Goal: Information Seeking & Learning: Learn about a topic

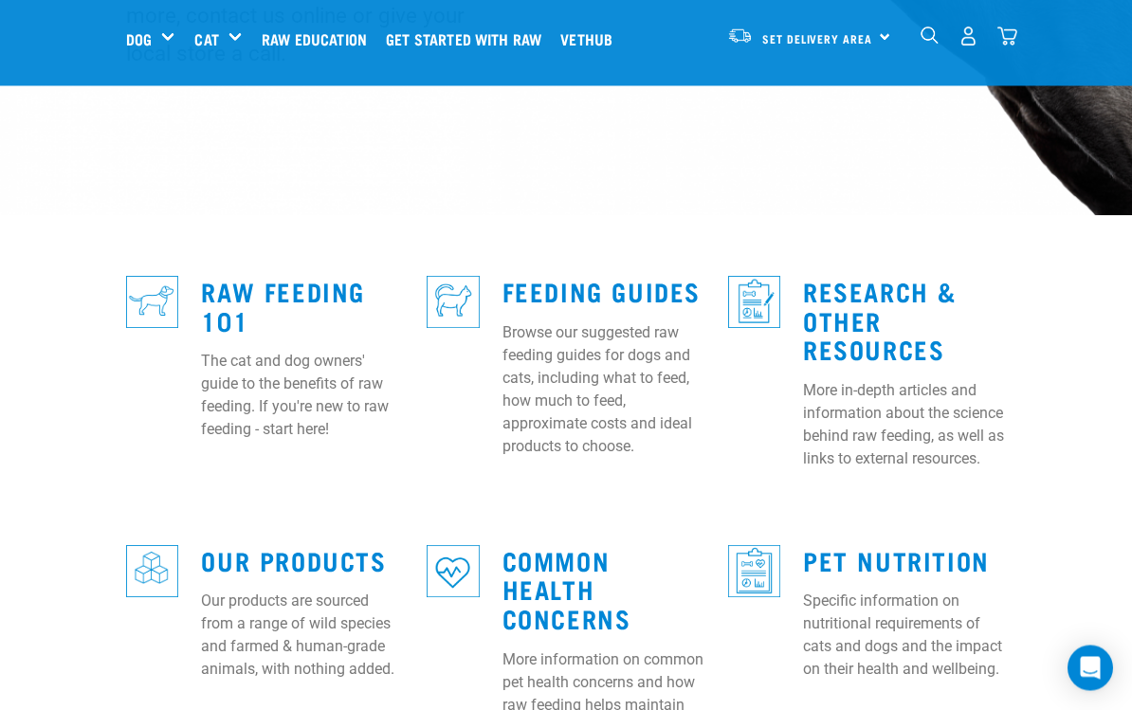
scroll to position [430, 0]
click at [571, 284] on link "Feeding Guides" at bounding box center [602, 291] width 198 height 14
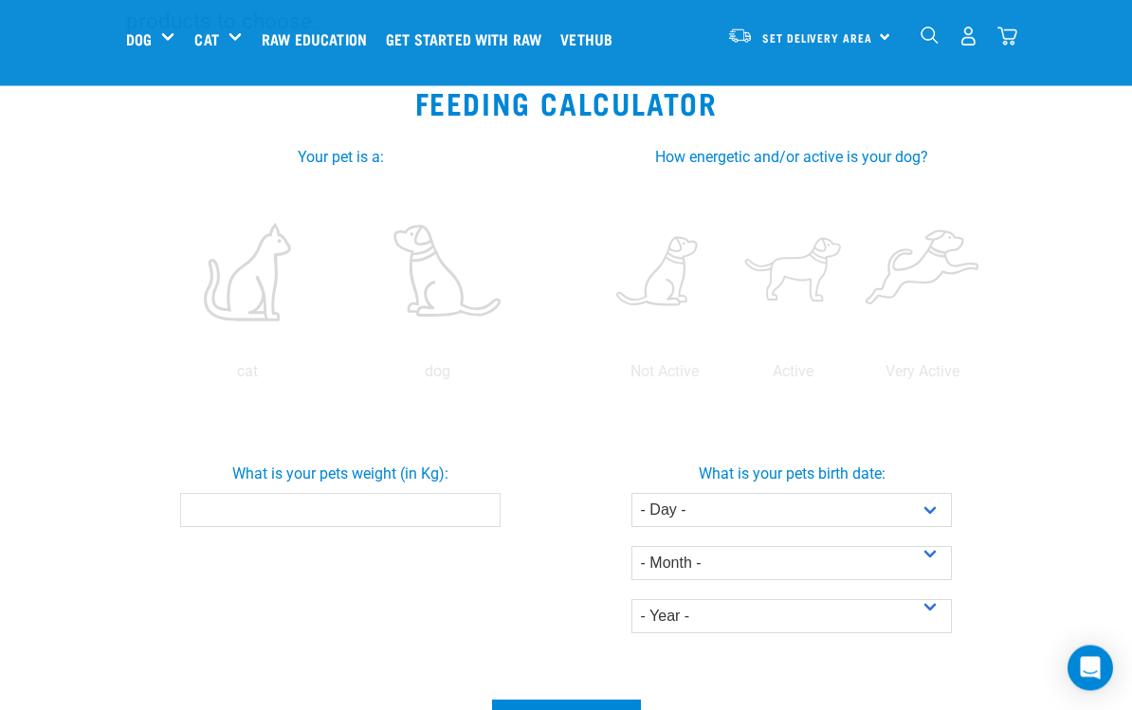
scroll to position [348, 0]
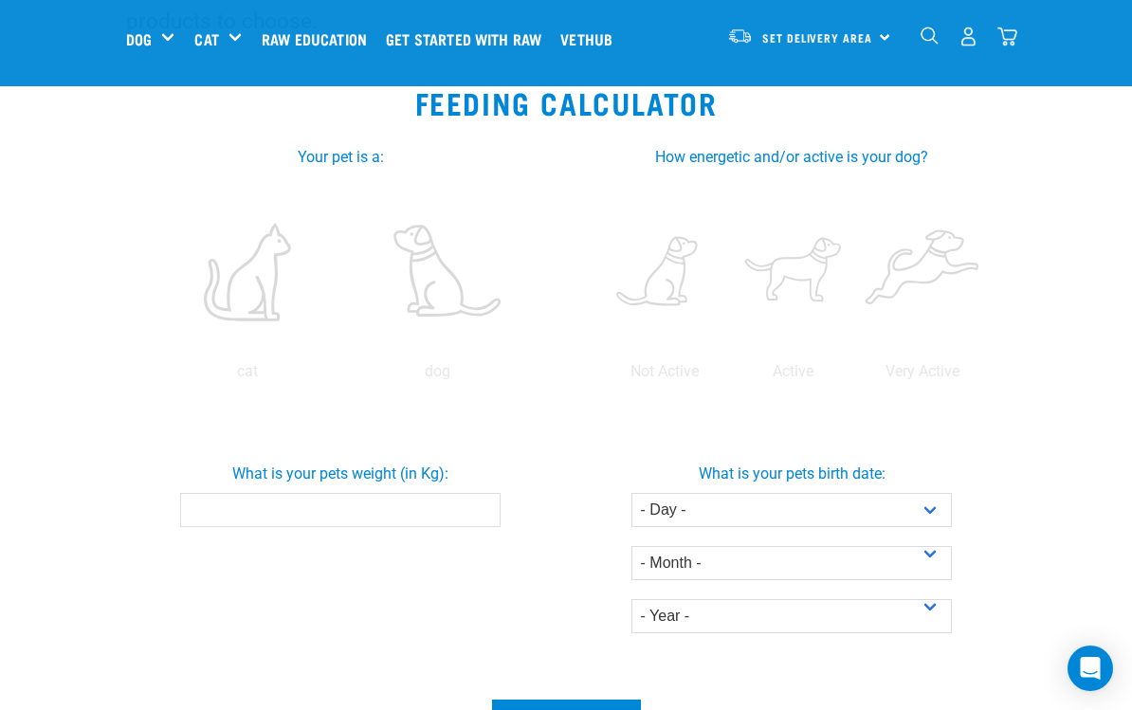
click at [346, 353] on label at bounding box center [437, 272] width 183 height 161
click at [342, 376] on input "radio" at bounding box center [342, 376] width 0 height 0
radio input "true"
click at [854, 264] on label at bounding box center [793, 272] width 121 height 161
click at [729, 376] on input "radio" at bounding box center [729, 376] width 0 height 0
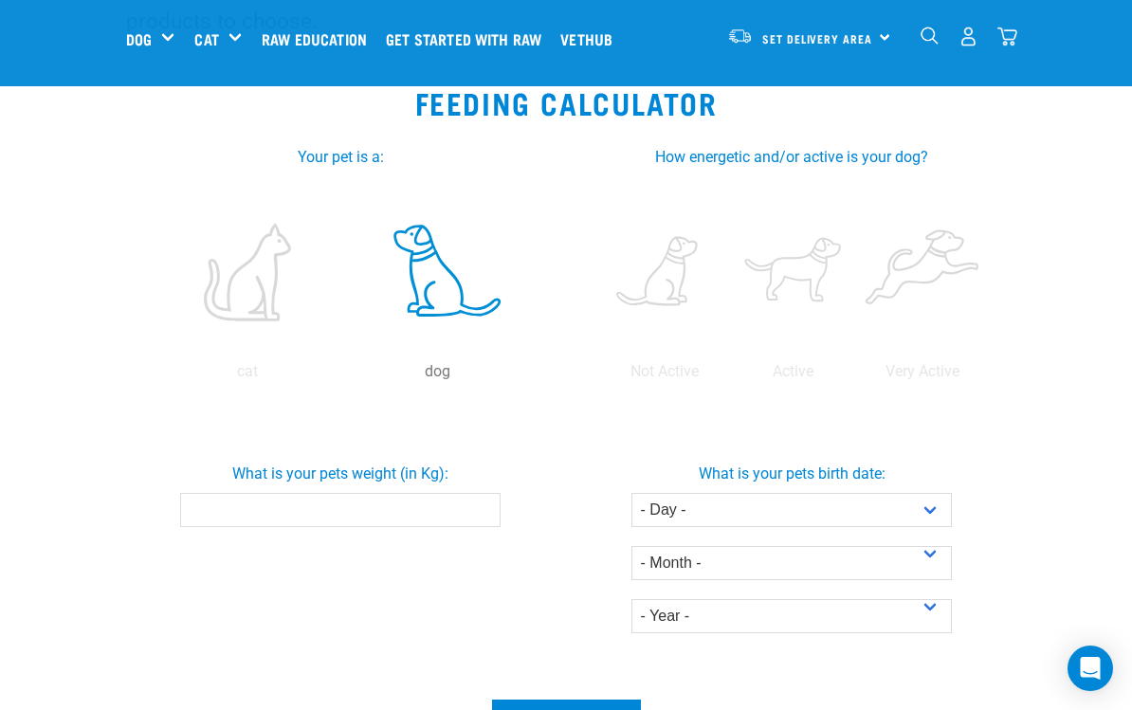
radio input "true"
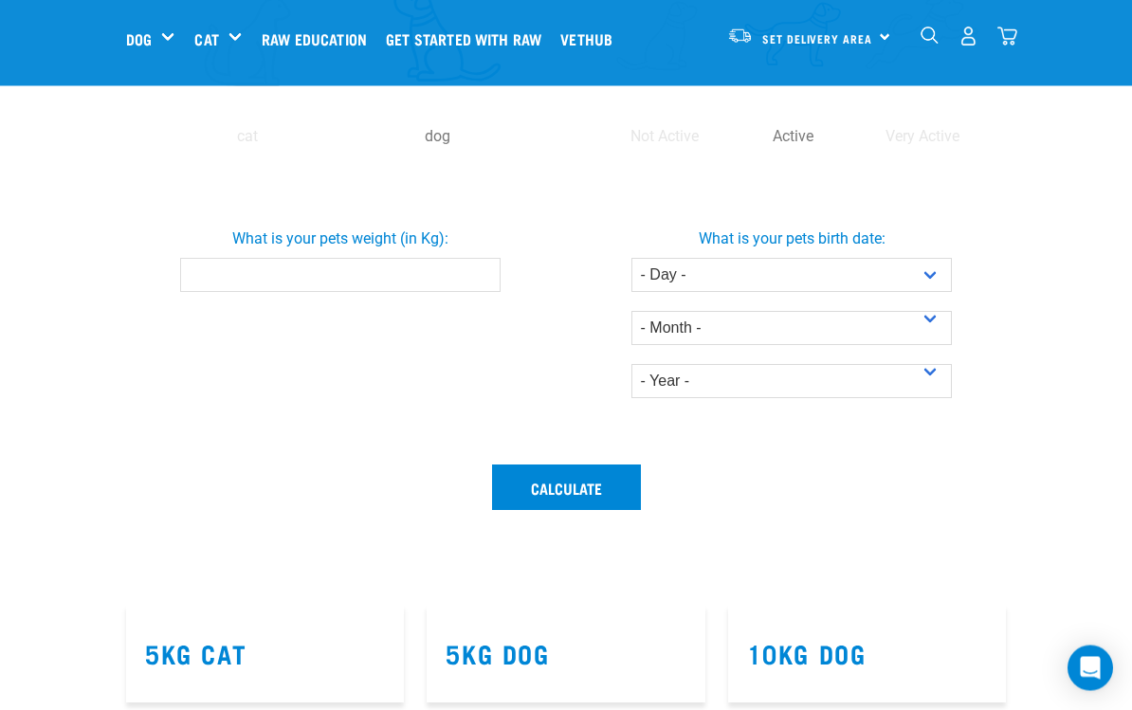
scroll to position [591, 0]
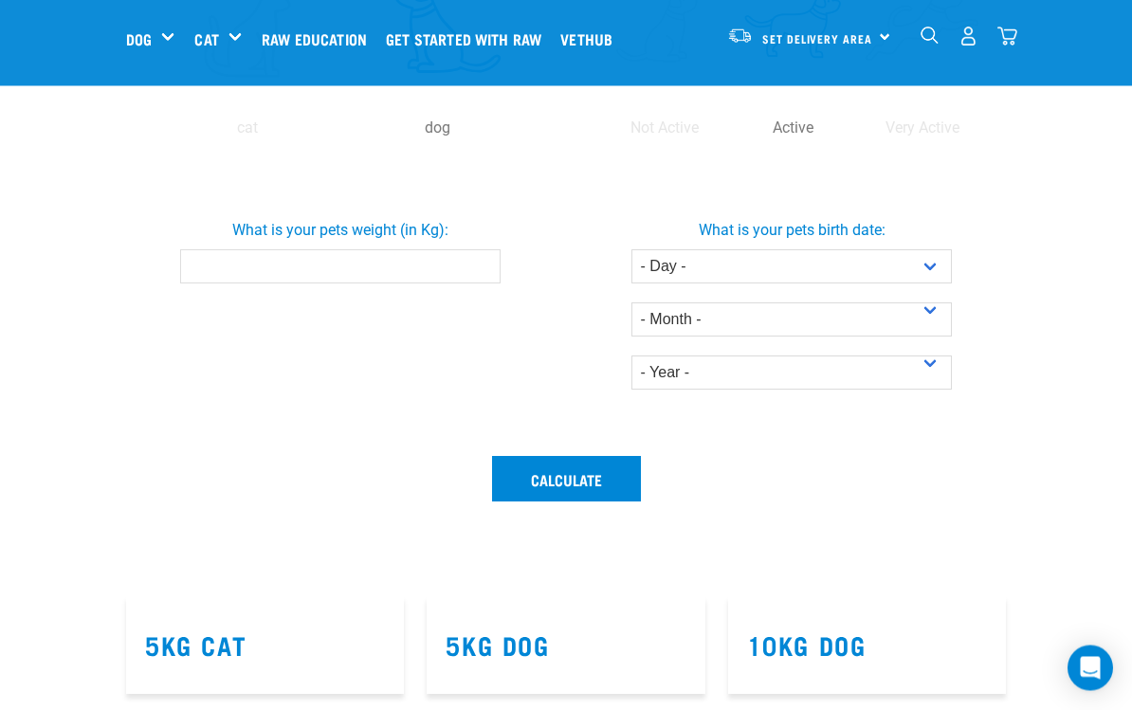
click at [433, 284] on input "What is your pets weight (in Kg):" at bounding box center [340, 267] width 321 height 34
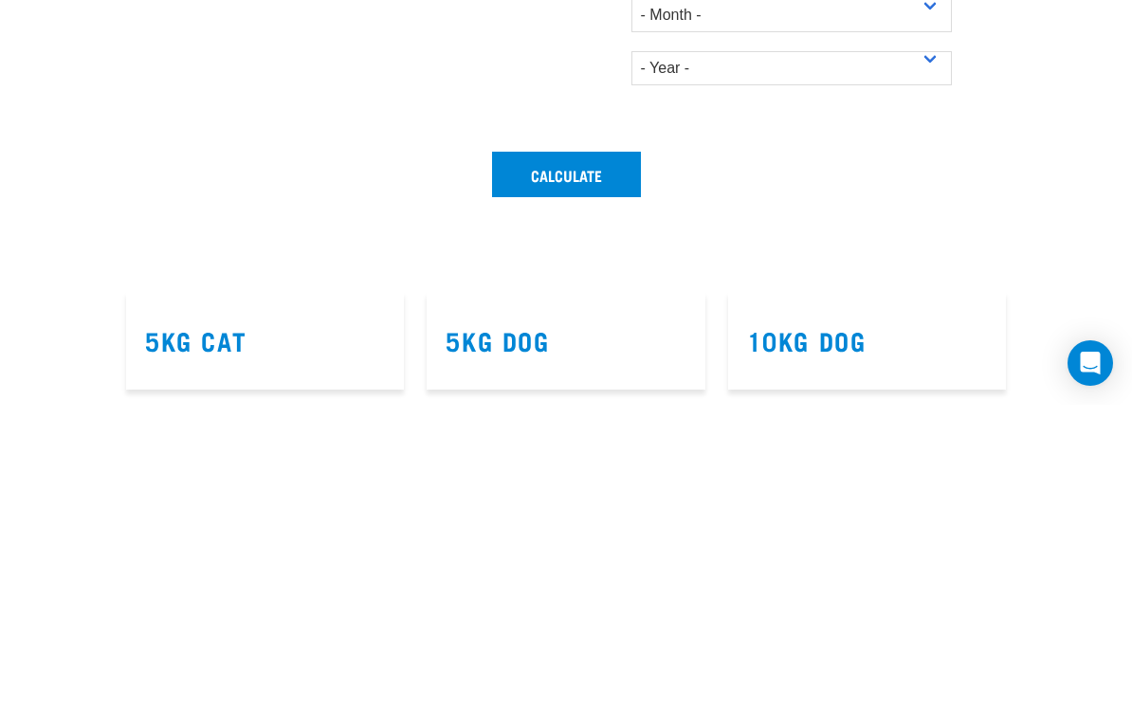
type input "39"
click at [930, 250] on select "- Day - 1 2 3 4 5 6 7 8 9 10 11 12 13 14 15 16 17 18 19 20 21 22 23 24 25 26 27" at bounding box center [791, 267] width 321 height 34
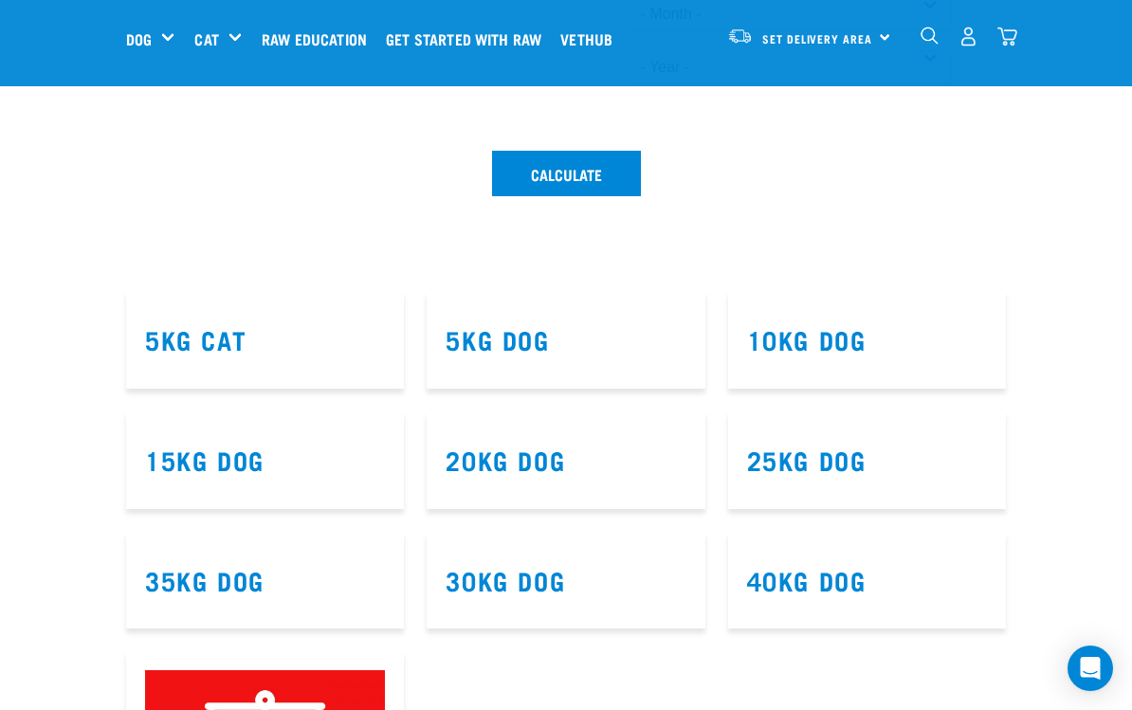
select select "29"
click at [892, 31] on select "- Month - January February March April May June July August September October N…" at bounding box center [791, 14] width 321 height 34
select select "August"
click at [908, 84] on select "- Year - 2025 2024 2023 2022 2021 2020 2019 2018 2017 2016 2015 2014" at bounding box center [791, 67] width 321 height 34
select select "2023"
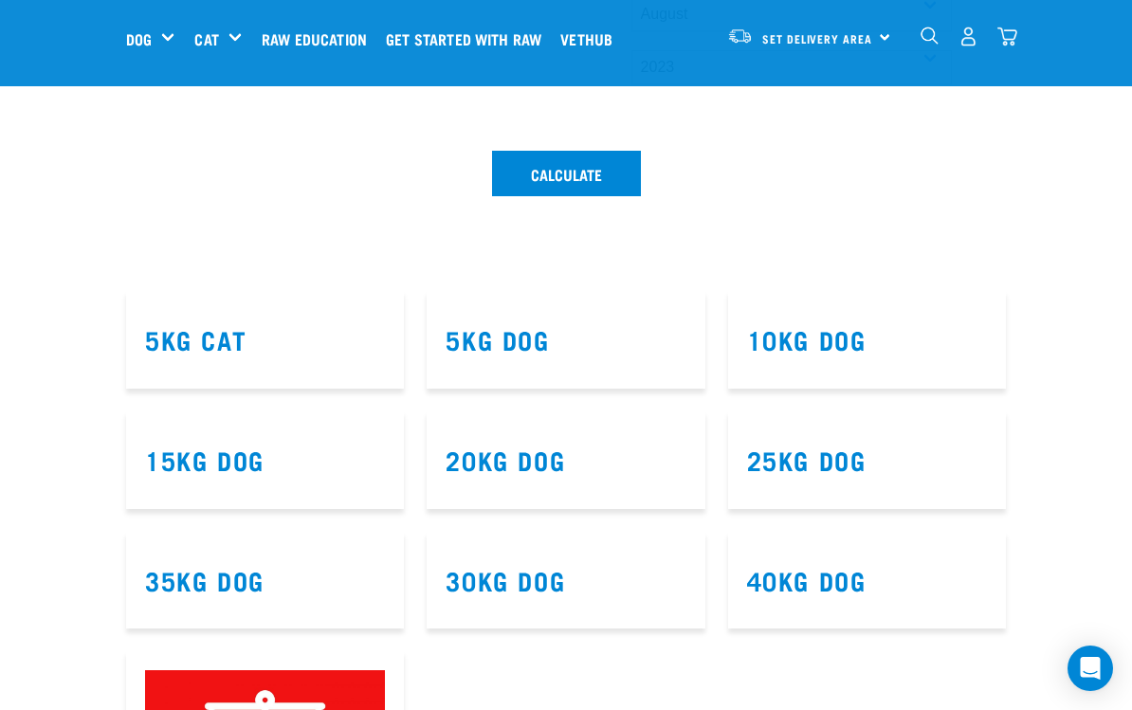
click at [616, 196] on button "Calculate" at bounding box center [566, 174] width 149 height 46
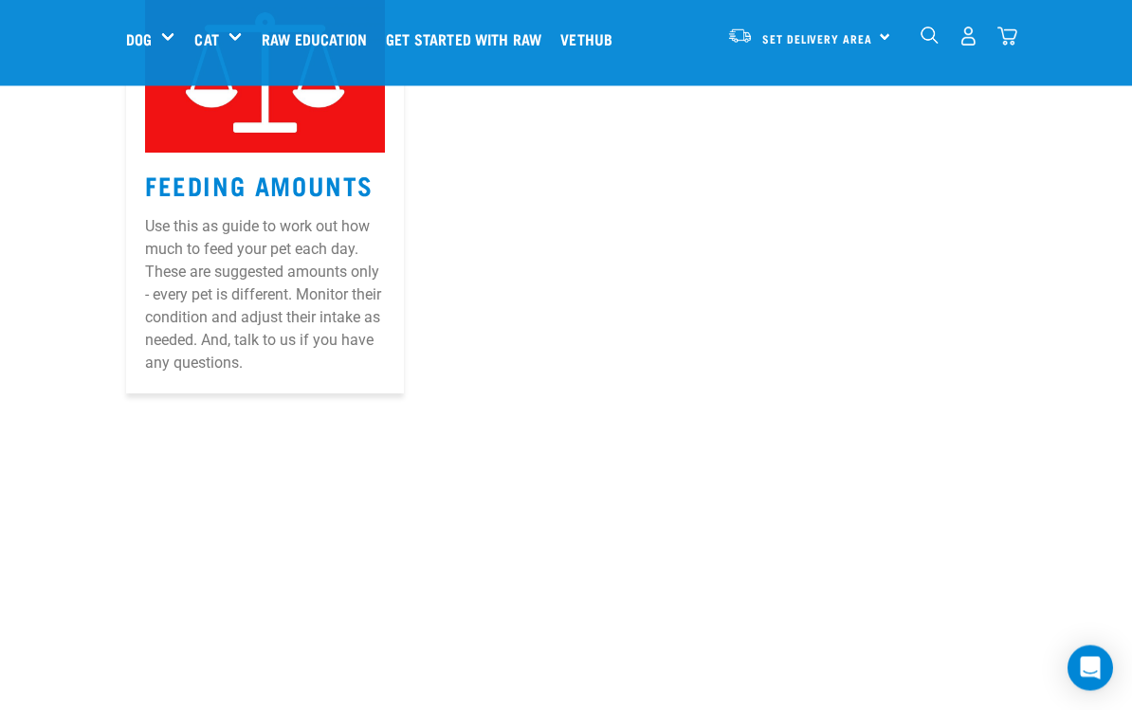
scroll to position [1777, 0]
click at [322, 192] on link "Feeding Amounts" at bounding box center [259, 184] width 229 height 14
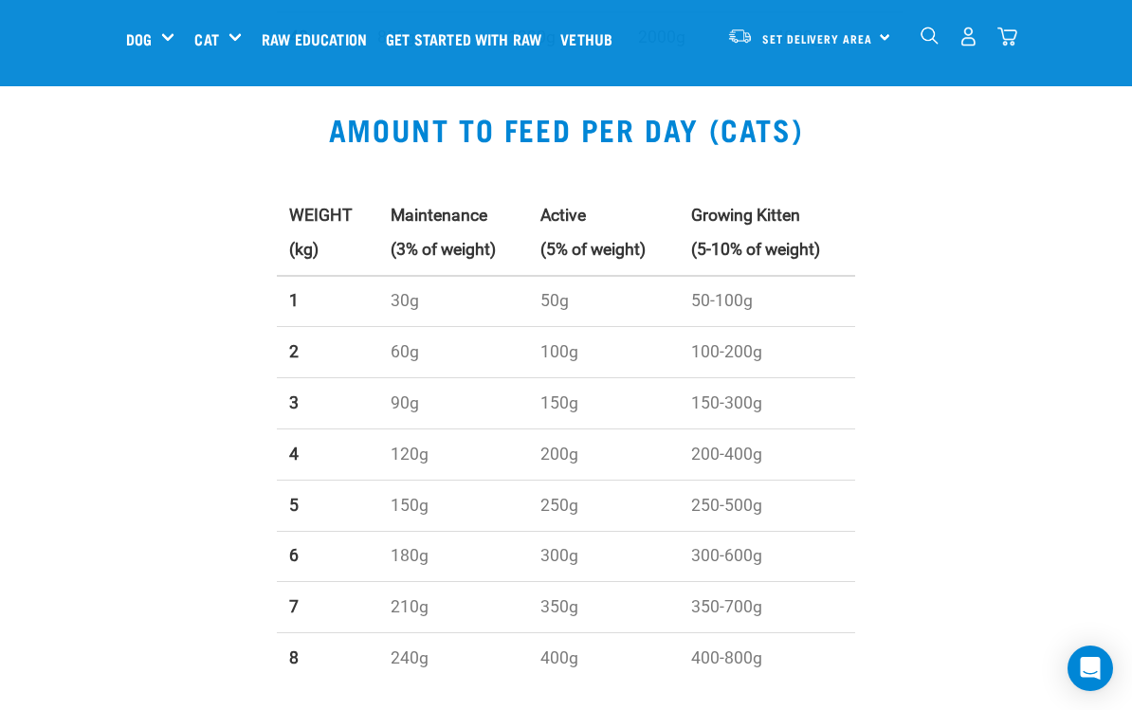
scroll to position [1577, 0]
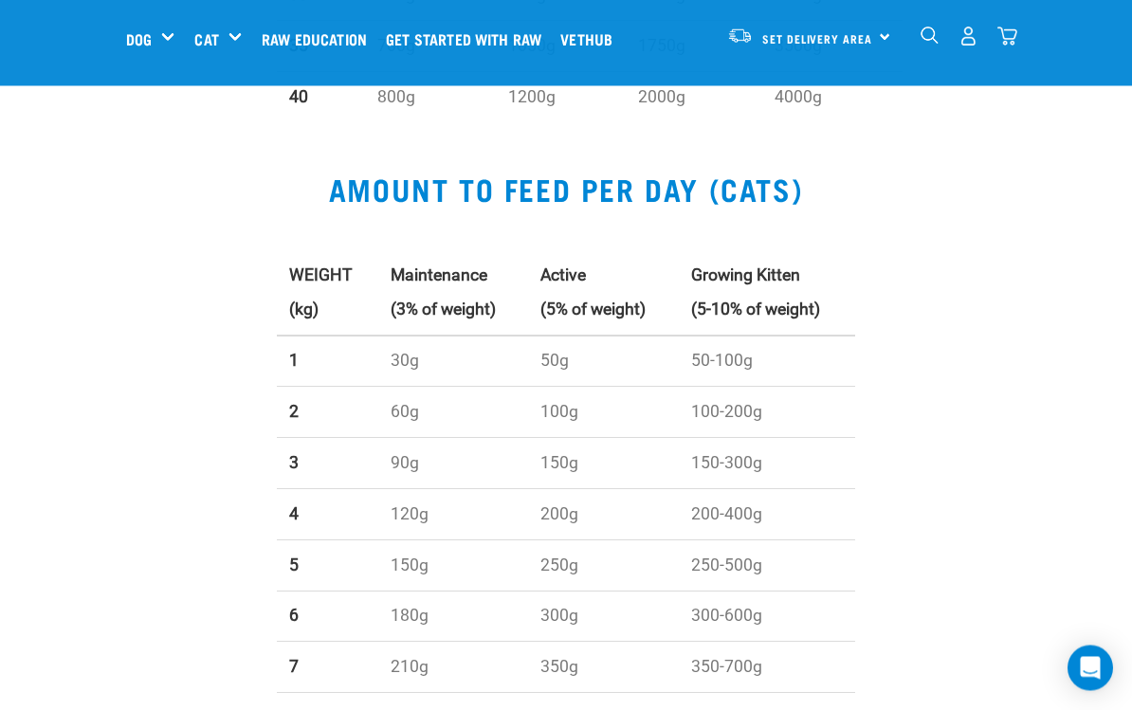
click at [335, 37] on link "Raw Education" at bounding box center [319, 39] width 124 height 76
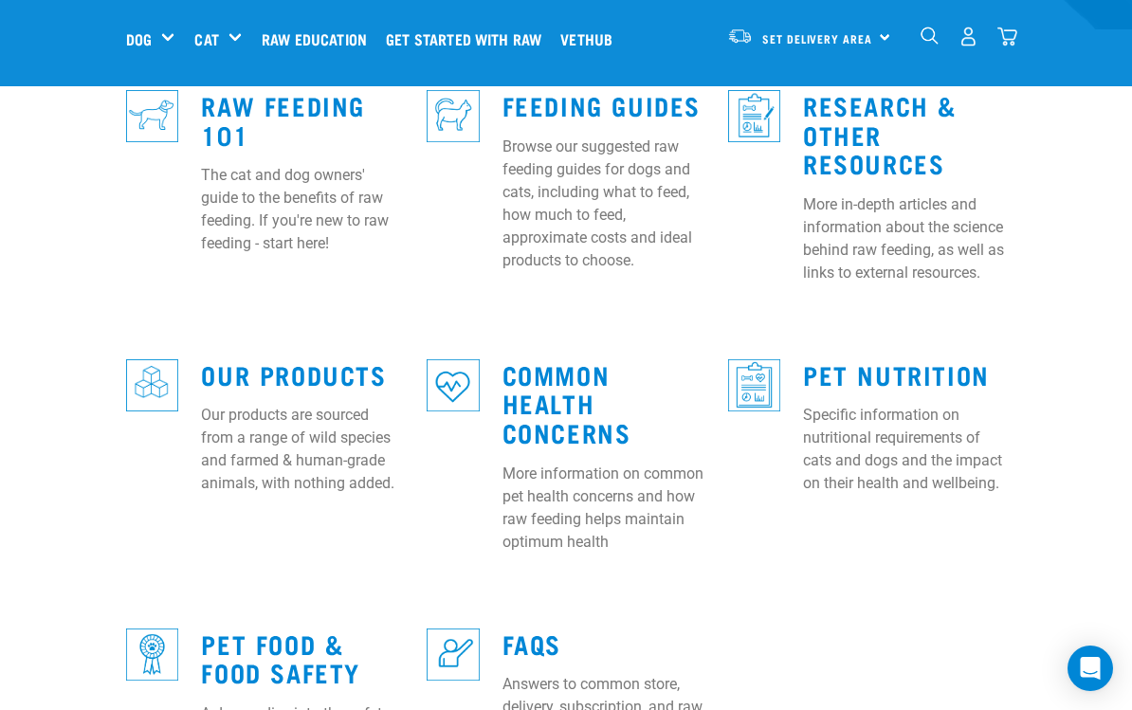
scroll to position [614, 0]
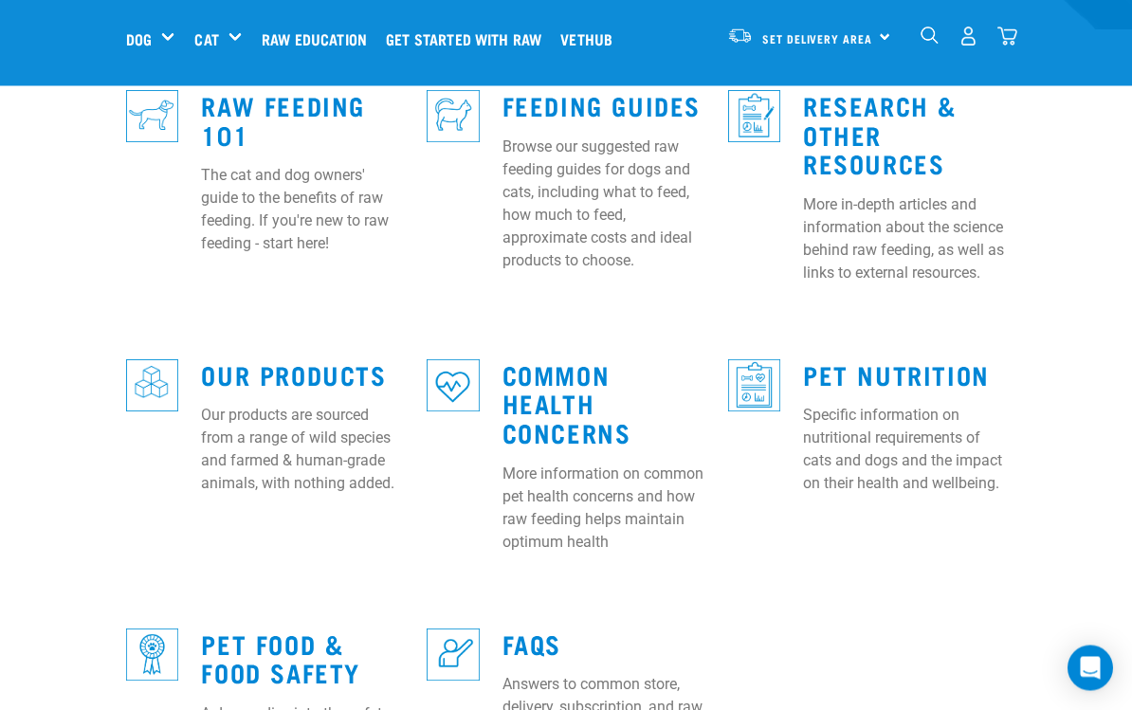
click at [543, 637] on link "FAQs" at bounding box center [532, 644] width 59 height 14
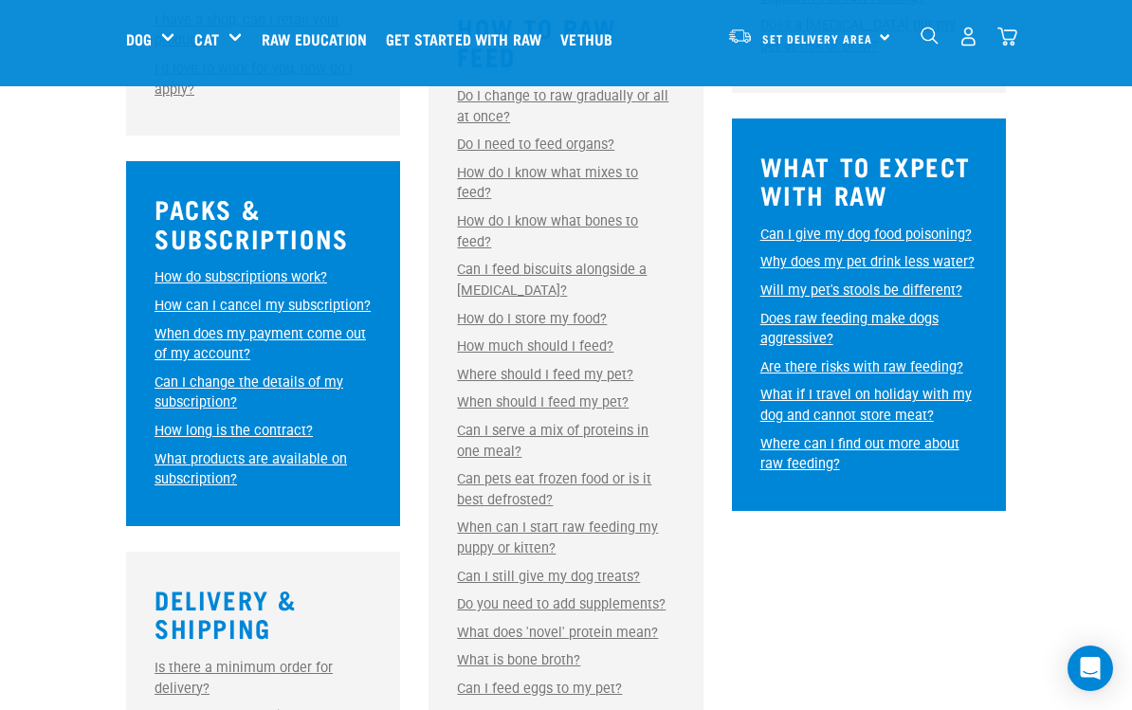
scroll to position [977, 0]
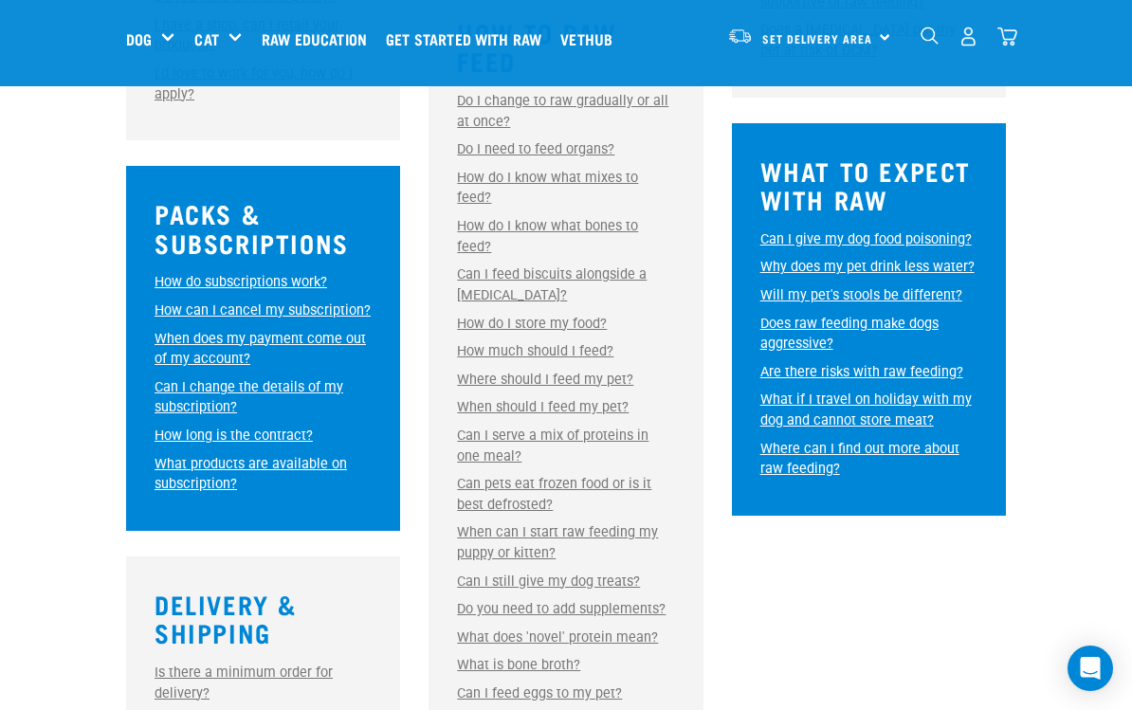
click at [649, 428] on link "Can I serve a mix of proteins in one meal?" at bounding box center [553, 446] width 192 height 37
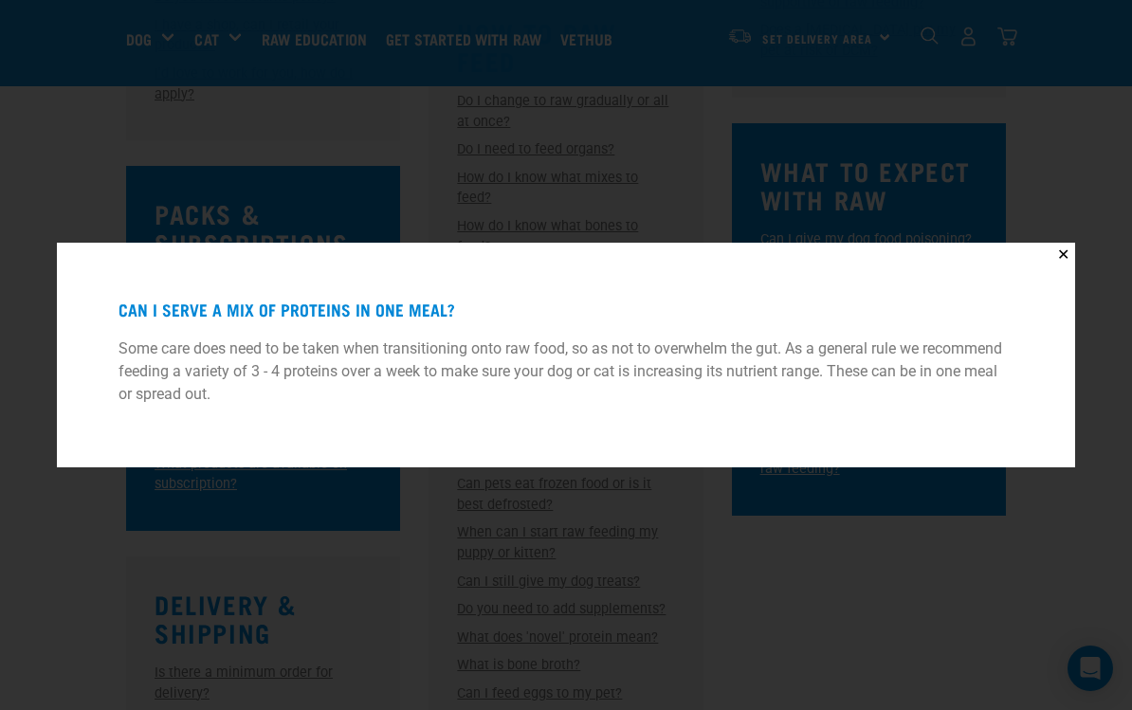
click at [1027, 190] on div "✕ Can I serve a mix of proteins in one meal? Some care does need to be taken wh…" at bounding box center [566, 355] width 1132 height 710
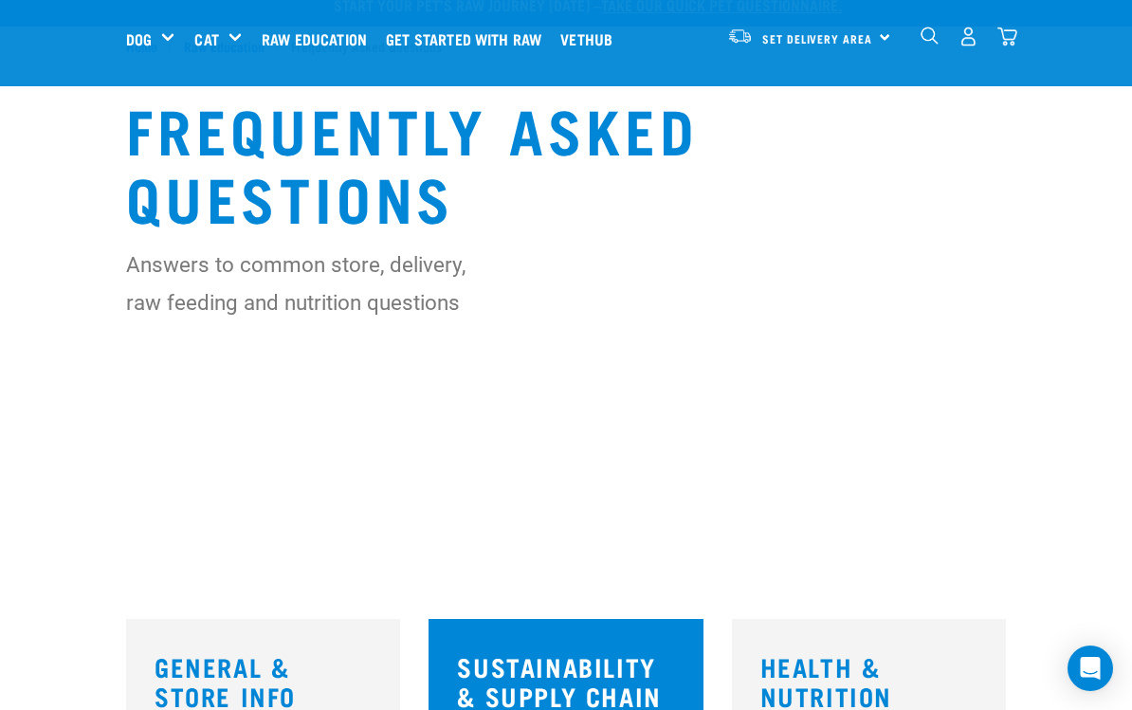
scroll to position [0, 0]
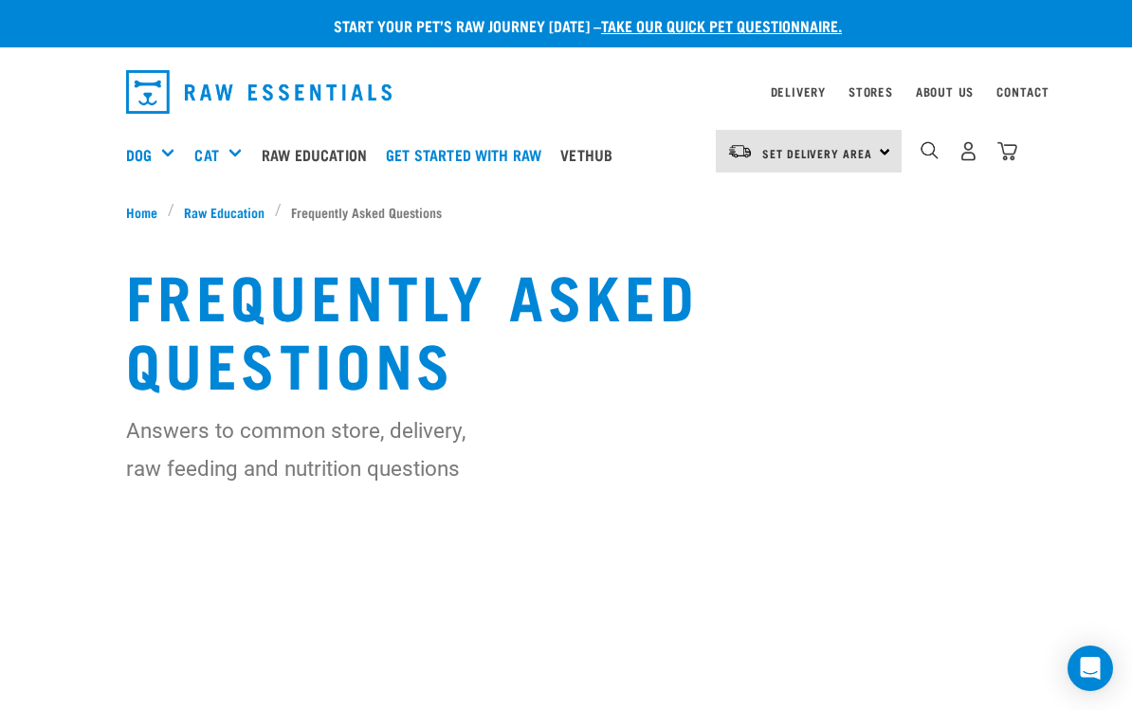
click at [337, 149] on link "Raw Education" at bounding box center [319, 155] width 124 height 76
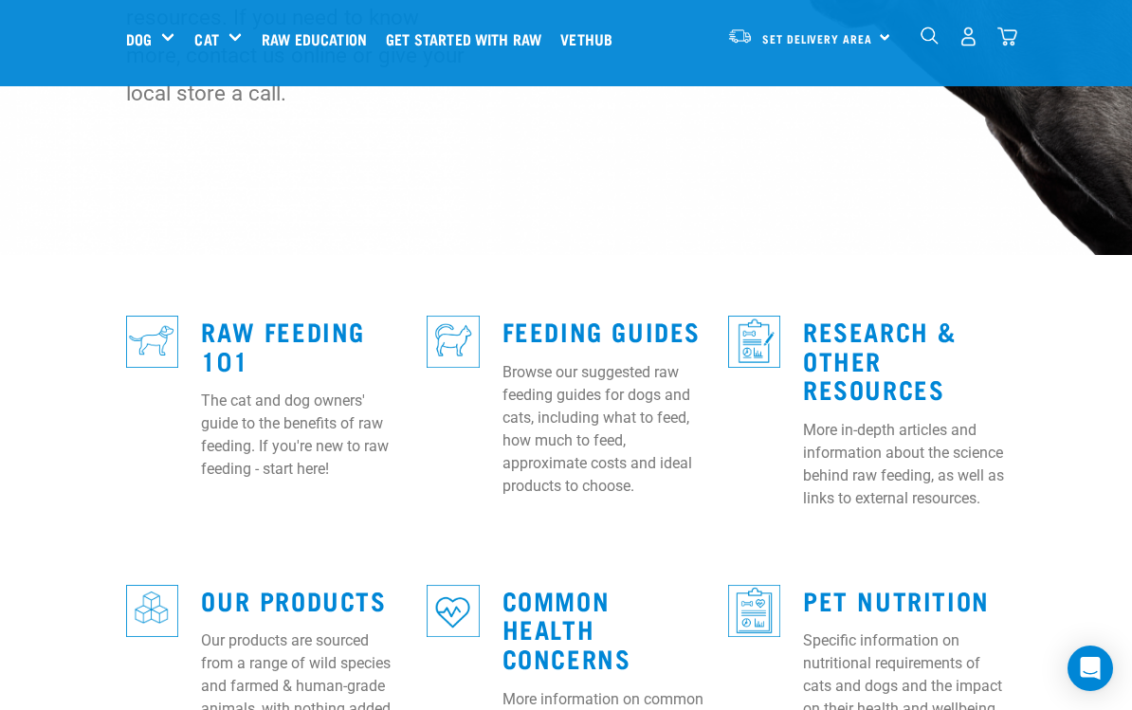
scroll to position [389, 0]
click at [257, 318] on h3 "Raw Feeding 101" at bounding box center [302, 347] width 203 height 58
click at [298, 324] on link "Raw Feeding 101" at bounding box center [283, 346] width 164 height 44
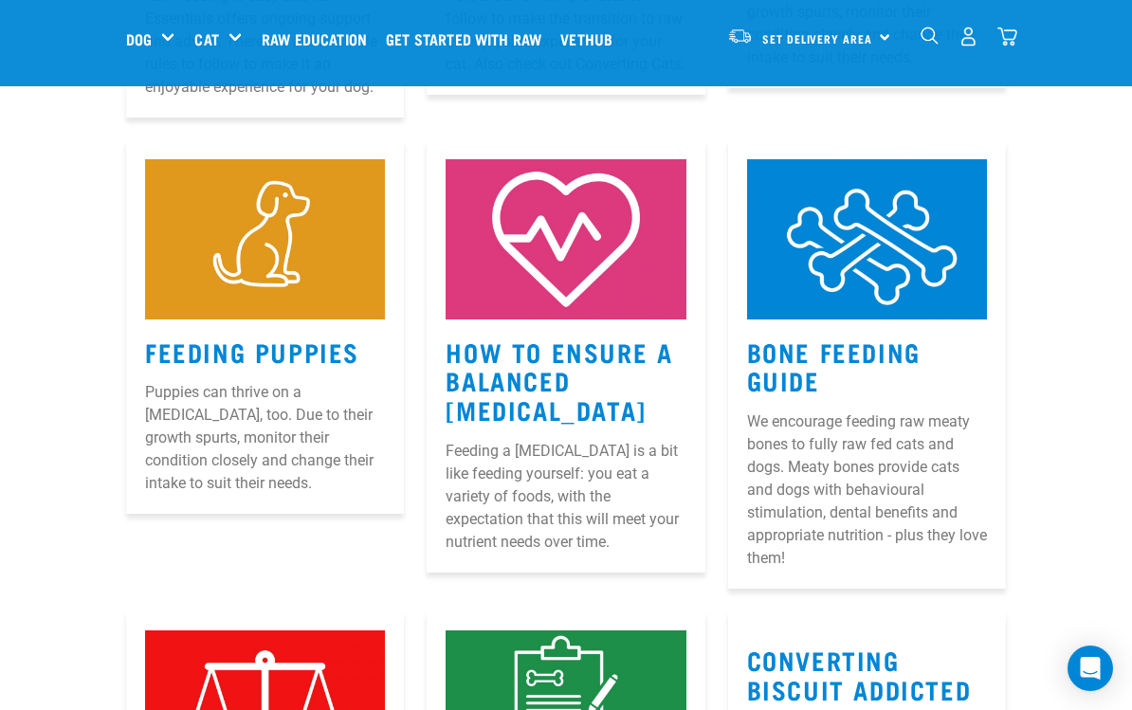
scroll to position [1282, 0]
click at [615, 345] on link "How to Ensure a Balanced [MEDICAL_DATA]" at bounding box center [559, 381] width 227 height 72
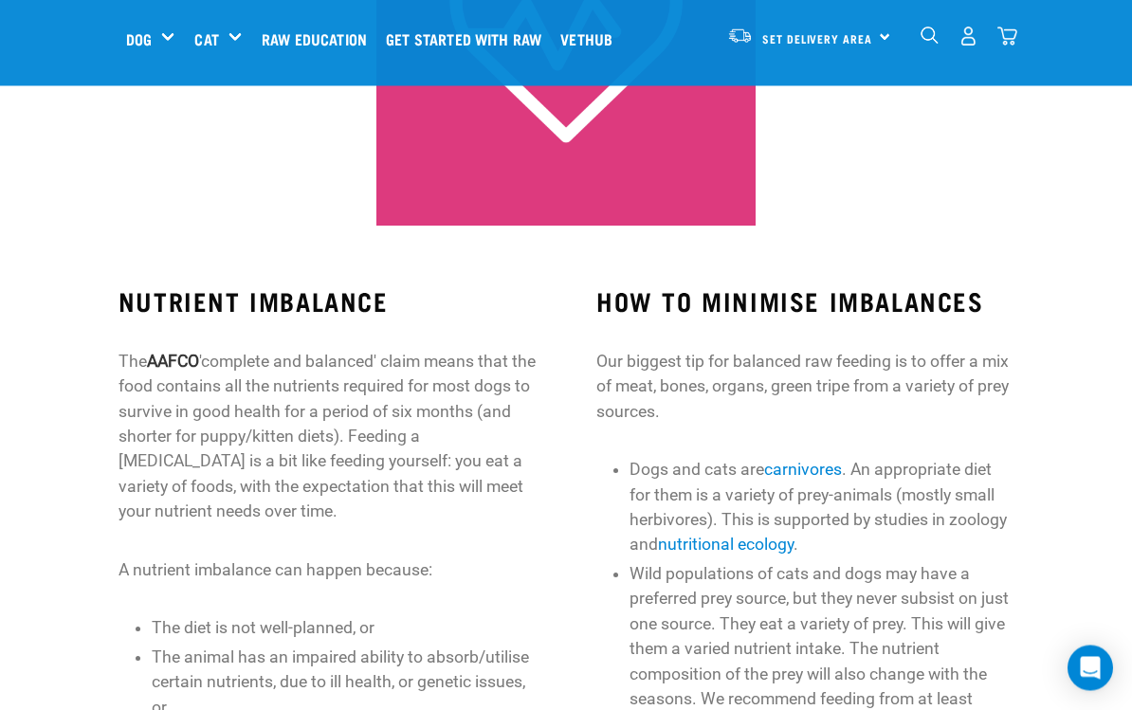
scroll to position [504, 0]
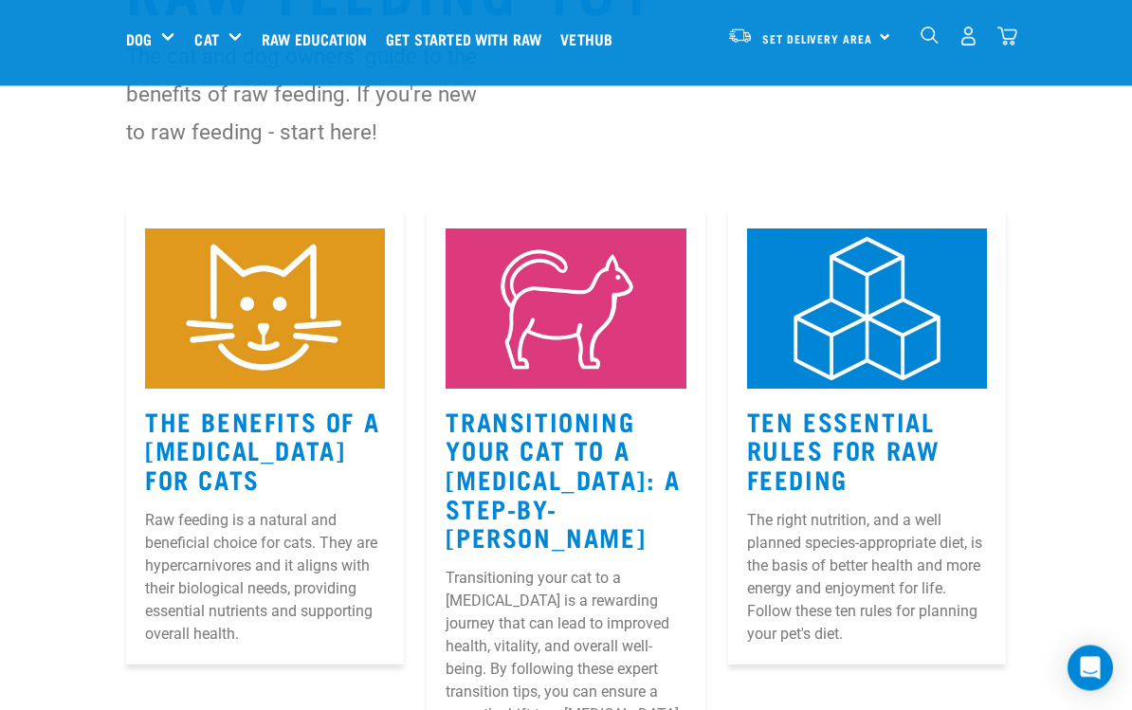
scroll to position [165, 0]
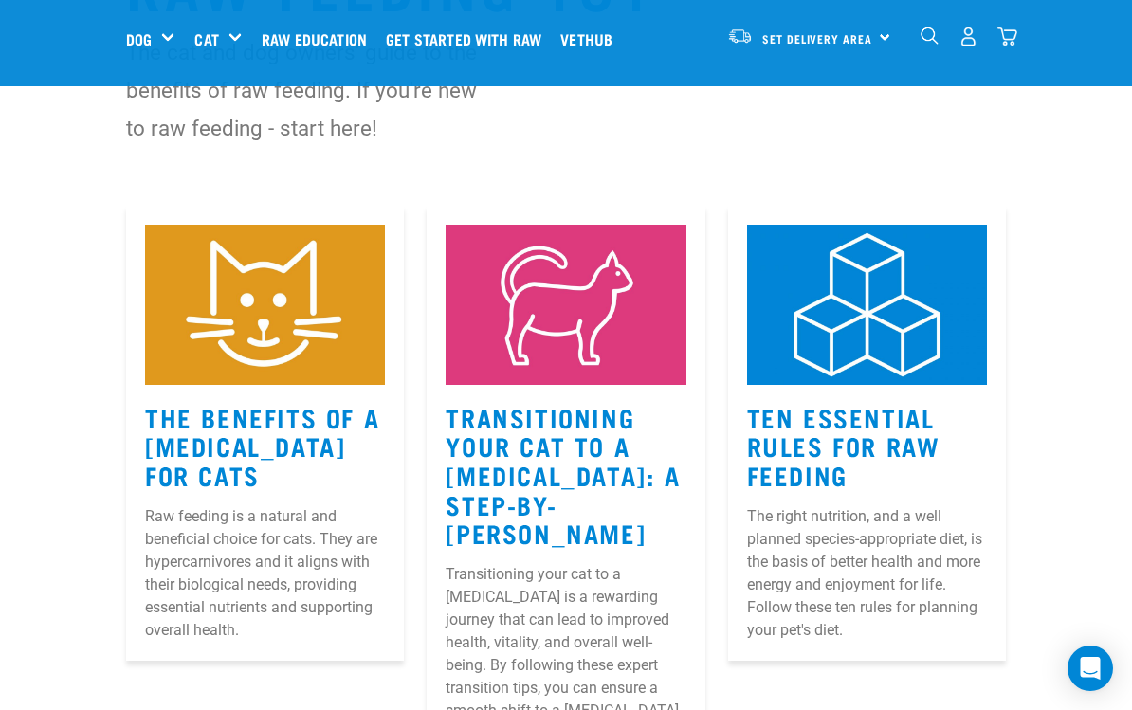
click at [887, 415] on link "Ten Essential Rules for Raw Feeding" at bounding box center [843, 446] width 193 height 72
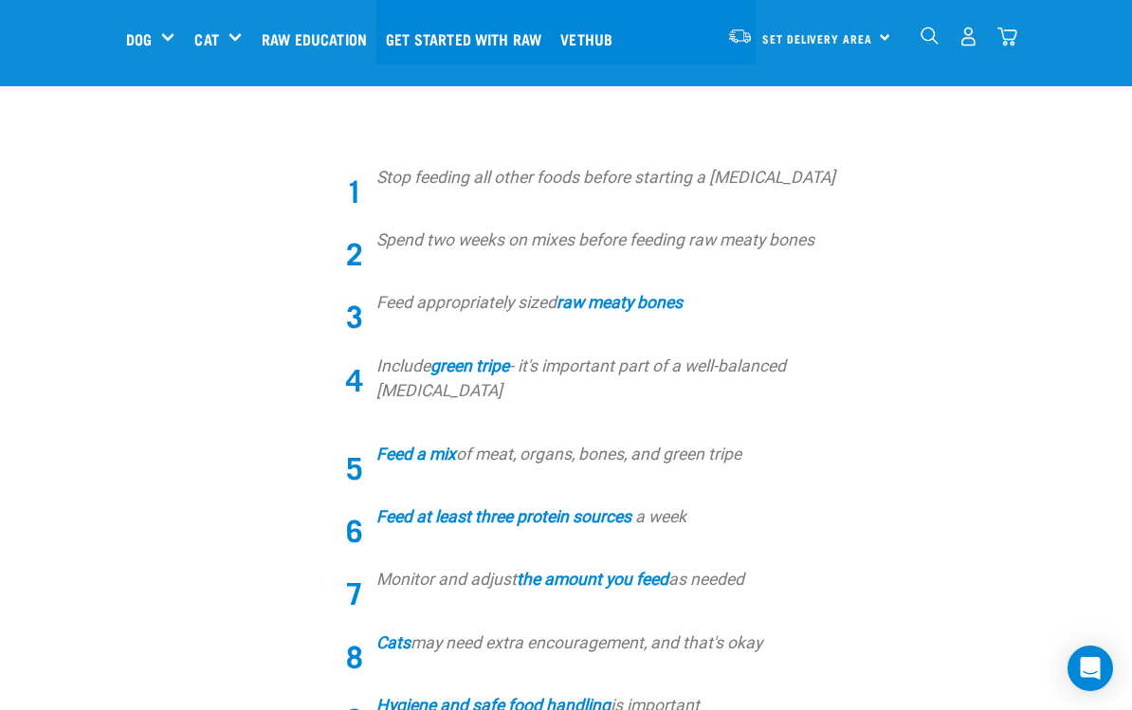
scroll to position [601, 0]
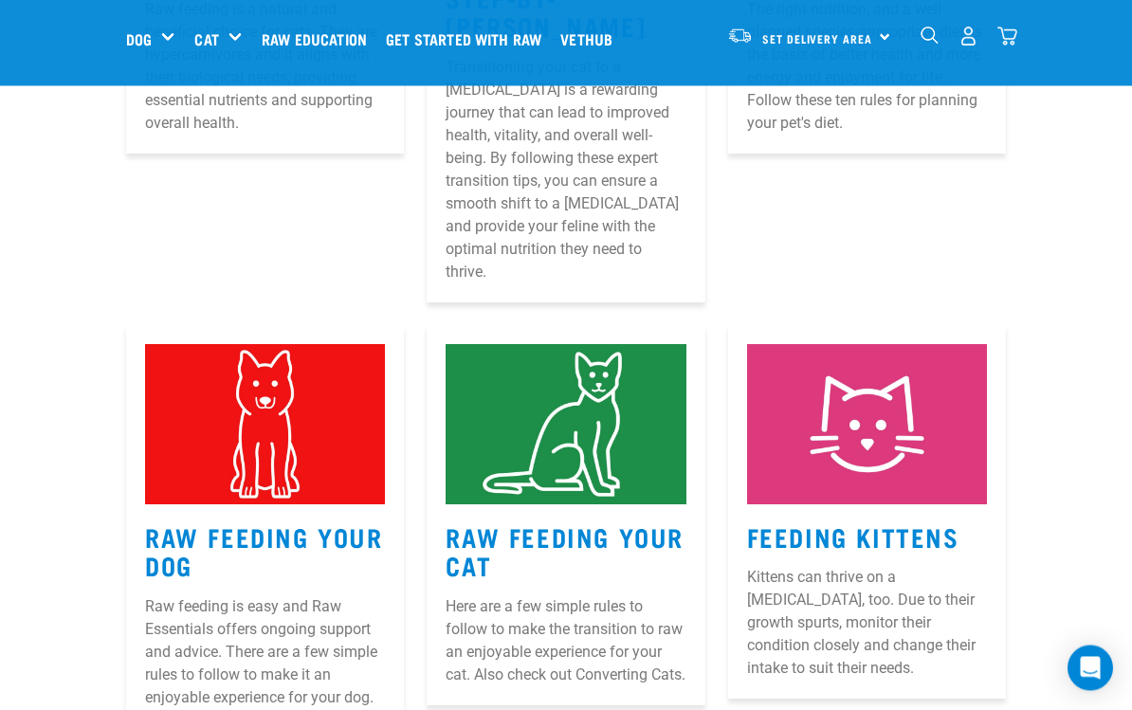
scroll to position [673, 0]
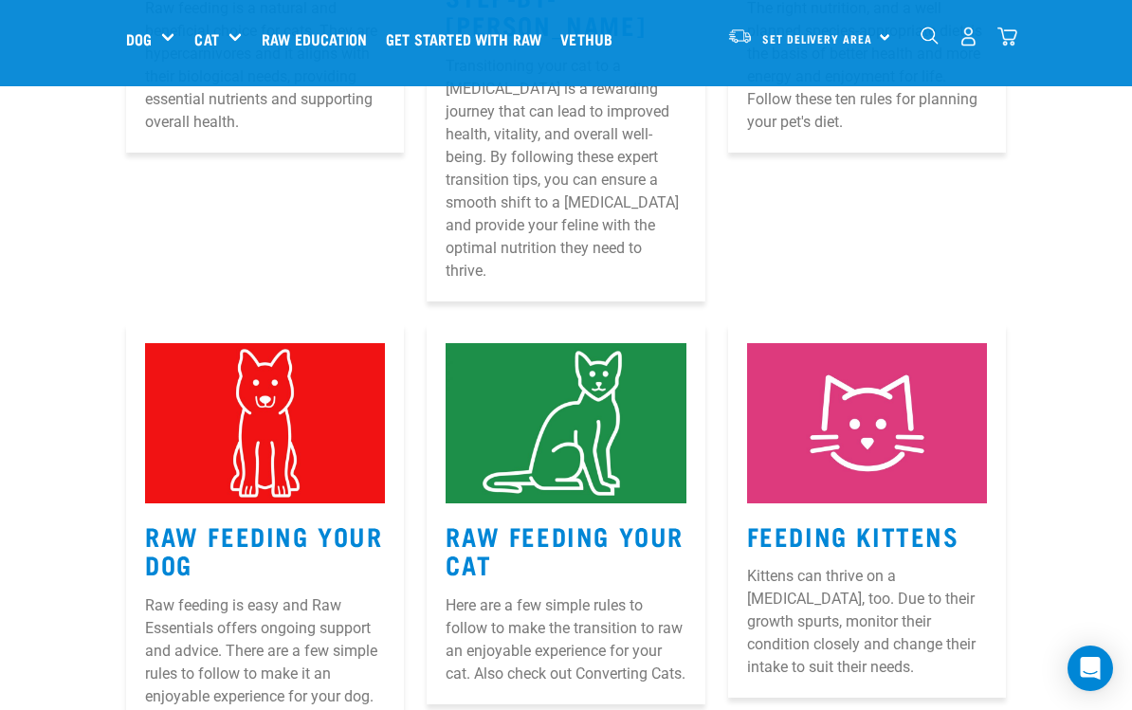
click at [299, 386] on img at bounding box center [265, 423] width 240 height 160
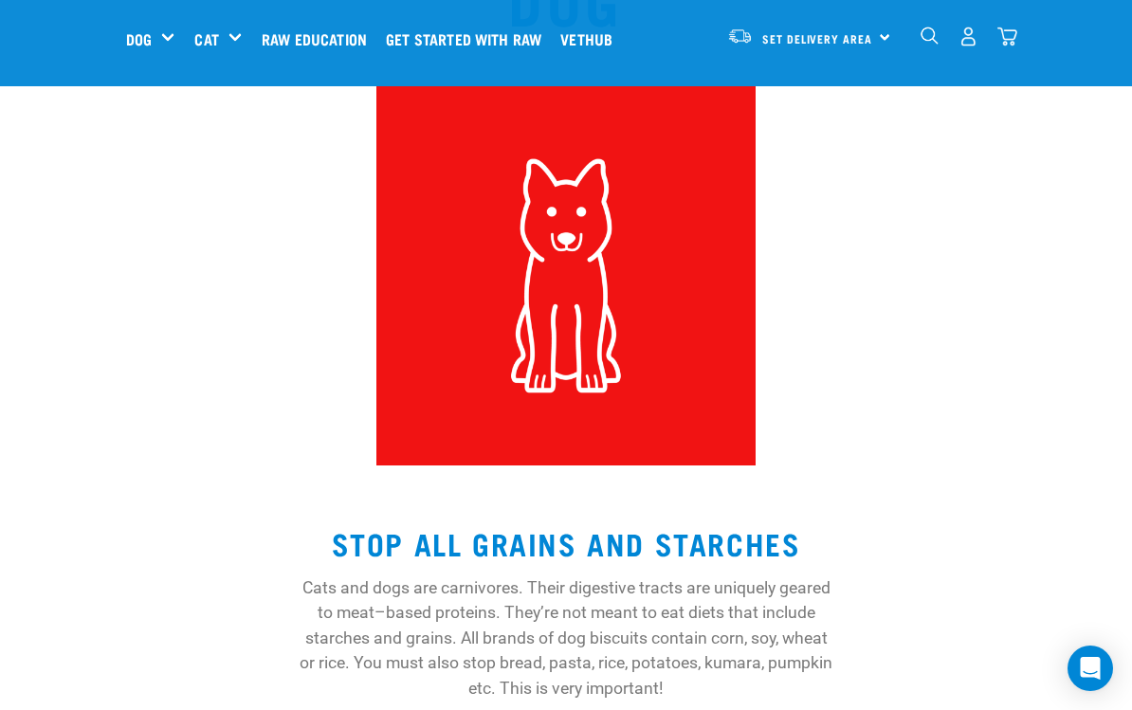
scroll to position [202, 0]
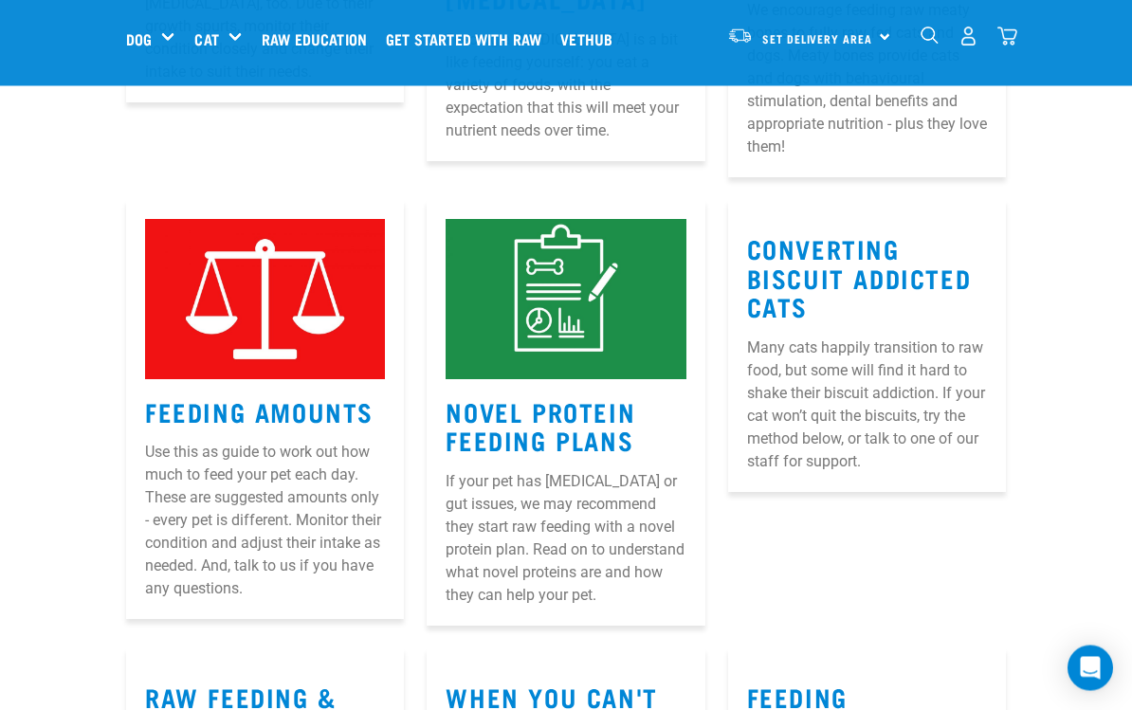
scroll to position [1696, 0]
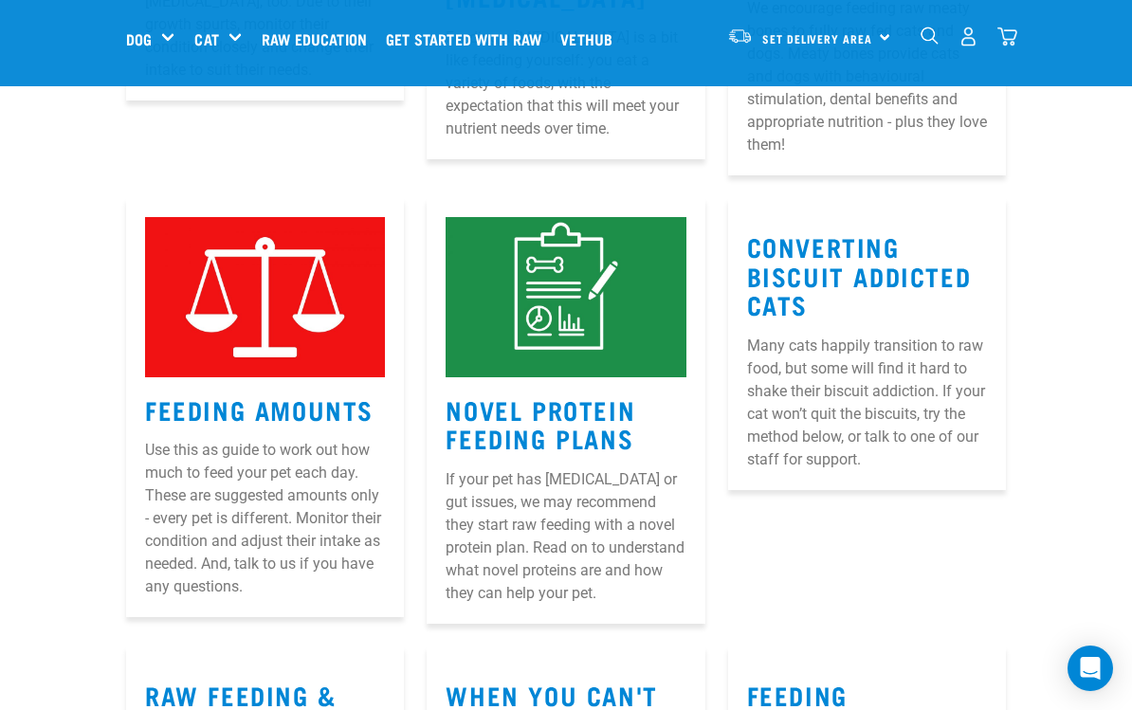
click at [335, 402] on link "Feeding Amounts" at bounding box center [259, 409] width 229 height 14
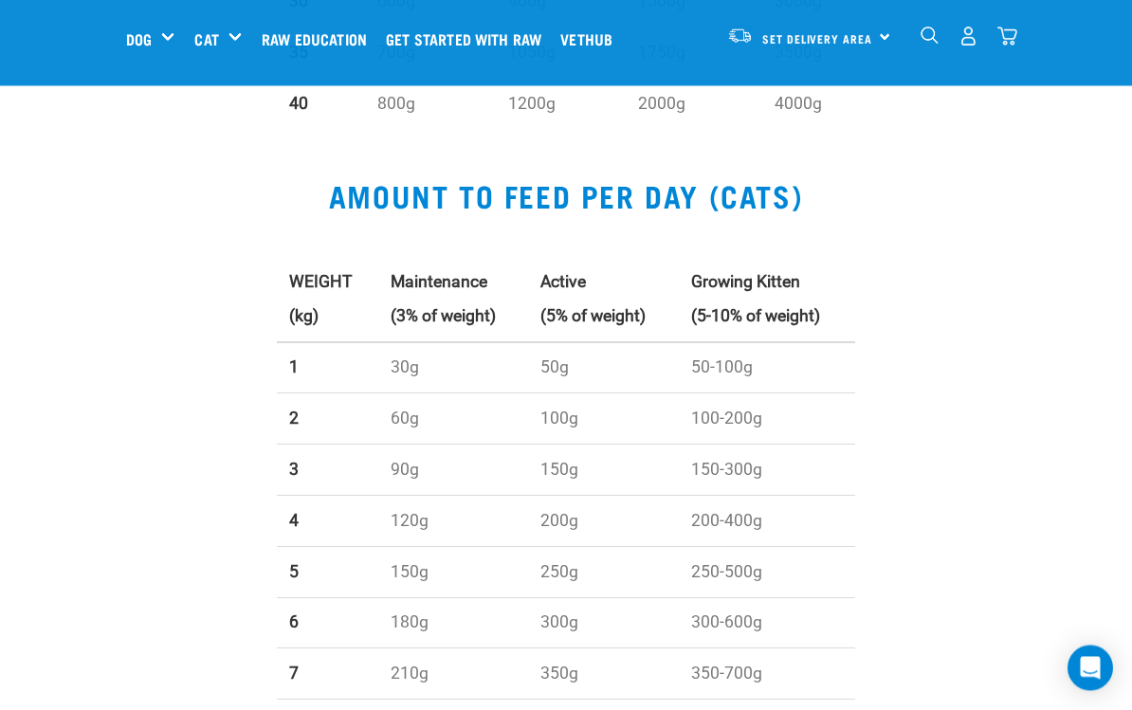
scroll to position [1541, 0]
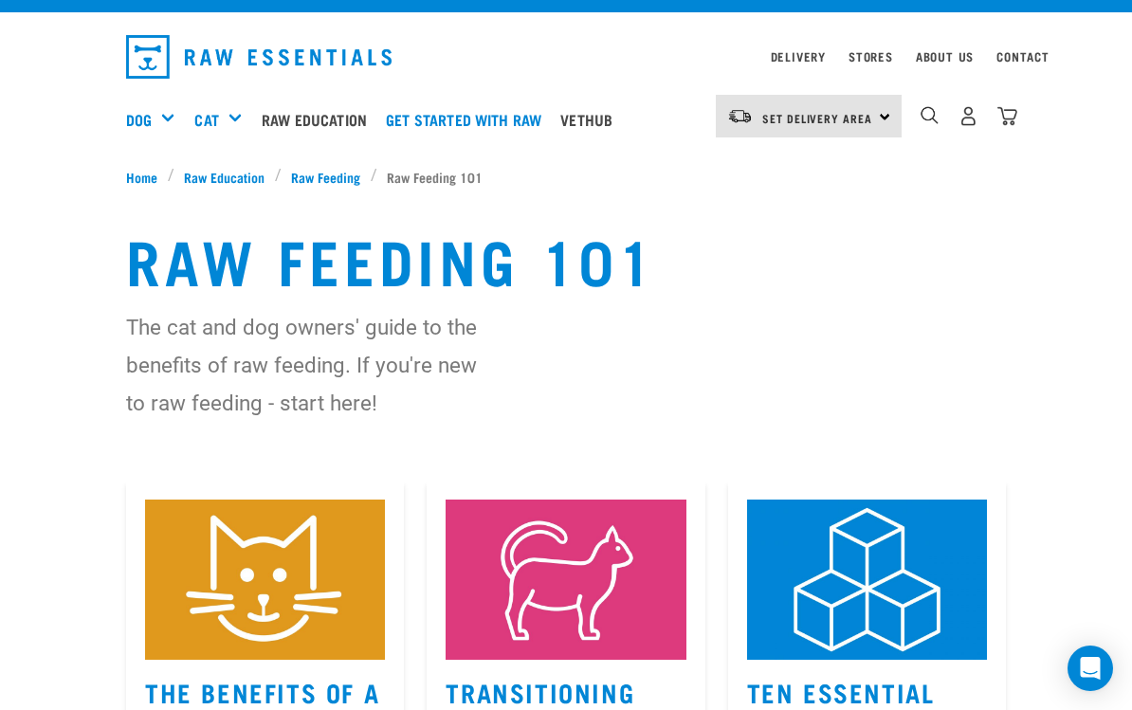
click at [324, 174] on span "Raw Feeding" at bounding box center [325, 177] width 69 height 20
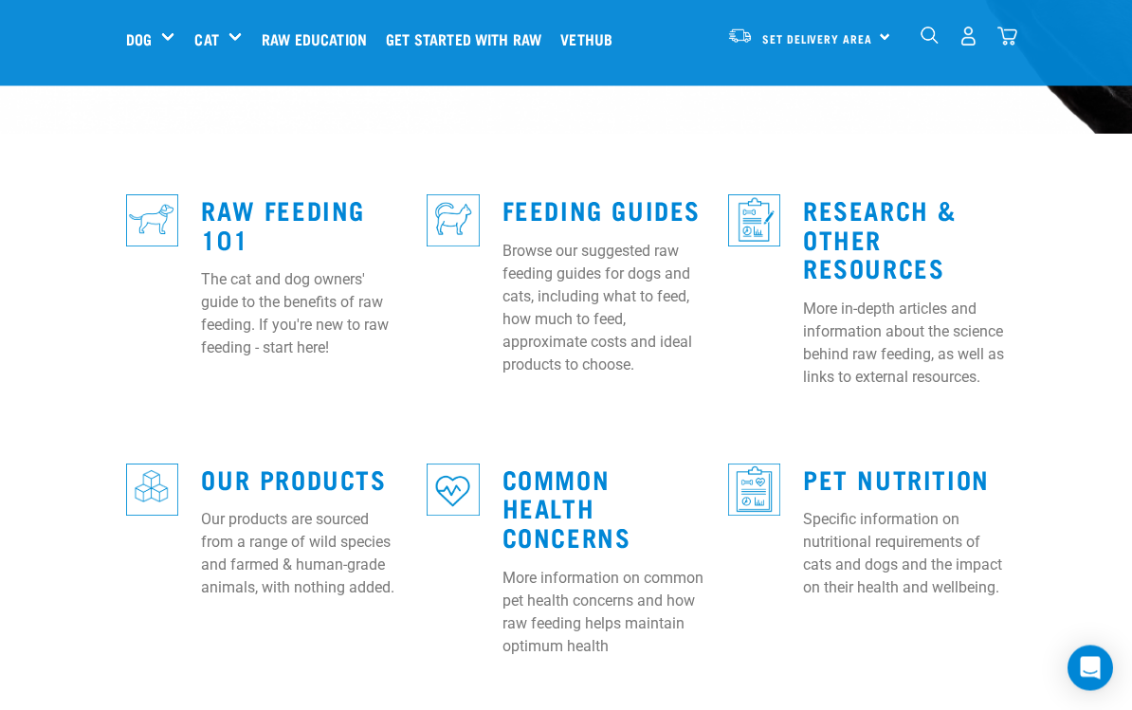
scroll to position [511, 0]
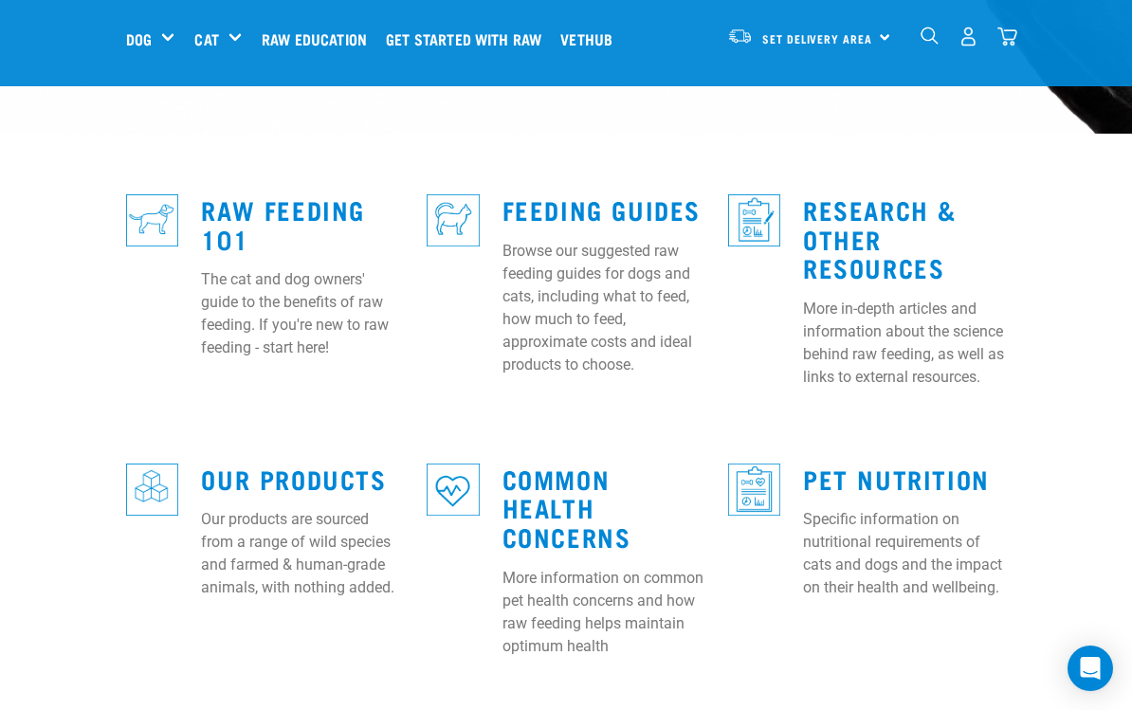
click at [941, 471] on link "Pet Nutrition" at bounding box center [896, 478] width 187 height 14
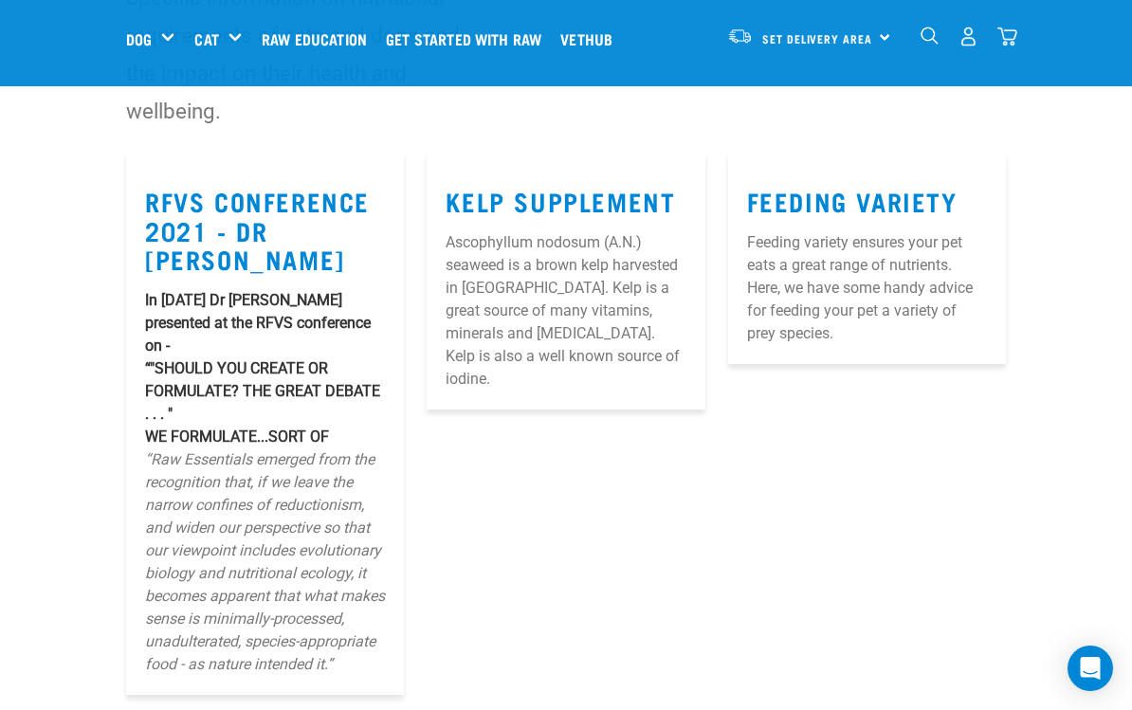
scroll to position [195, 0]
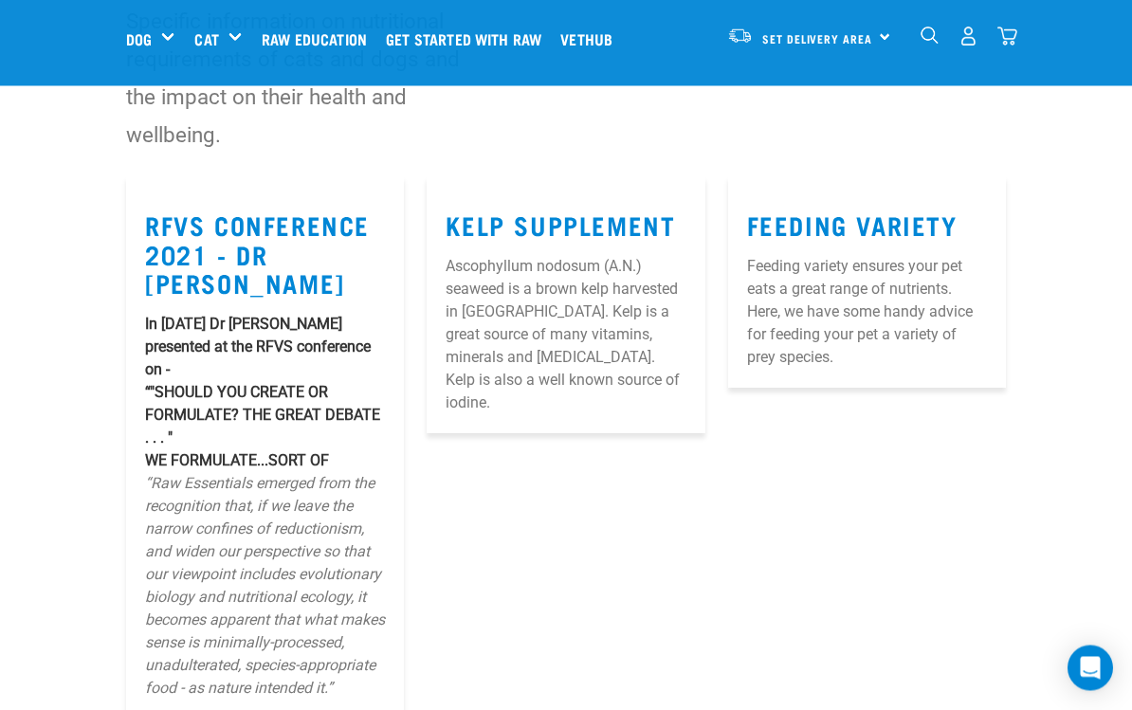
click at [942, 224] on link "Feeding Variety" at bounding box center [852, 225] width 210 height 14
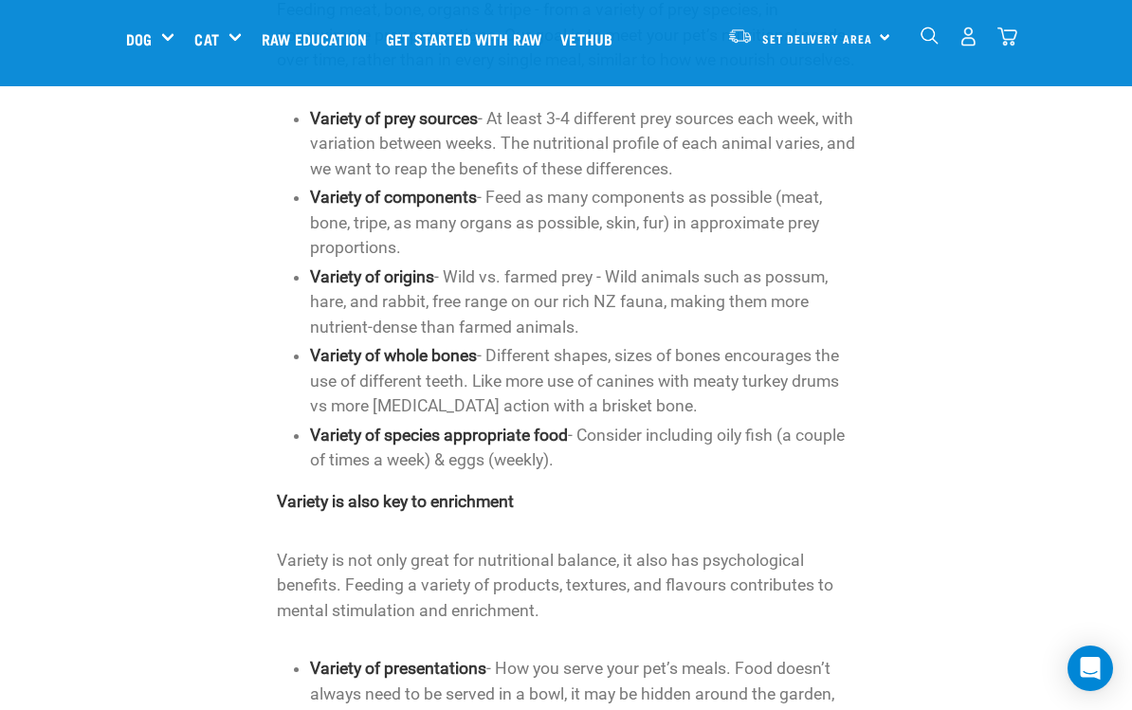
scroll to position [308, 0]
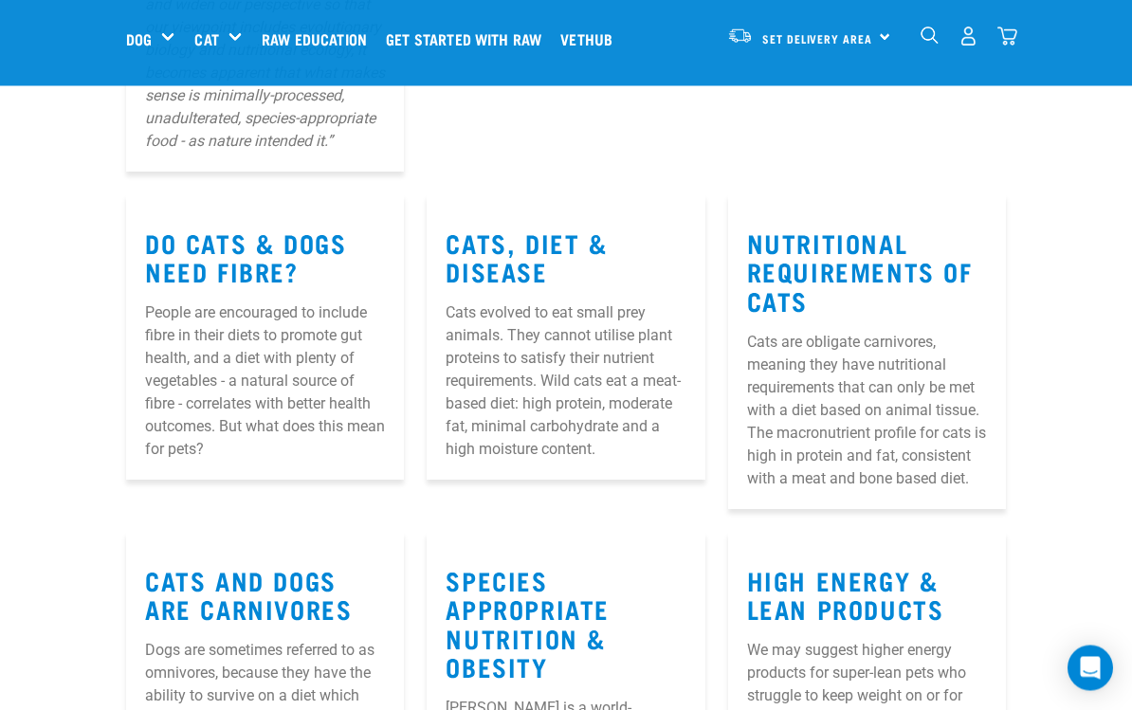
scroll to position [743, 0]
click at [245, 279] on link "Do Cats & Dogs Need Fibre?" at bounding box center [245, 257] width 201 height 44
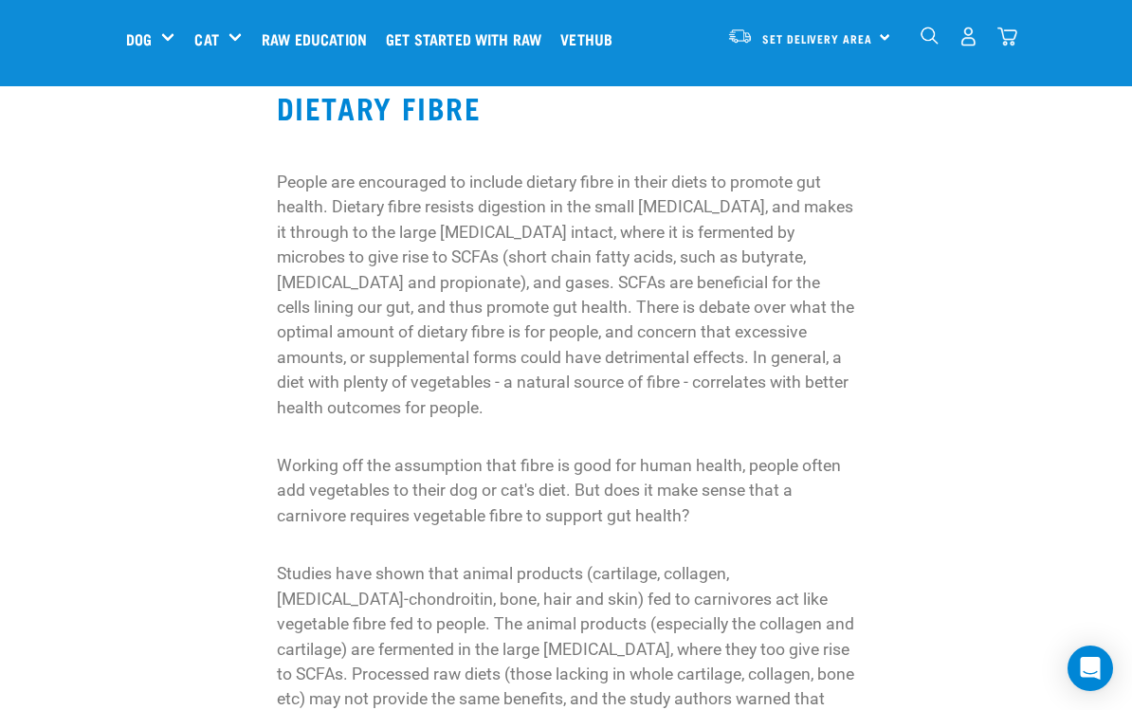
scroll to position [264, 0]
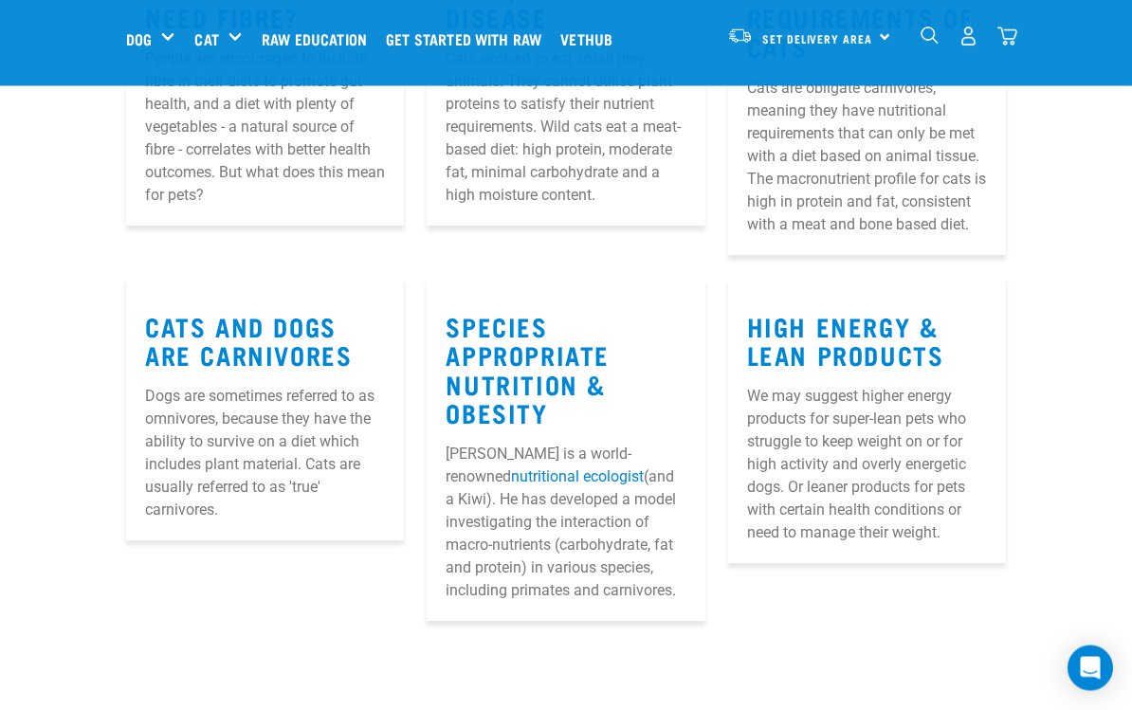
scroll to position [997, 0]
click at [920, 354] on link "High Energy & Lean Products" at bounding box center [845, 341] width 197 height 44
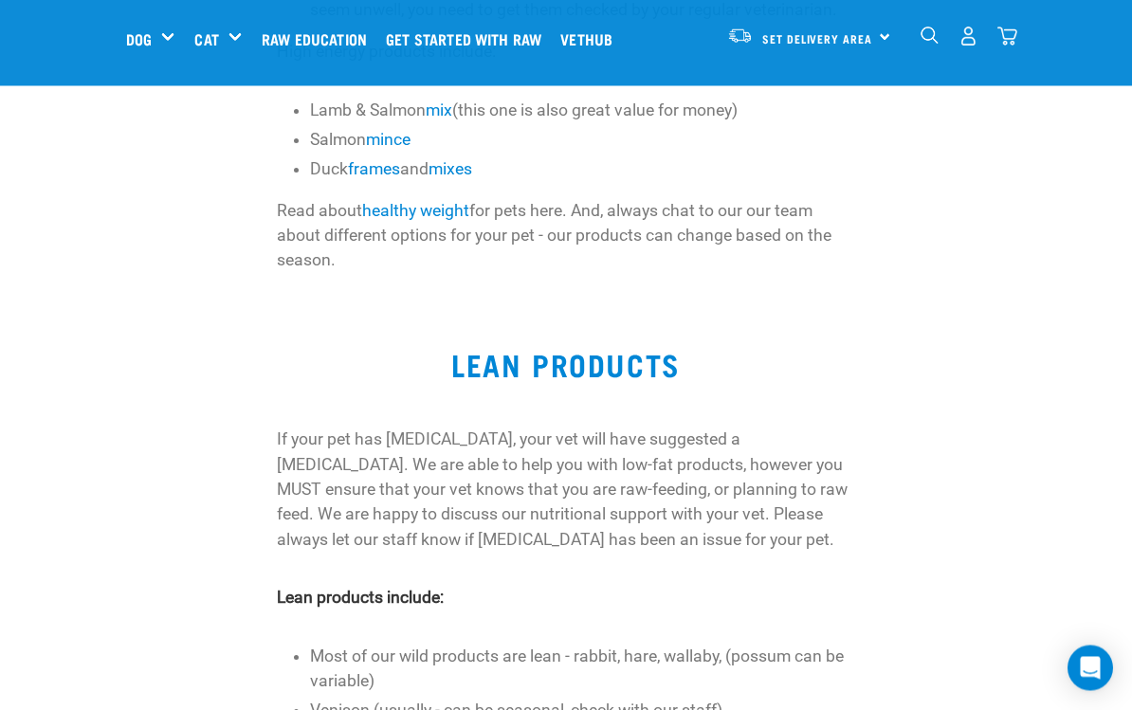
scroll to position [717, 0]
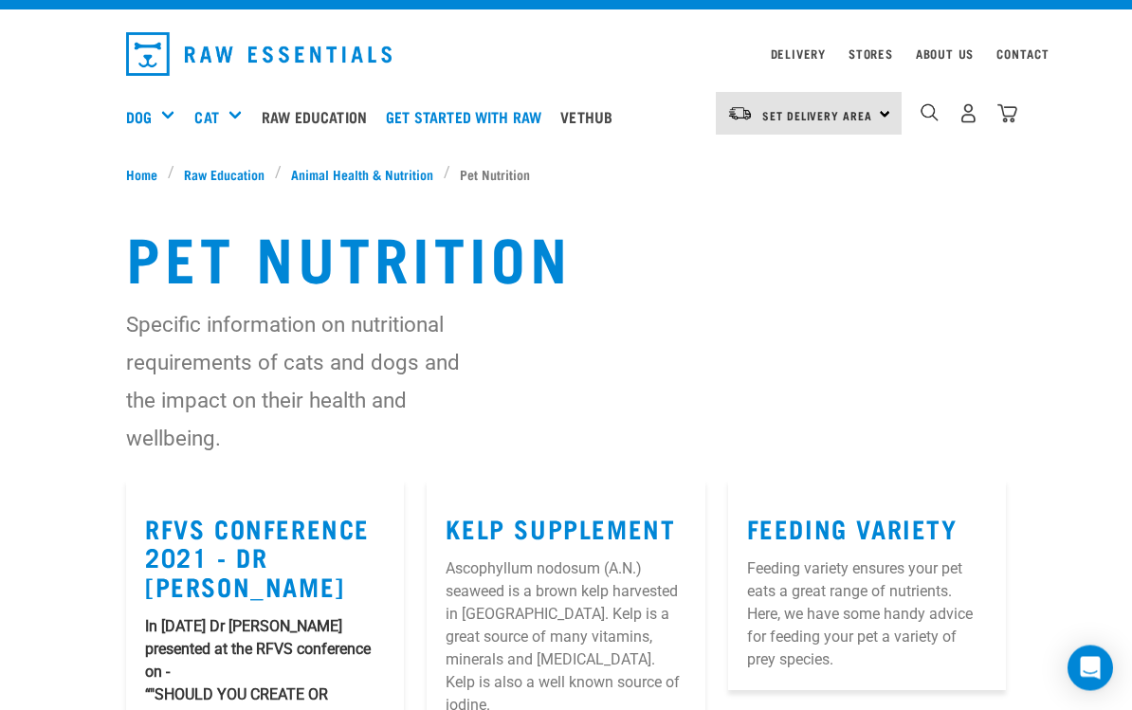
scroll to position [27, 0]
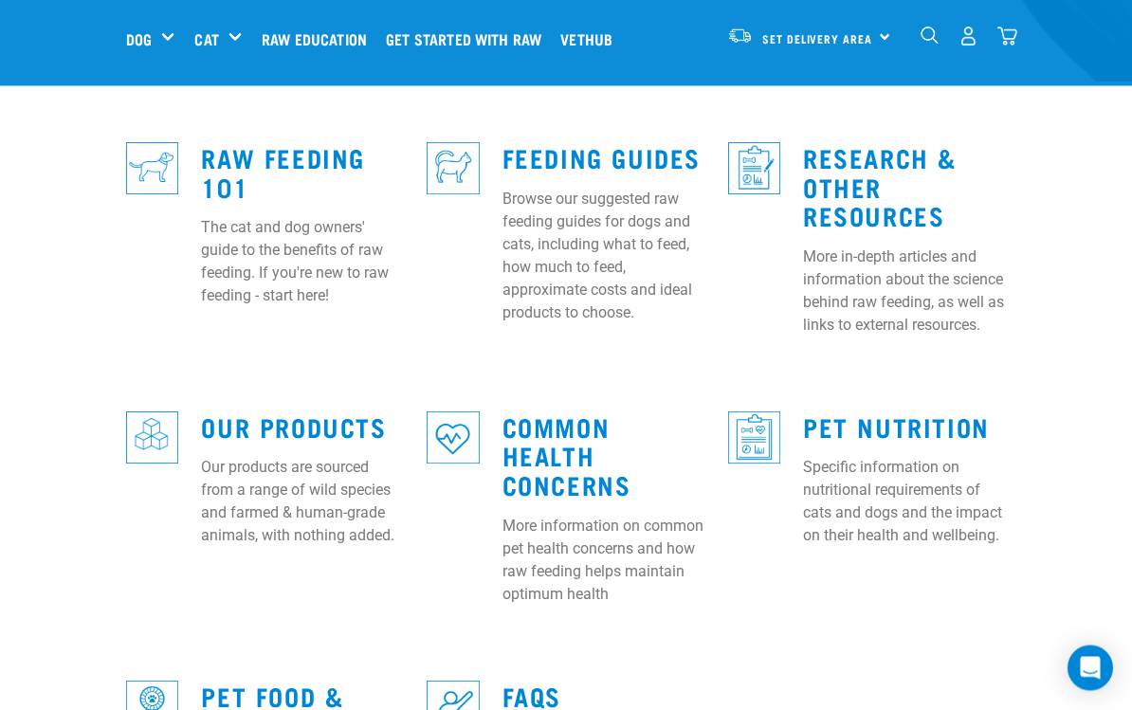
scroll to position [563, 0]
click at [354, 419] on link "Our Products" at bounding box center [293, 426] width 185 height 14
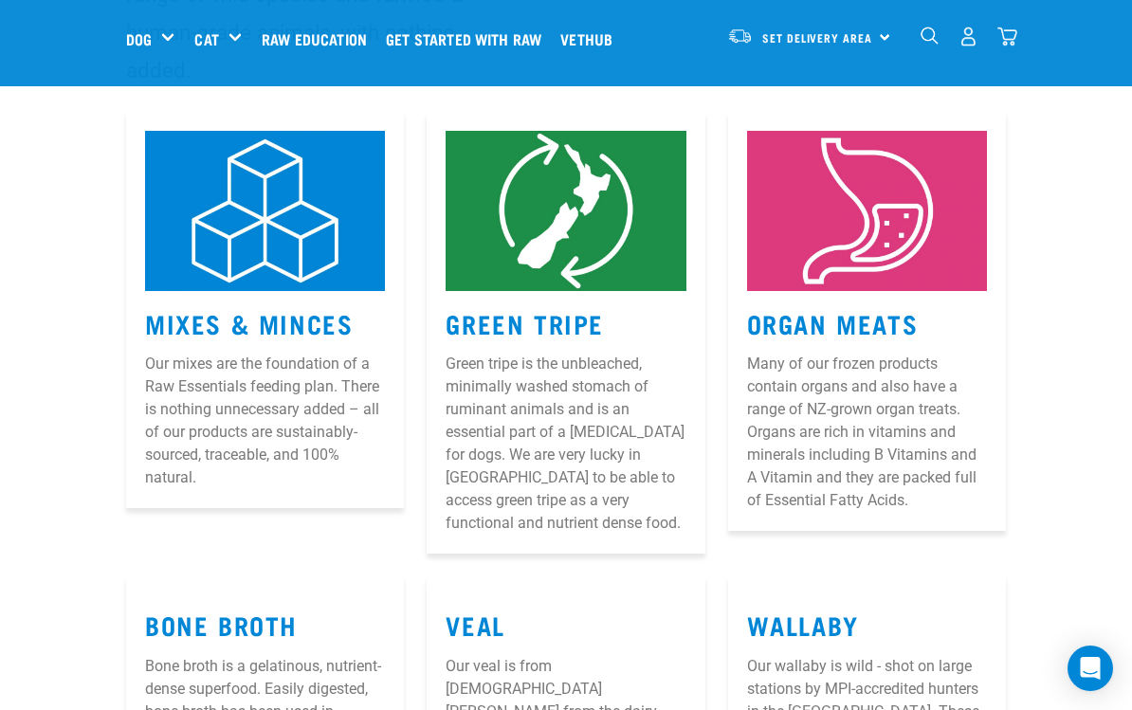
scroll to position [298, 0]
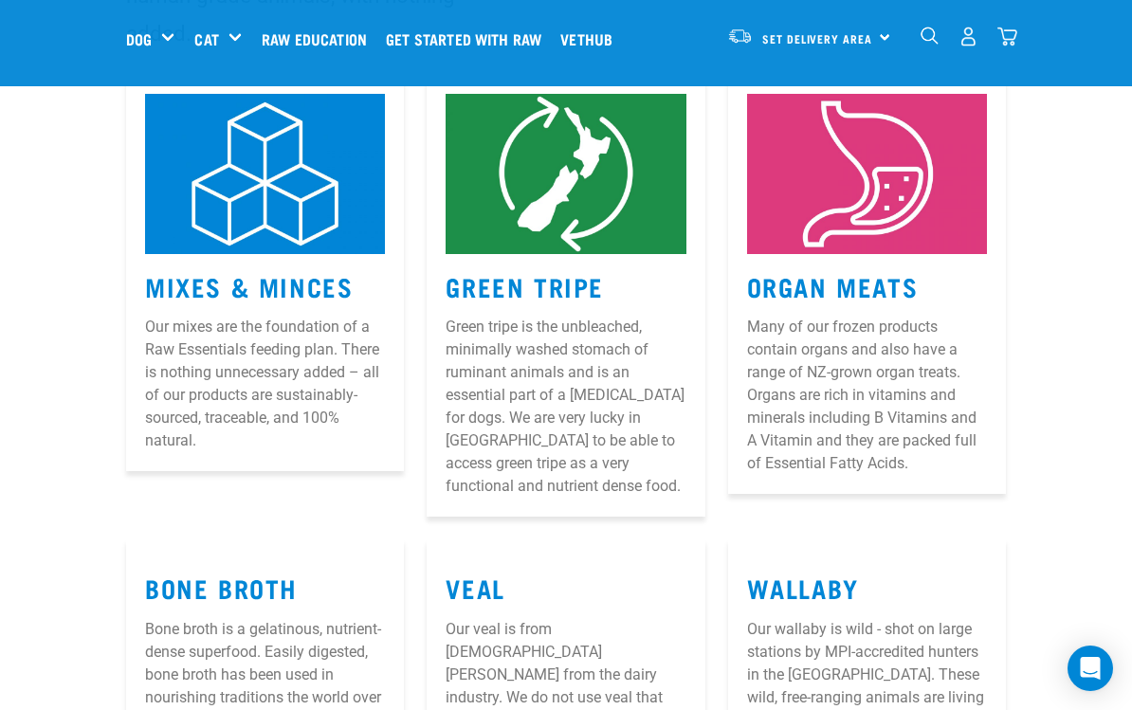
click at [289, 200] on img at bounding box center [265, 174] width 240 height 160
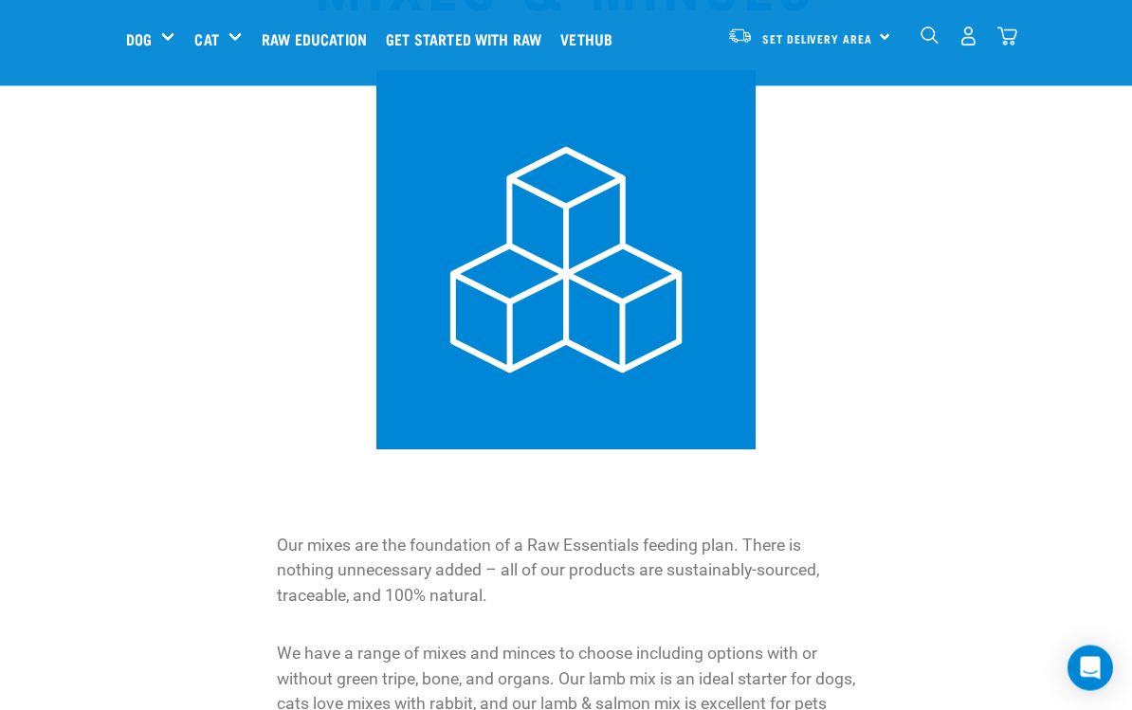
scroll to position [146, 0]
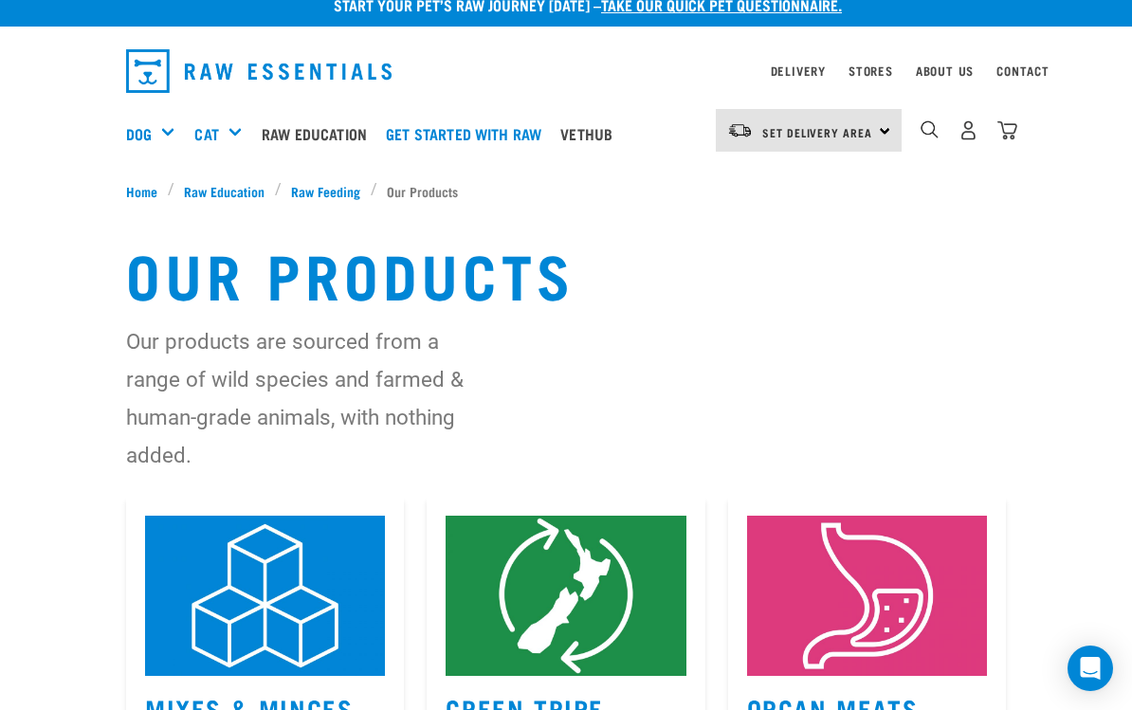
scroll to position [22, 0]
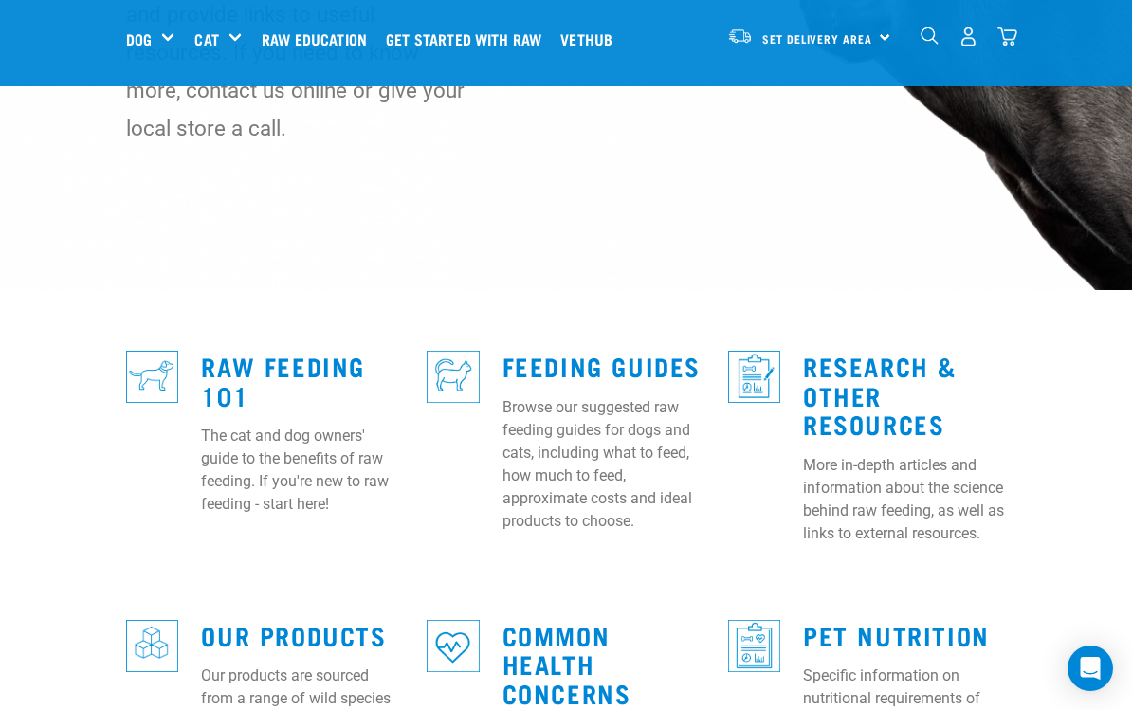
scroll to position [354, 0]
click at [554, 359] on link "Feeding Guides" at bounding box center [602, 366] width 198 height 14
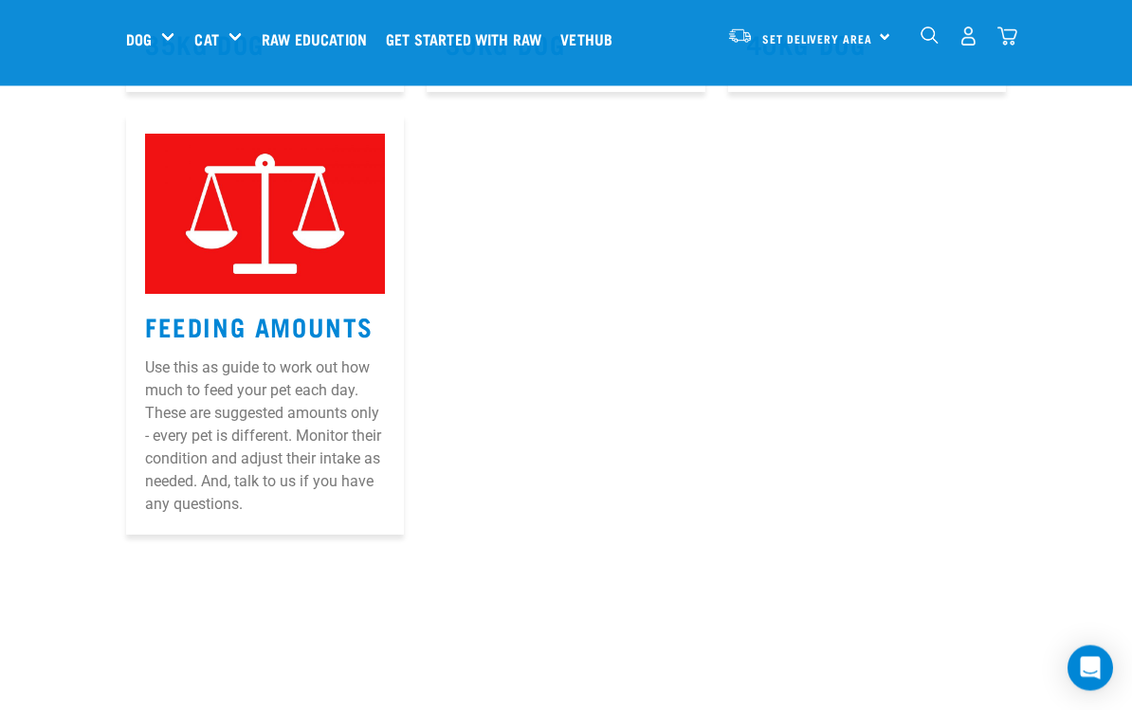
scroll to position [1430, 0]
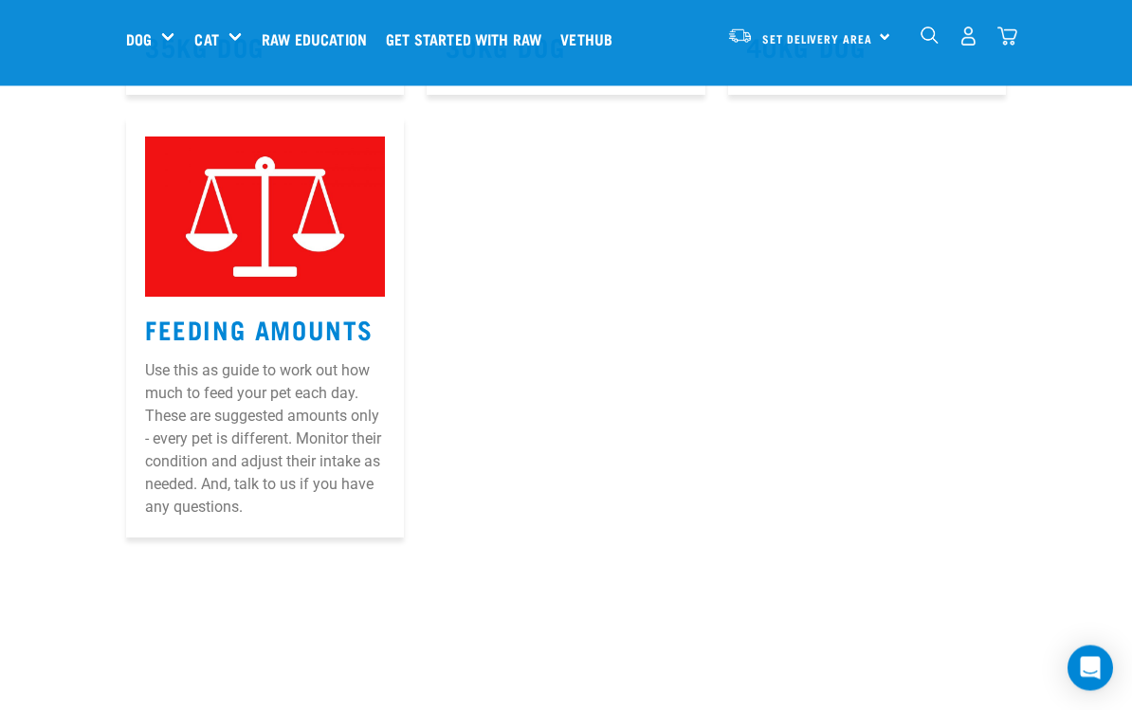
click at [594, 97] on article "30kg Dog" at bounding box center [566, 48] width 278 height 98
click at [543, 54] on link "30kg Dog" at bounding box center [505, 47] width 119 height 14
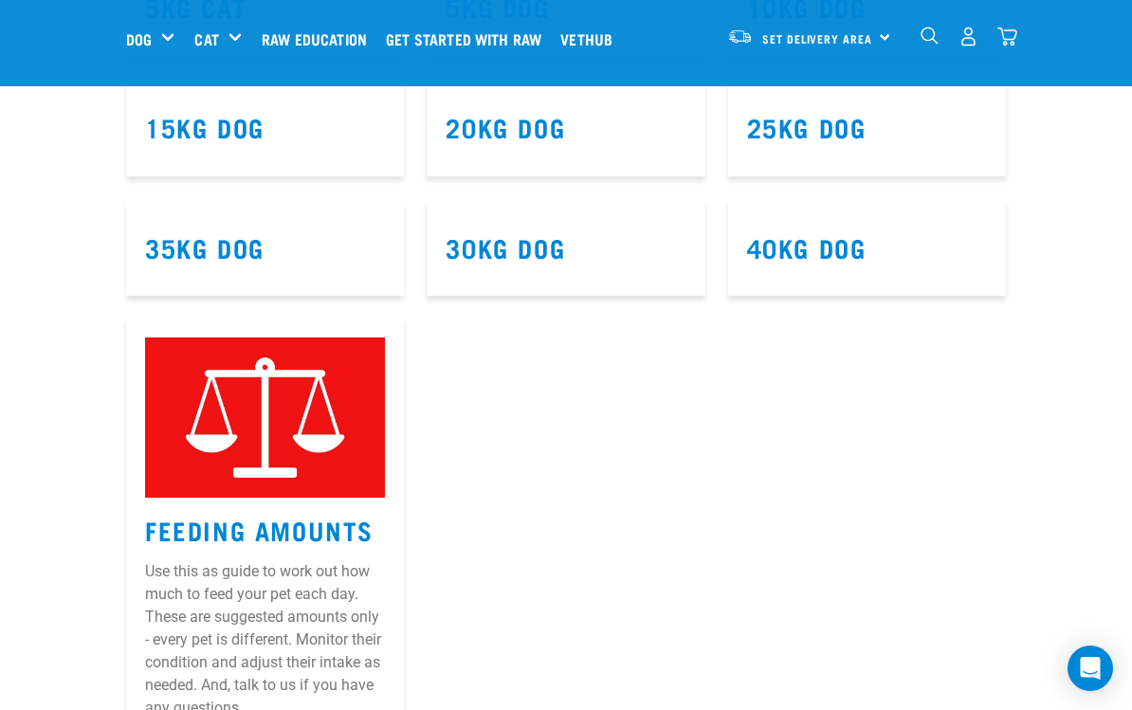
scroll to position [1233, 0]
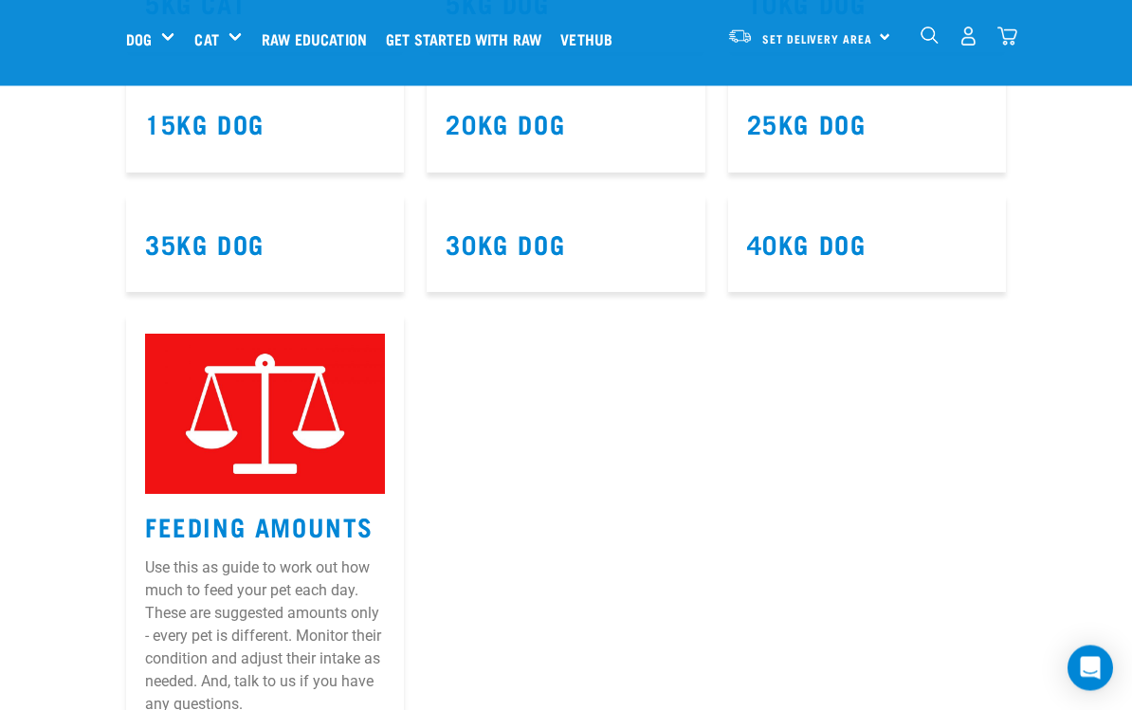
click at [841, 251] on link "40kg Dog" at bounding box center [806, 244] width 119 height 14
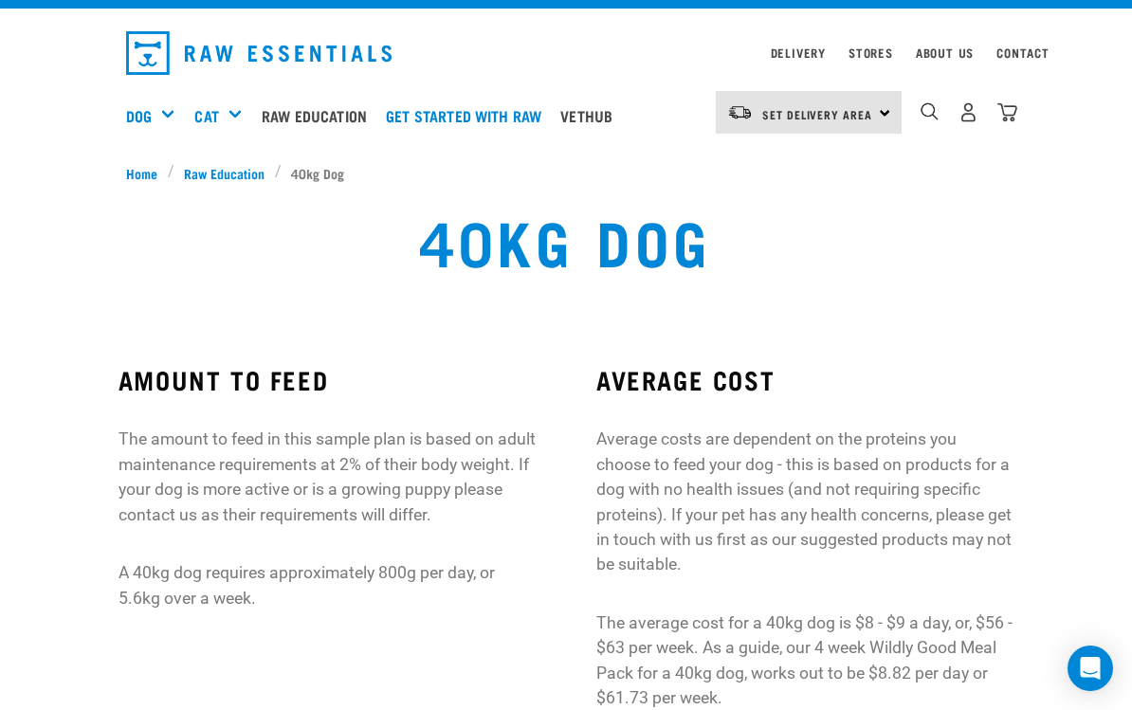
scroll to position [38, 0]
click at [519, 115] on link "Get started with Raw" at bounding box center [468, 117] width 174 height 76
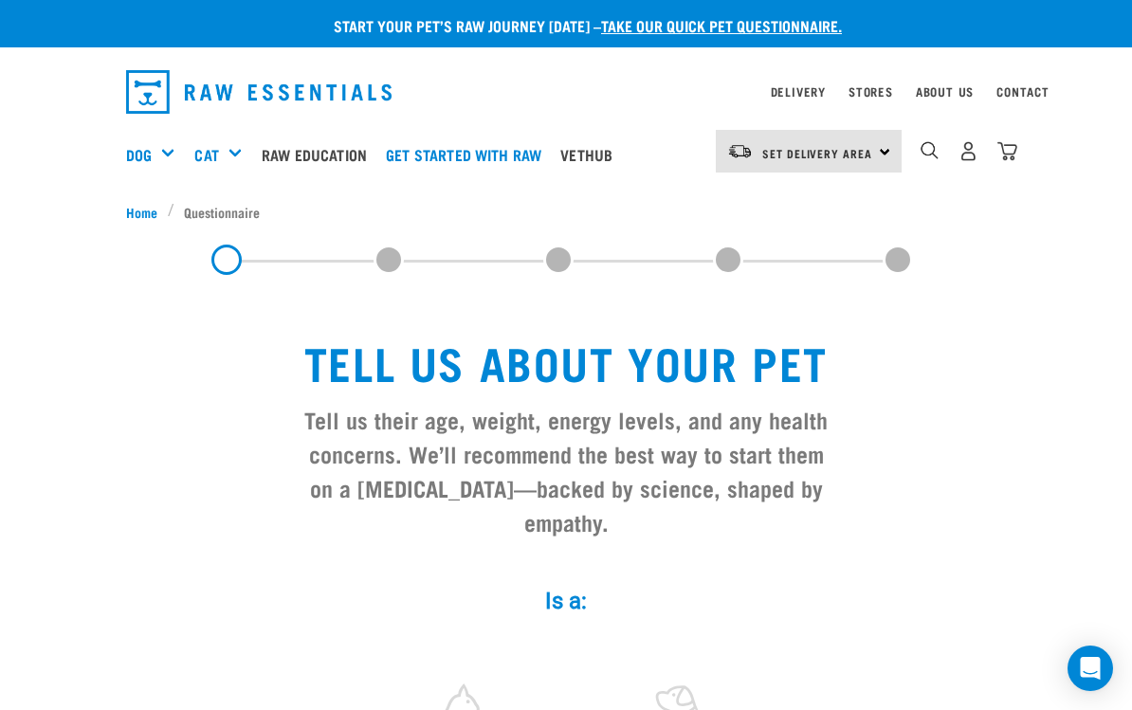
click at [300, 156] on link "Raw Education" at bounding box center [319, 155] width 124 height 76
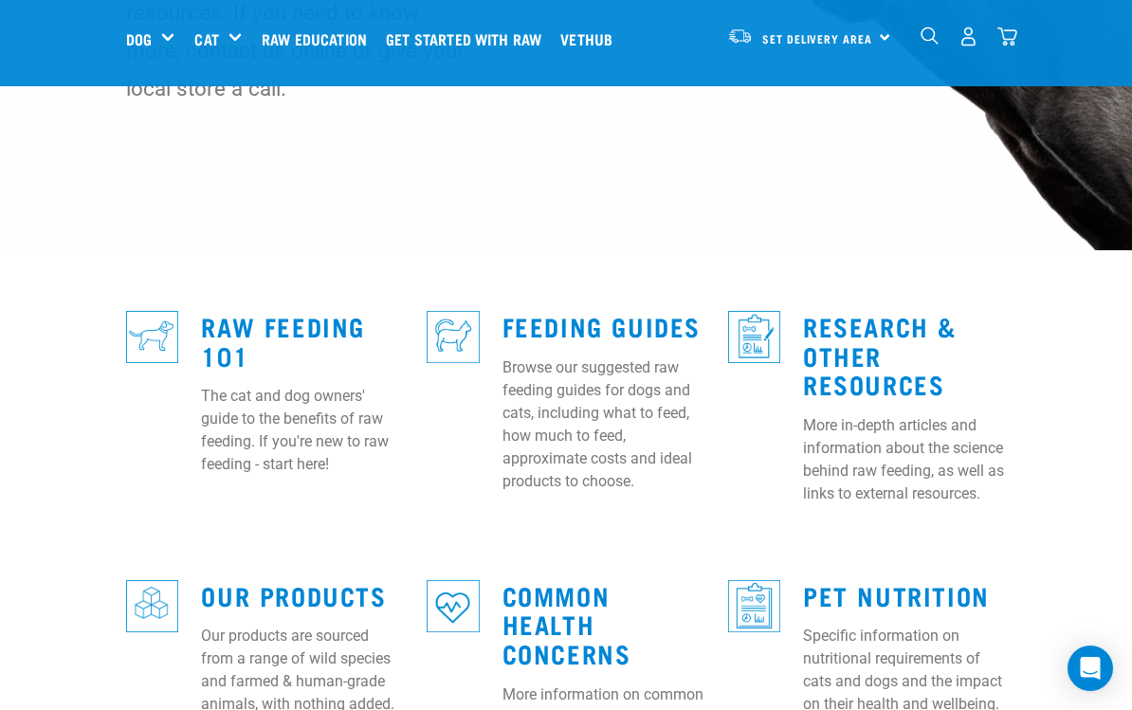
scroll to position [393, 0]
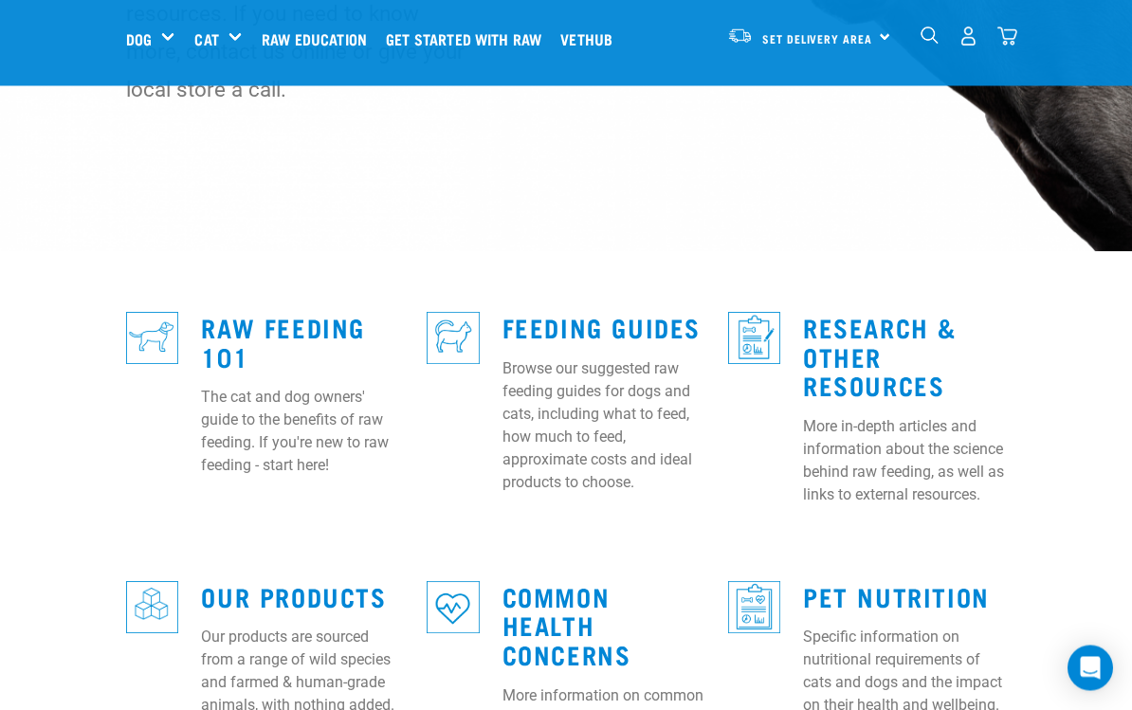
click at [302, 320] on link "Raw Feeding 101" at bounding box center [283, 342] width 164 height 44
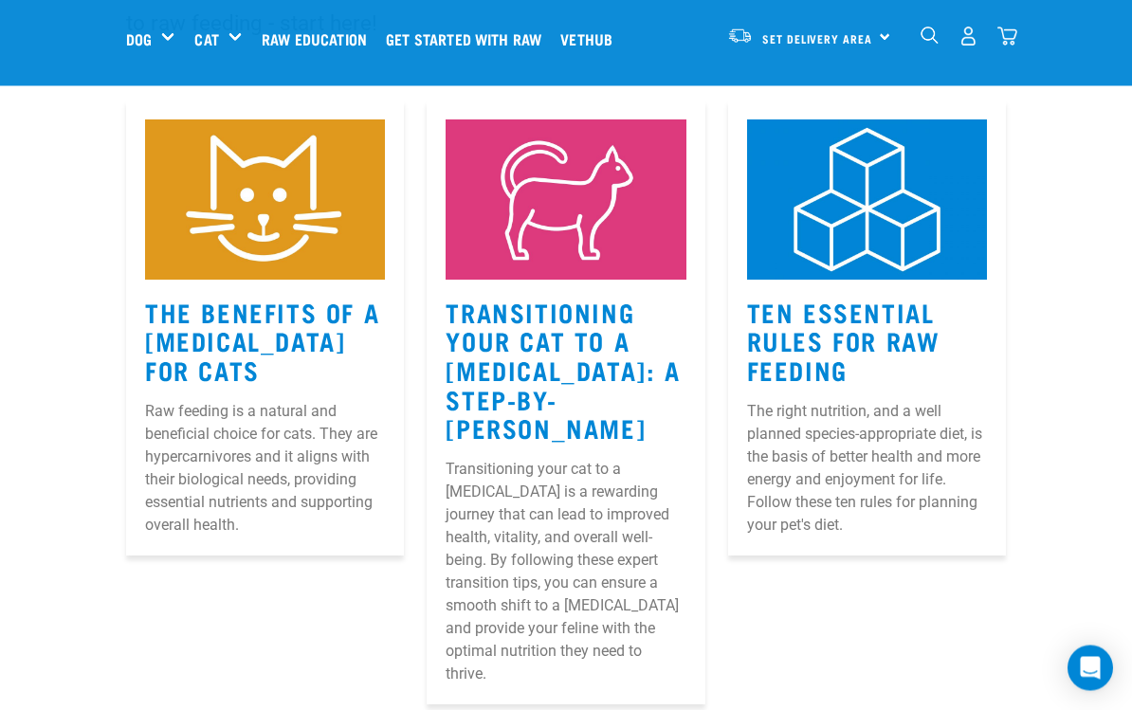
scroll to position [270, 0]
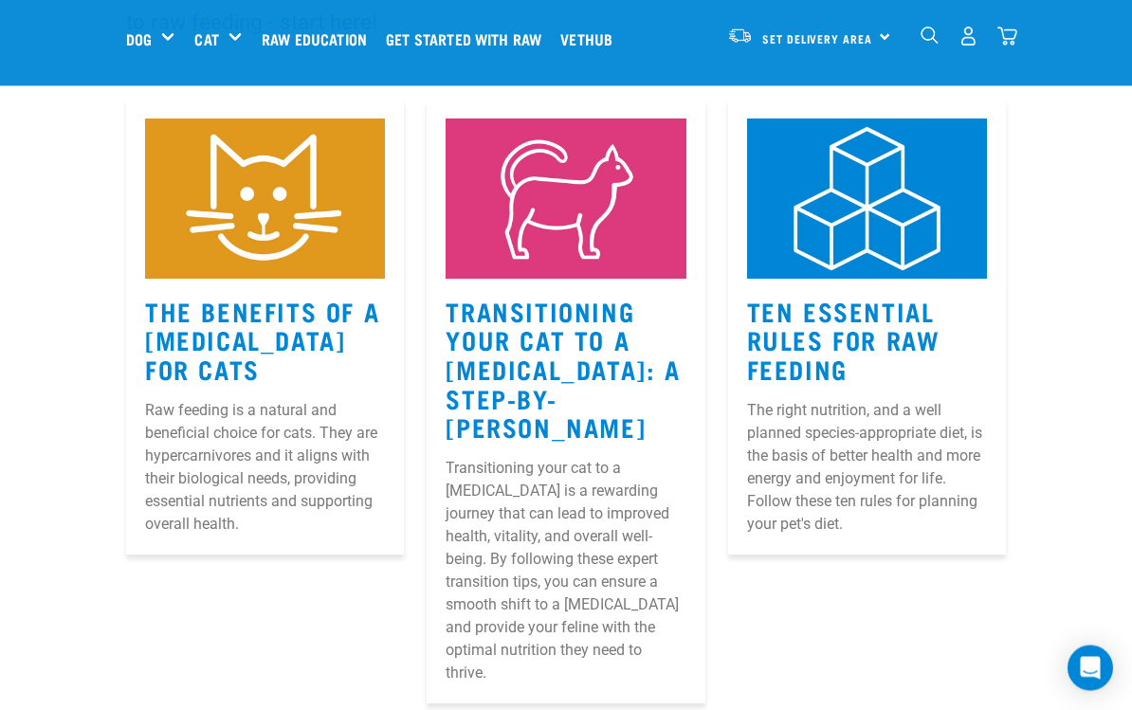
click at [906, 328] on link "Ten Essential Rules for Raw Feeding" at bounding box center [843, 340] width 193 height 72
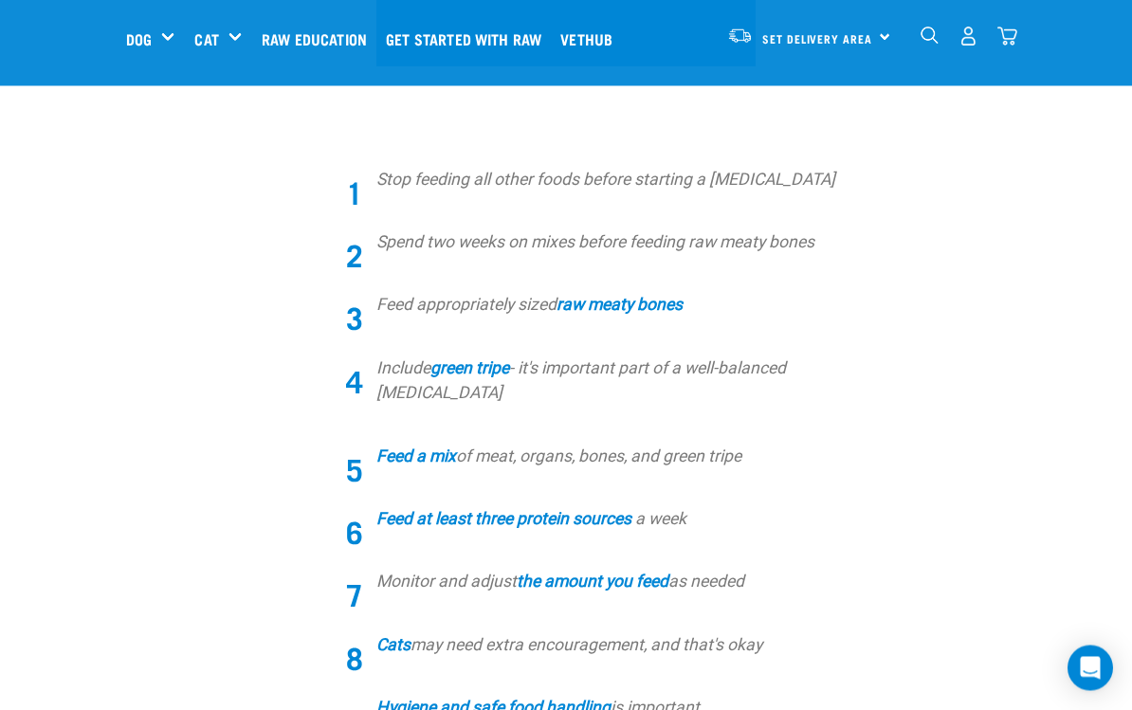
scroll to position [589, 0]
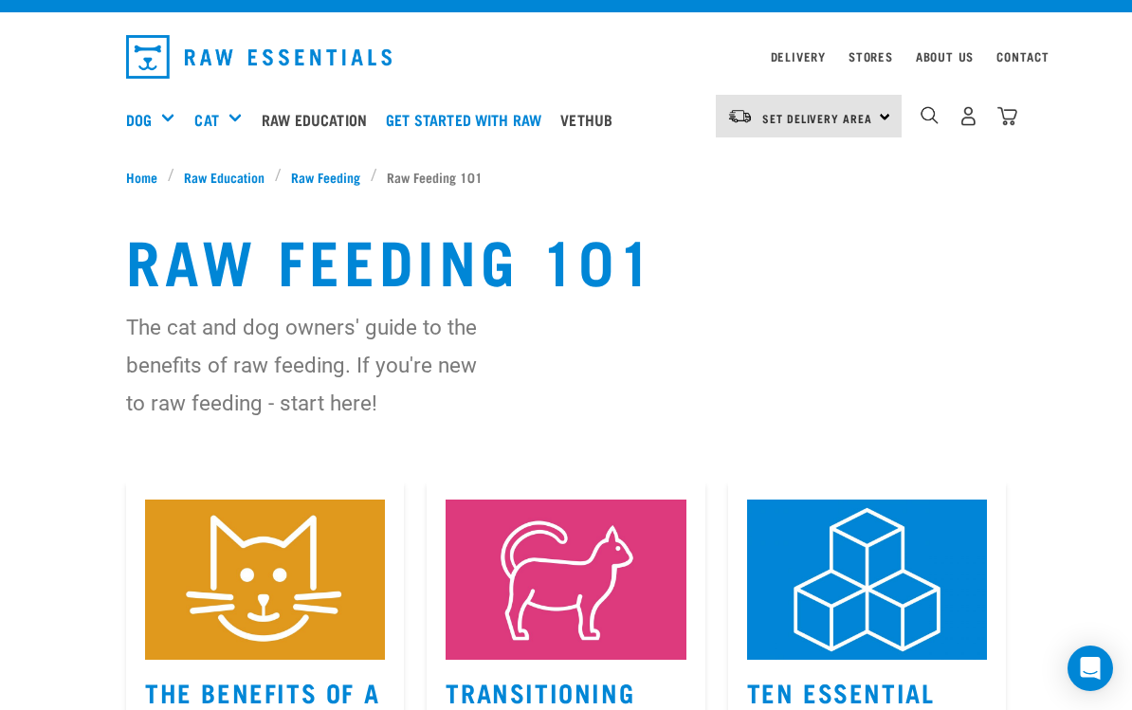
click at [0, 0] on div "Feeding Guides" at bounding box center [0, 0] width 0 height 0
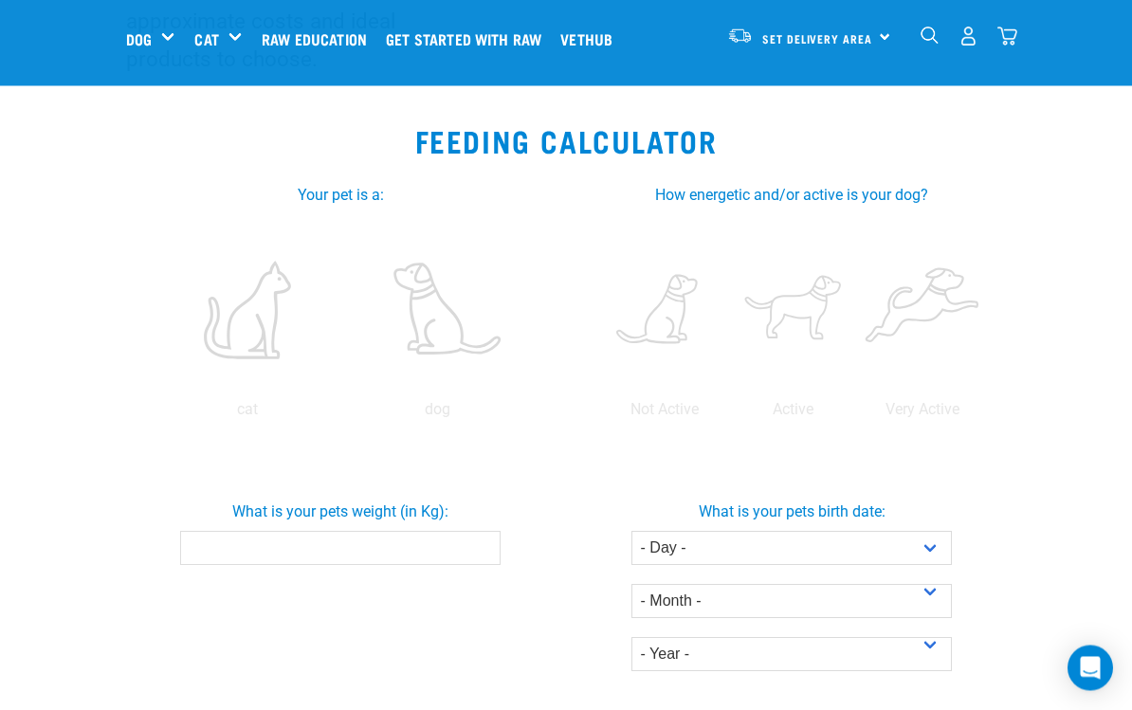
scroll to position [310, 0]
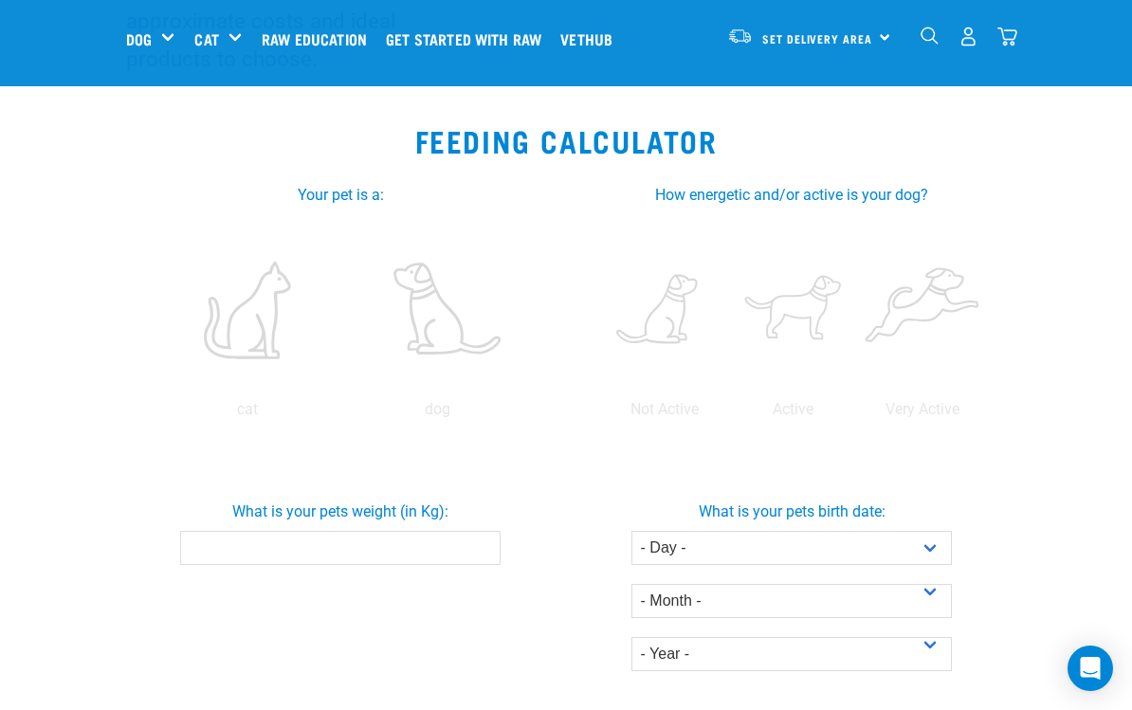
click at [0, 0] on div "Raw Feeding 101" at bounding box center [0, 0] width 0 height 0
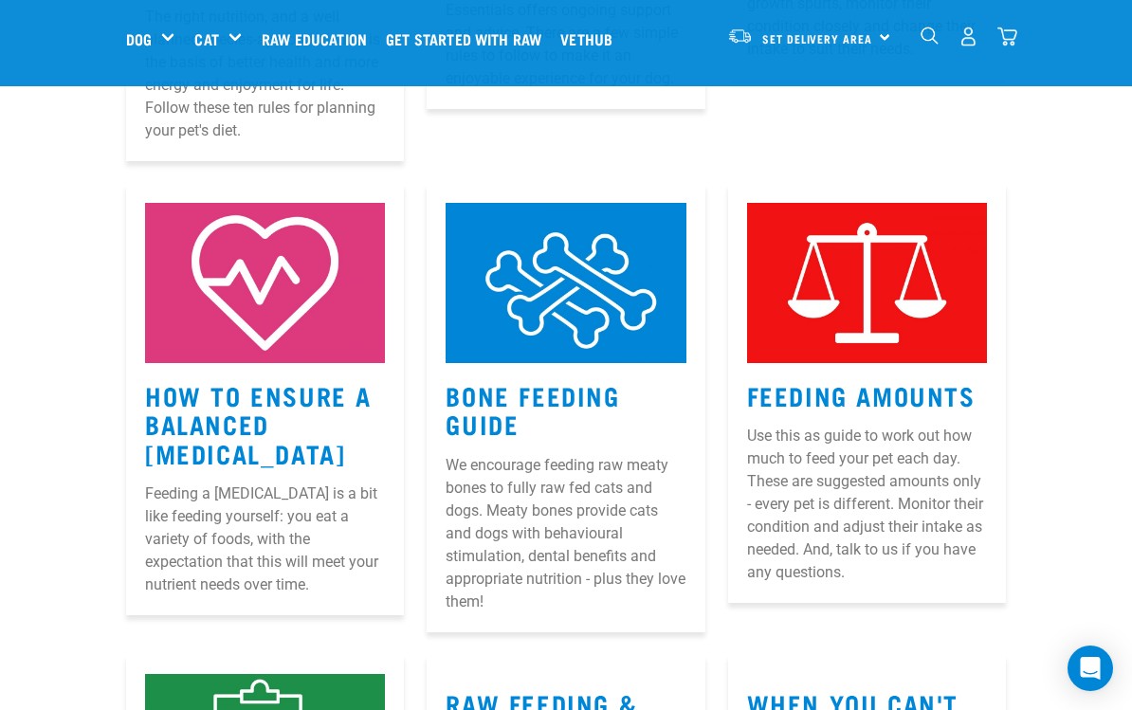
scroll to position [654, 0]
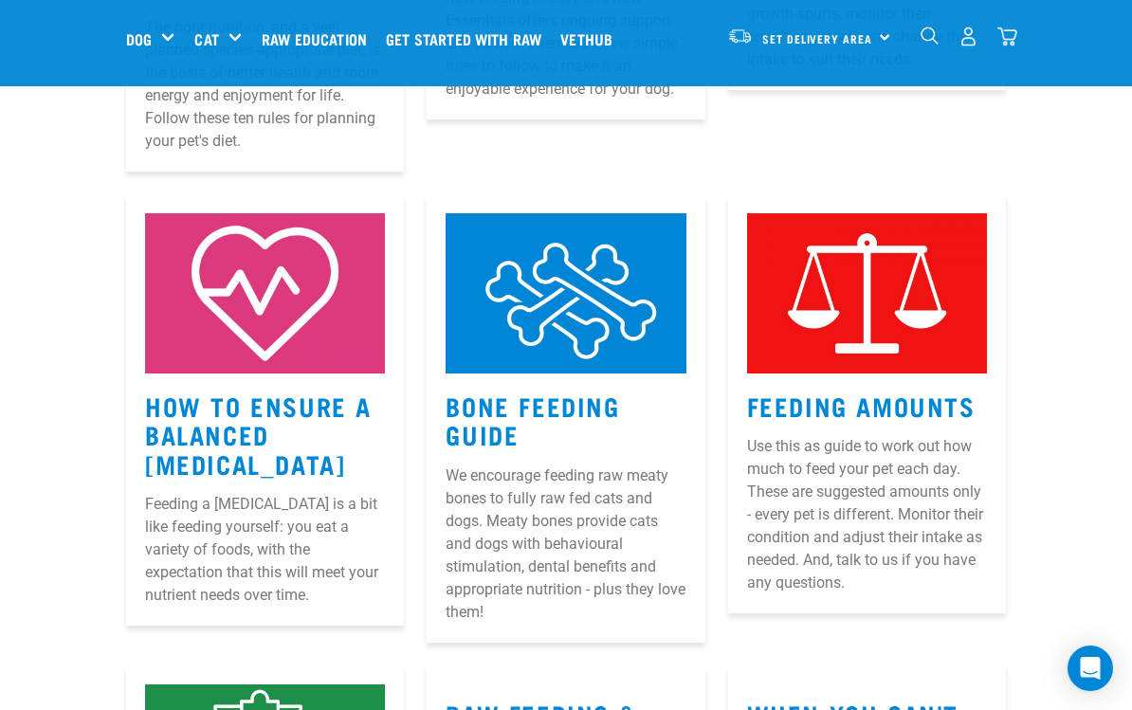
click at [592, 398] on link "Bone Feeding Guide" at bounding box center [533, 420] width 174 height 44
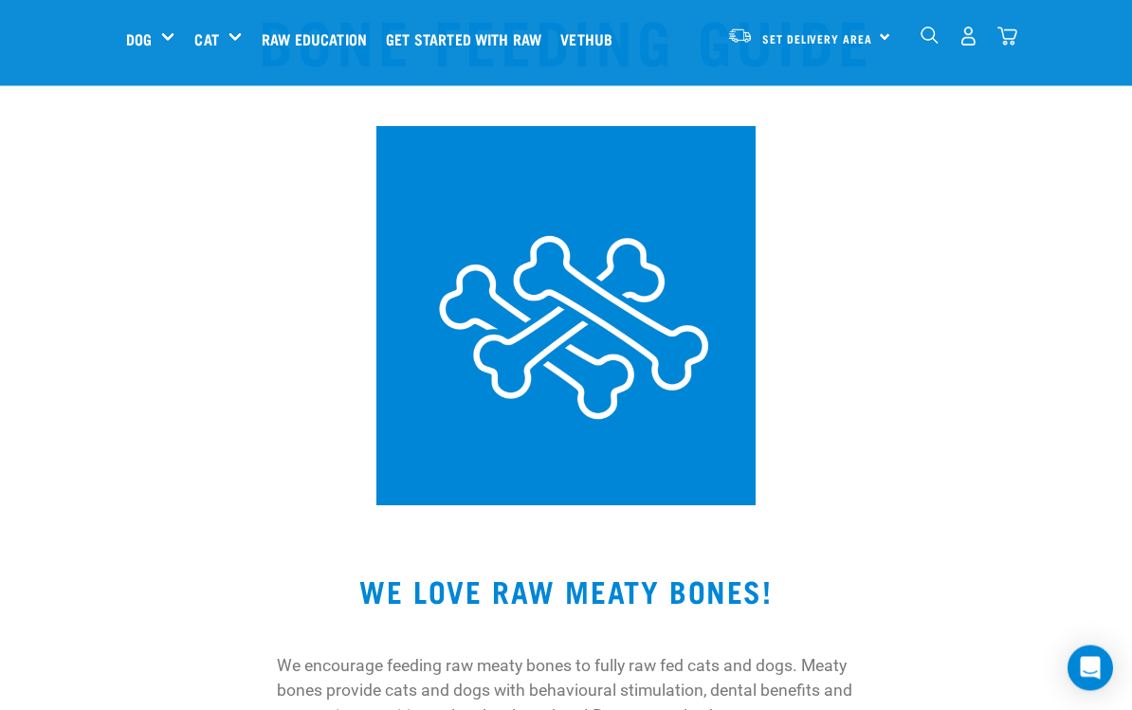
scroll to position [79, 0]
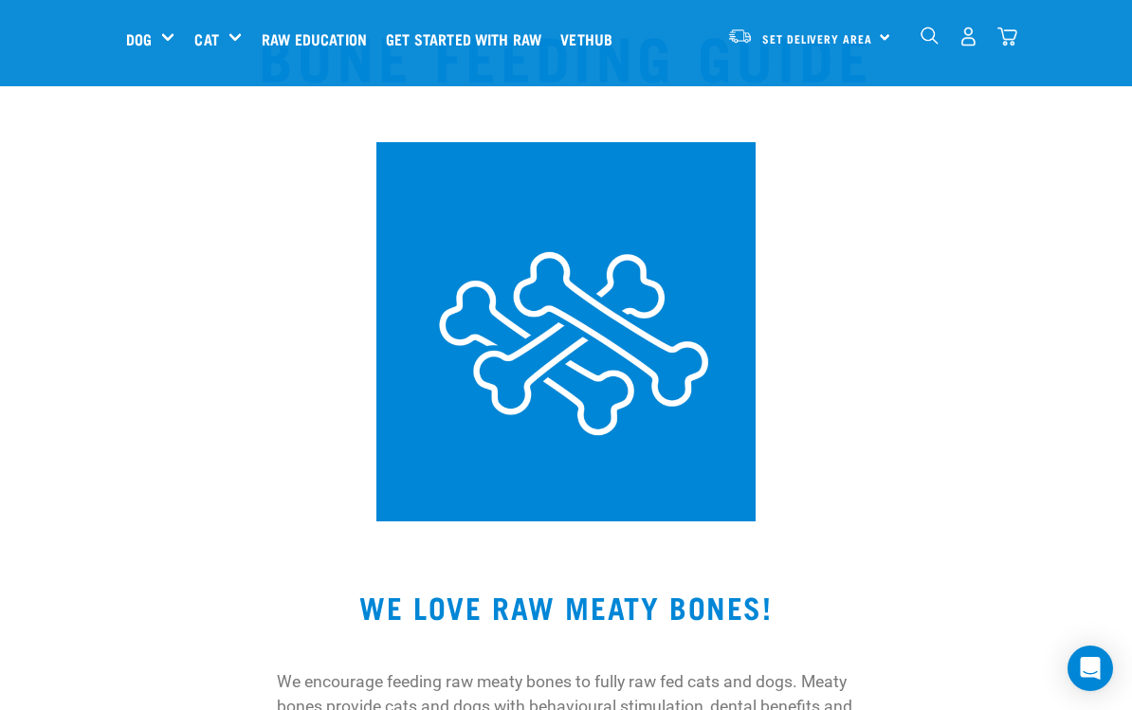
click at [0, 0] on div "Wildly Good Specials" at bounding box center [0, 0] width 0 height 0
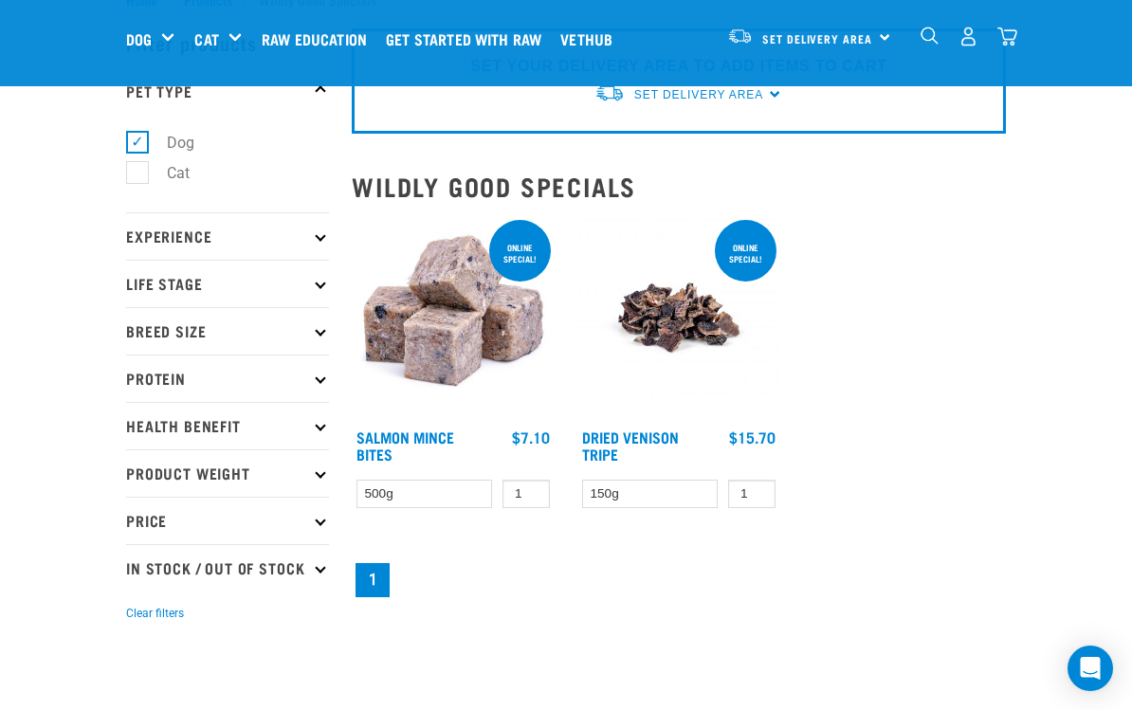
scroll to position [64, 0]
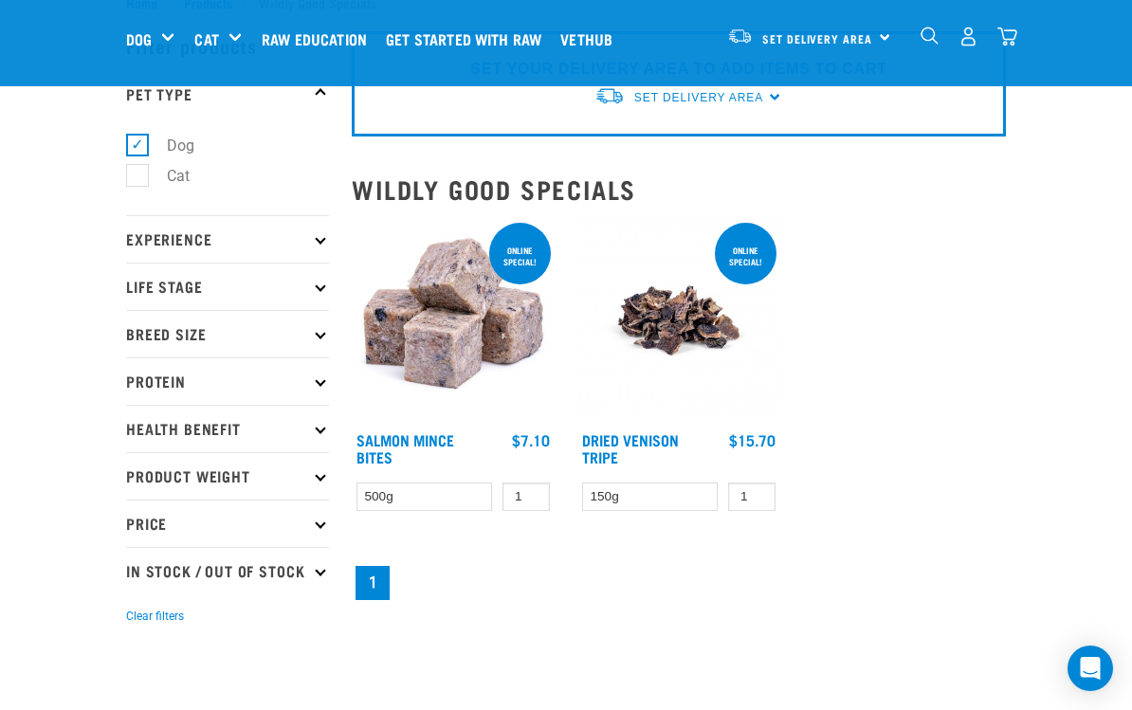
click at [320, 430] on icon at bounding box center [320, 428] width 10 height 10
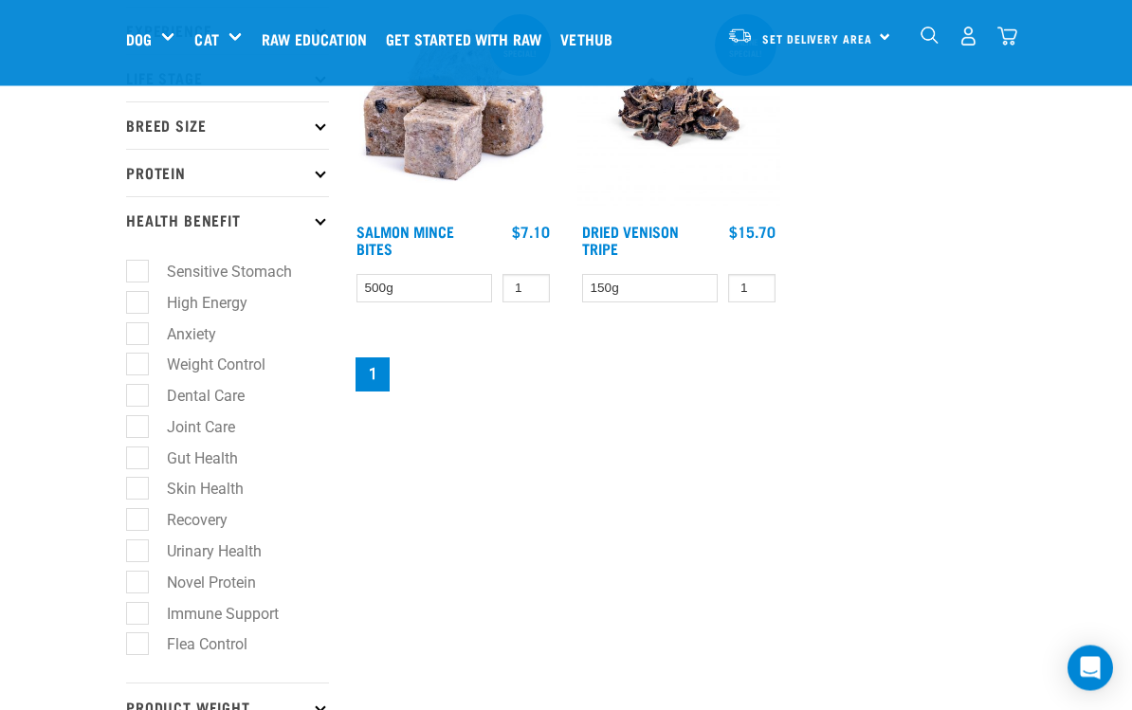
scroll to position [274, 0]
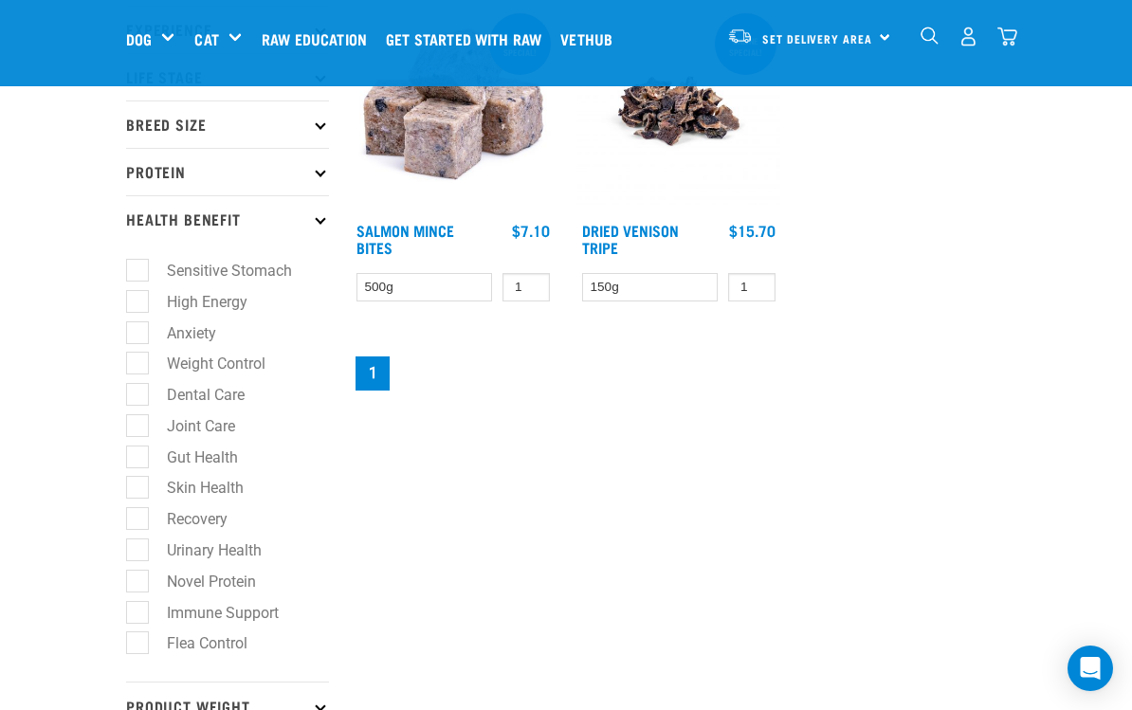
click at [144, 306] on label "High Energy" at bounding box center [196, 302] width 119 height 24
click at [138, 304] on input "High Energy" at bounding box center [132, 298] width 12 height 12
checkbox input "true"
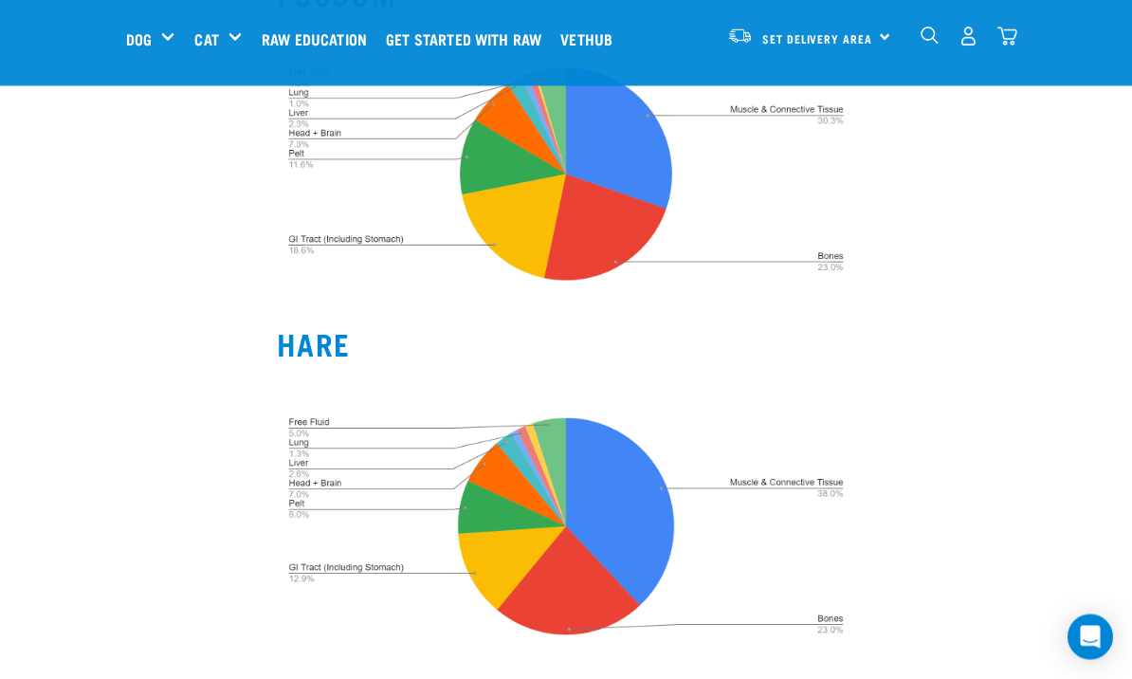
scroll to position [1398, 0]
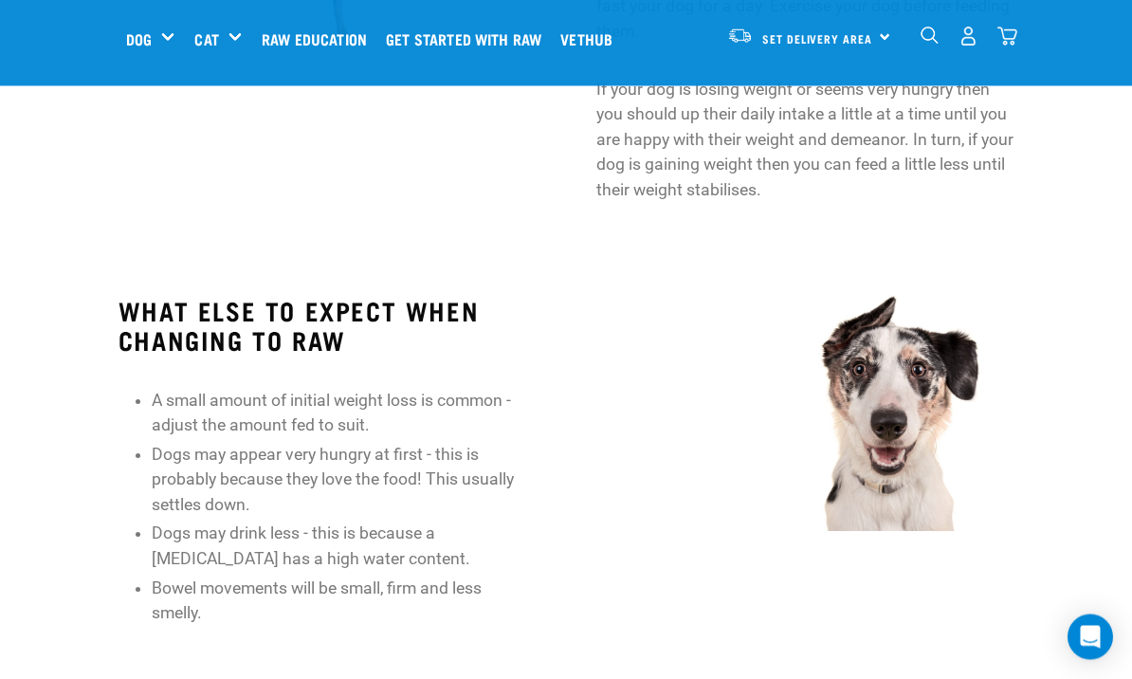
scroll to position [1933, 0]
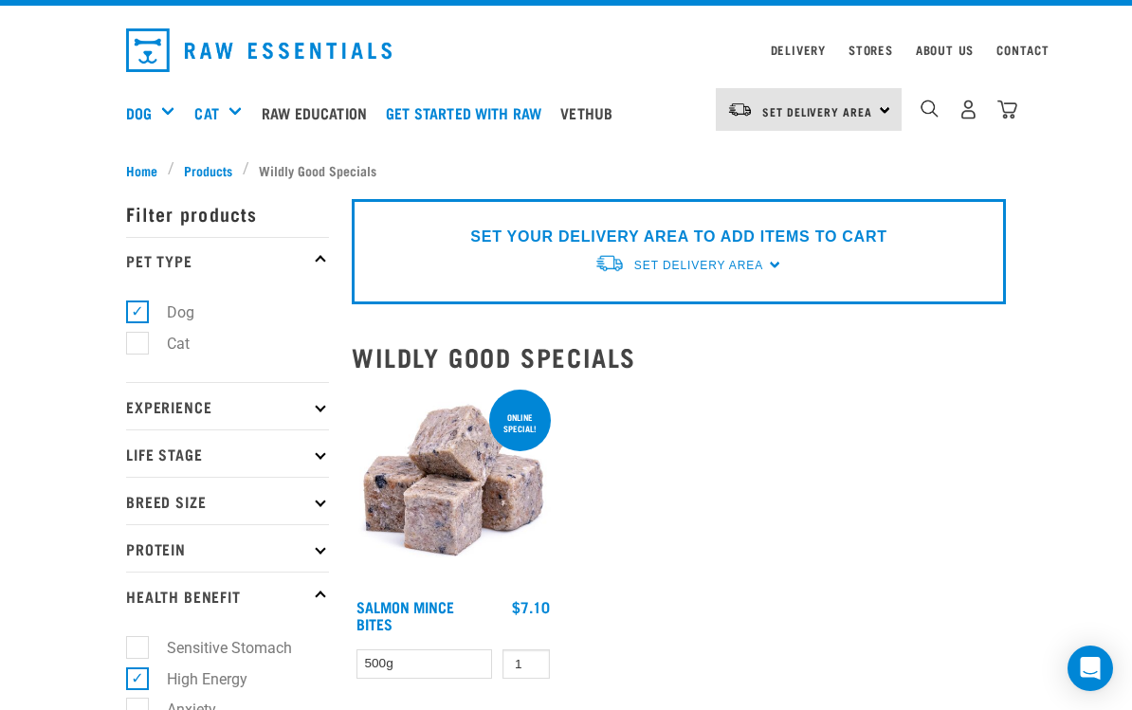
scroll to position [29, 0]
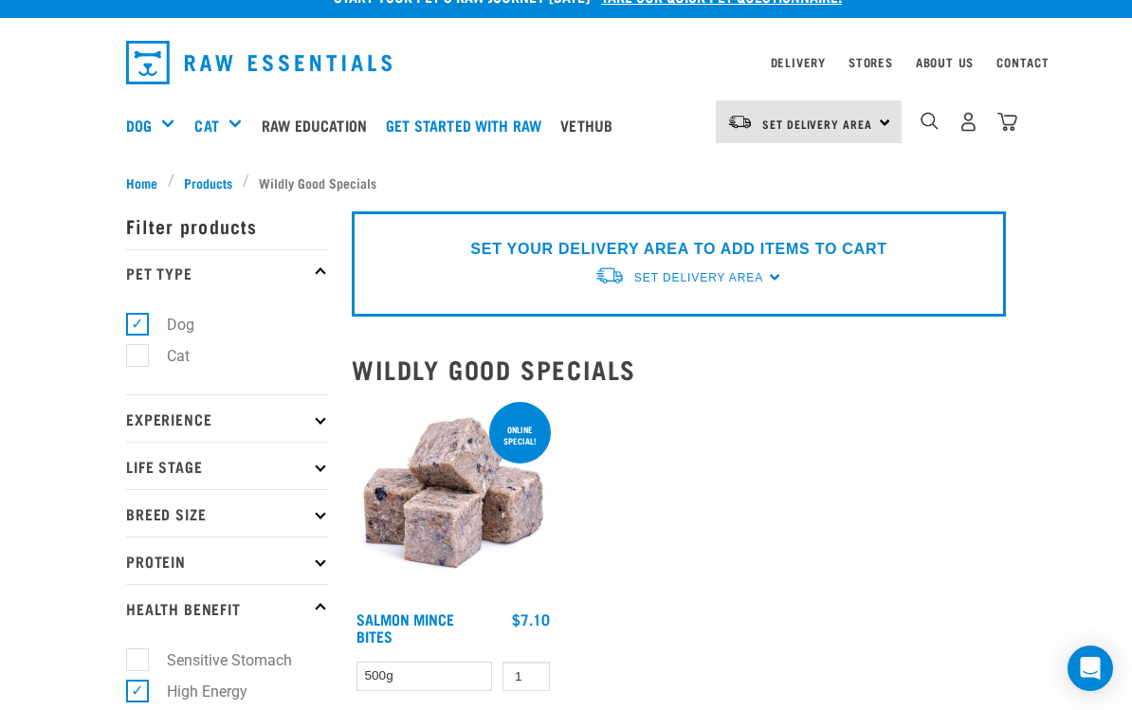
click at [0, 0] on div "Mixes & Minces" at bounding box center [0, 0] width 0 height 0
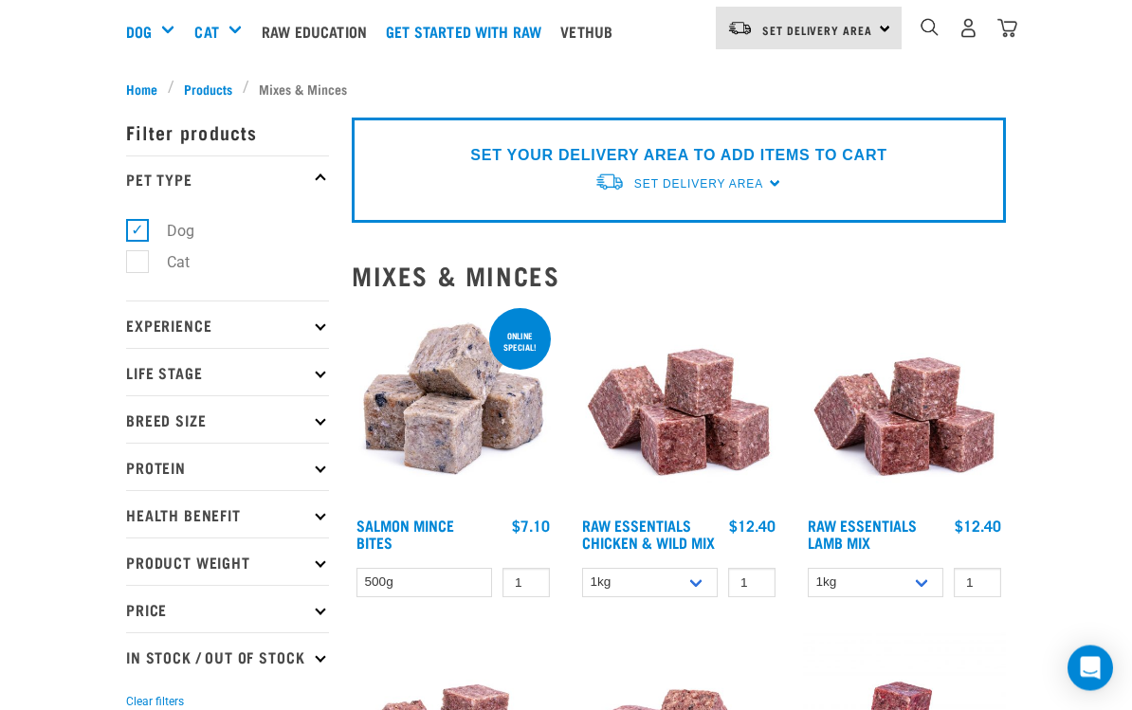
scroll to position [123, 0]
click at [317, 632] on p "In Stock / Out Of Stock" at bounding box center [227, 655] width 203 height 47
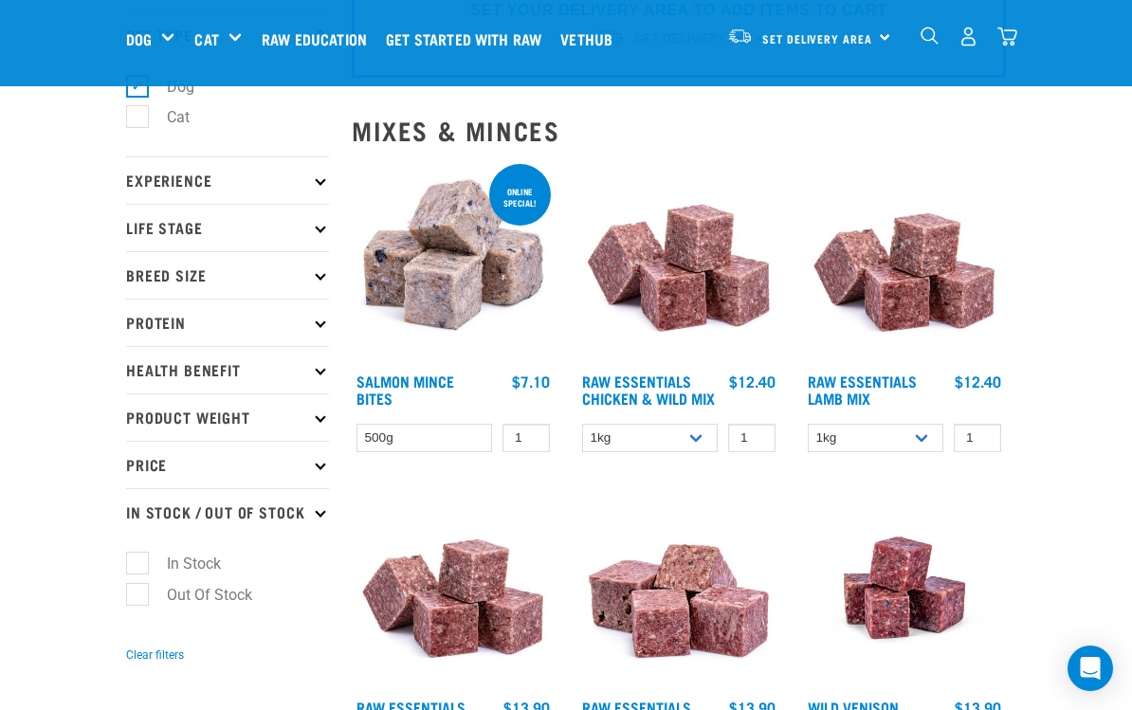
click at [311, 531] on p "In Stock / Out Of Stock" at bounding box center [227, 511] width 203 height 47
click at [320, 368] on icon at bounding box center [320, 369] width 10 height 10
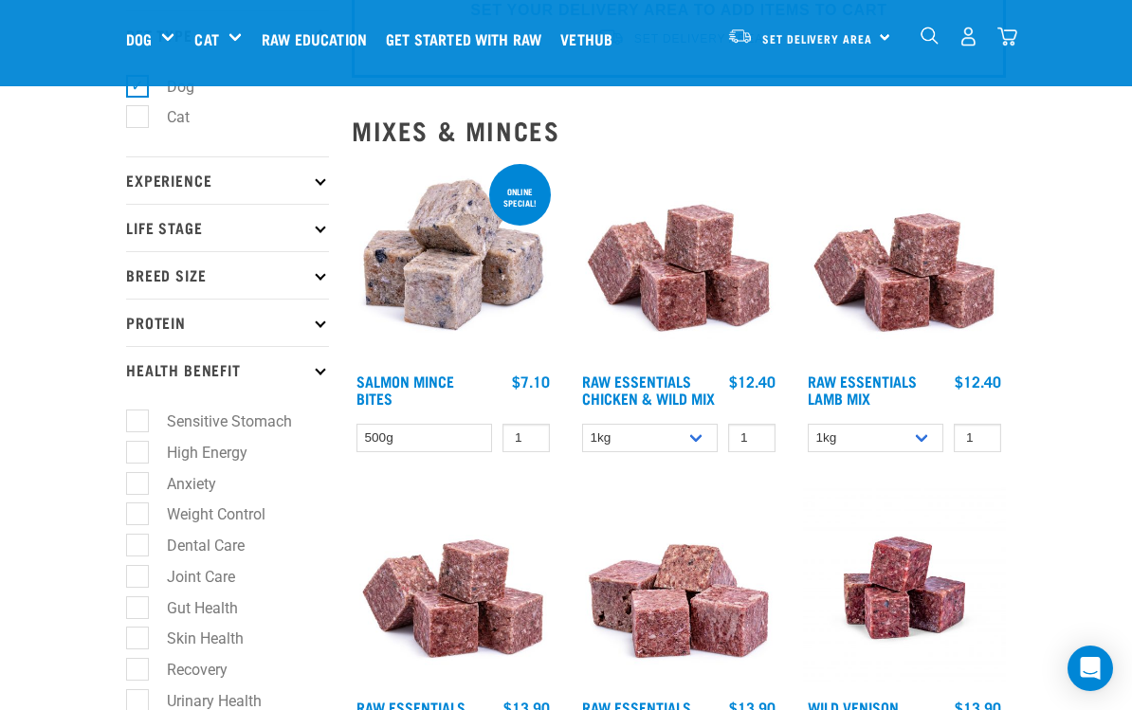
click at [224, 456] on label "High Energy" at bounding box center [196, 453] width 119 height 24
click at [138, 455] on input "High Energy" at bounding box center [132, 449] width 12 height 12
checkbox input "true"
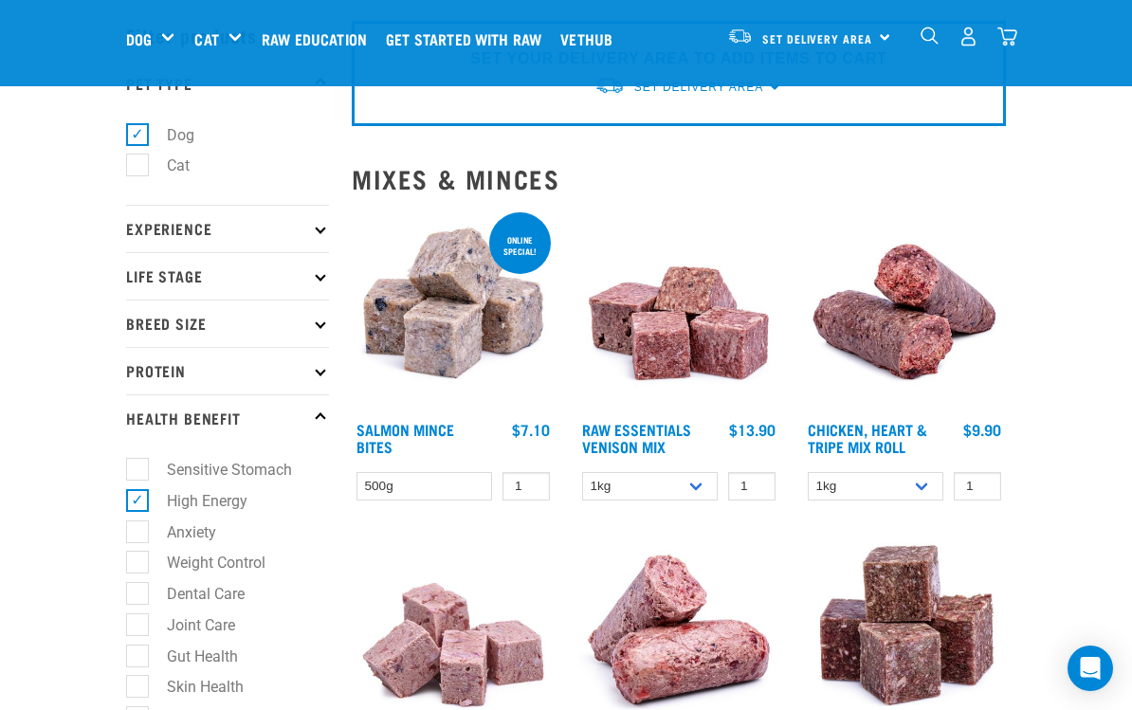
scroll to position [82, 0]
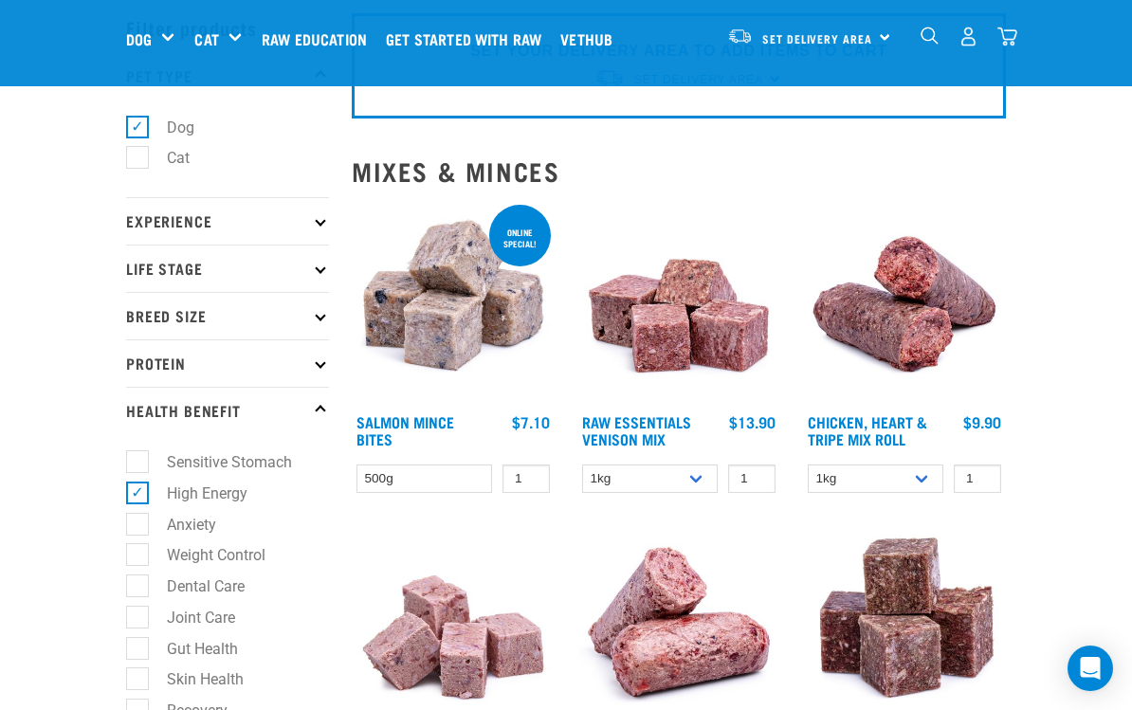
click at [723, 335] on img at bounding box center [678, 302] width 203 height 203
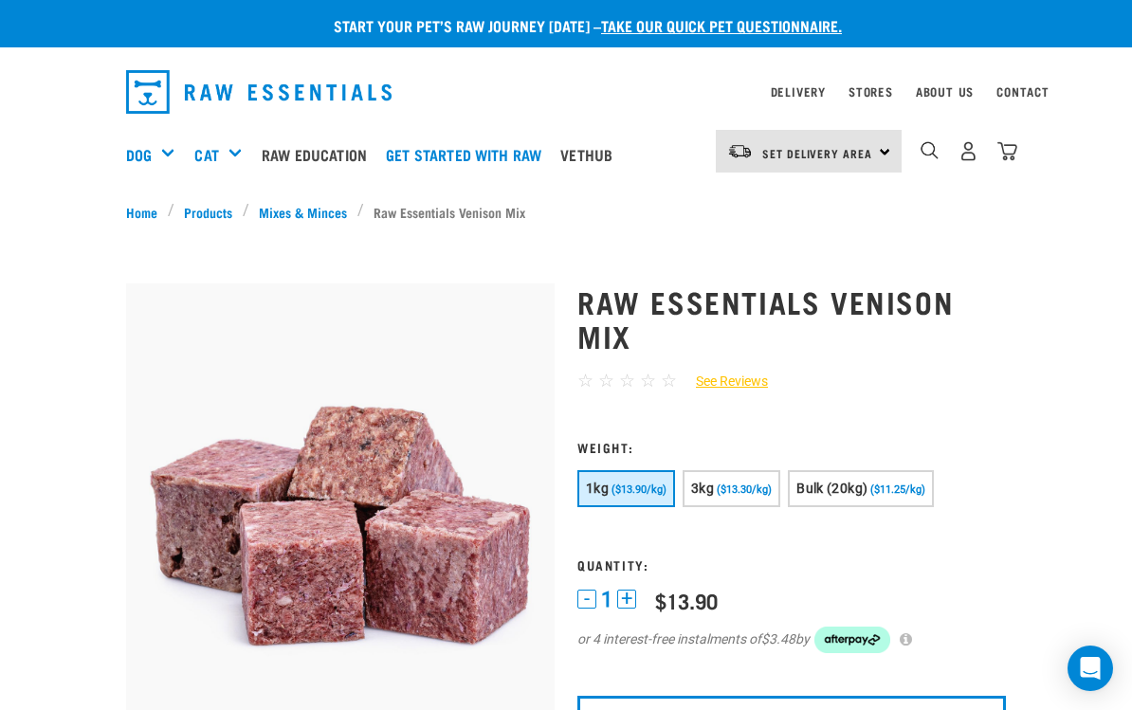
click at [302, 212] on link "Mixes & Minces" at bounding box center [303, 212] width 108 height 20
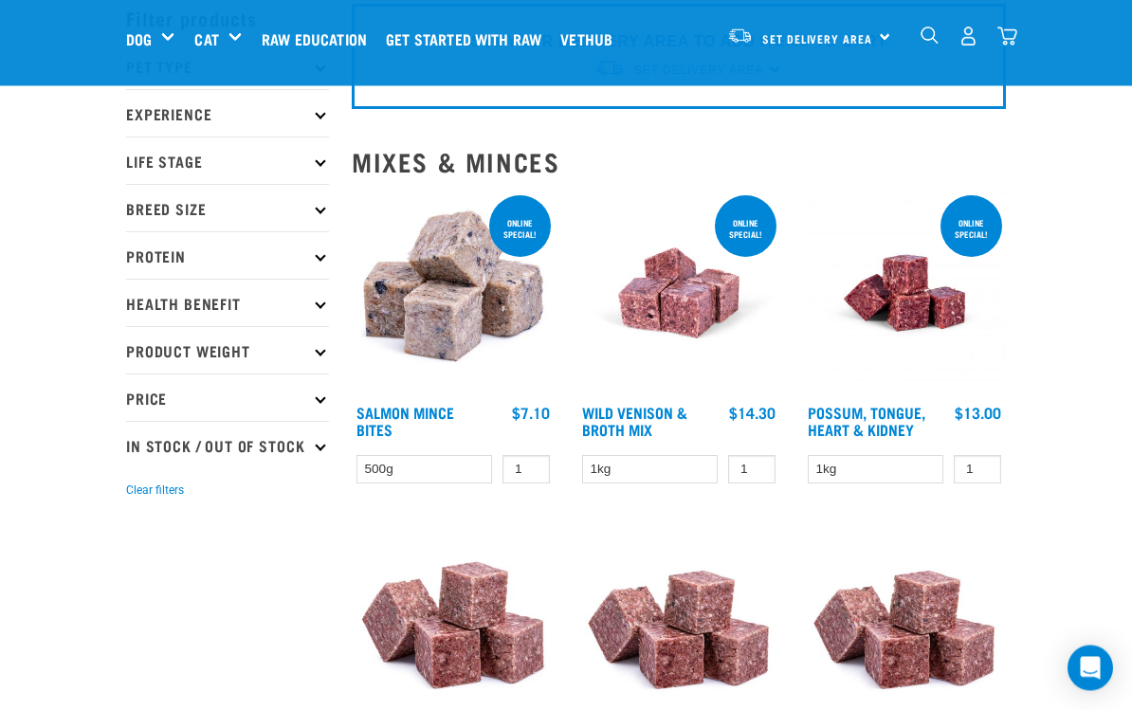
scroll to position [105, 0]
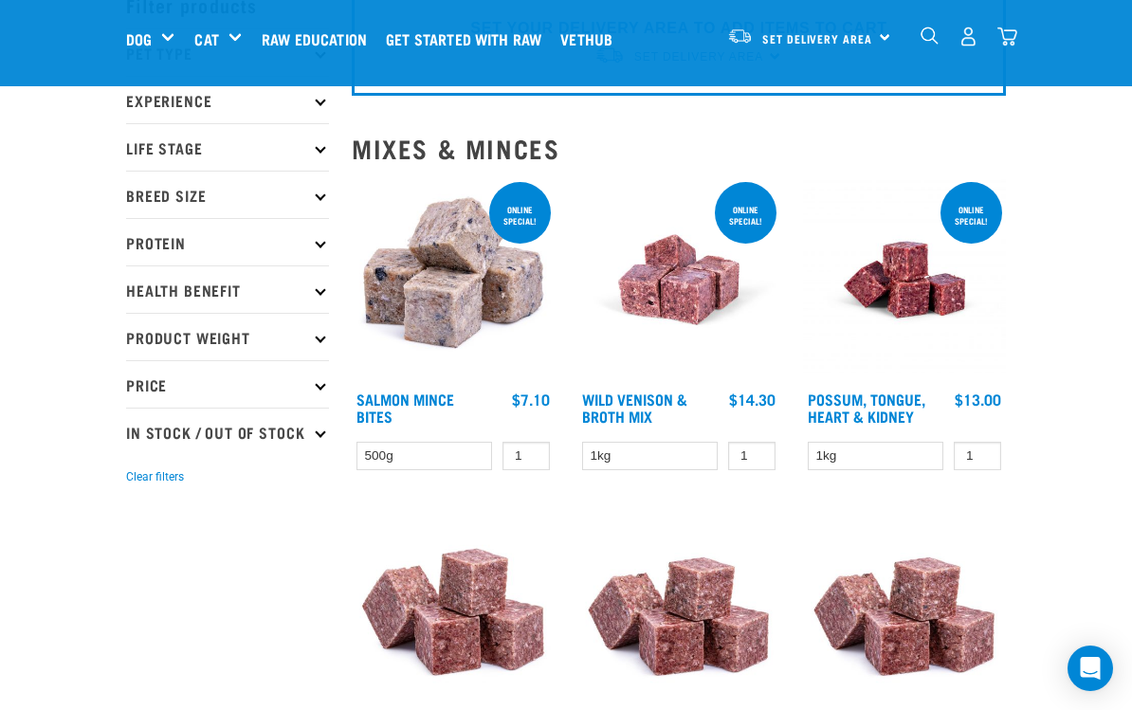
click at [309, 245] on p "Protein" at bounding box center [227, 241] width 203 height 47
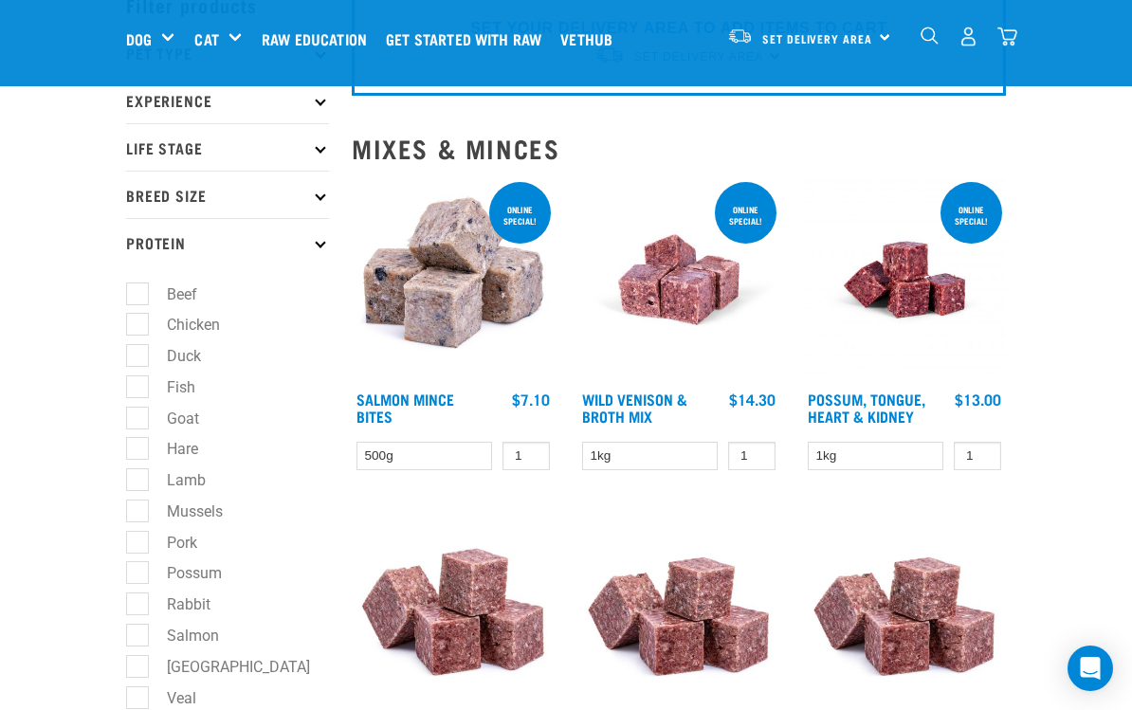
click at [144, 357] on label "Duck" at bounding box center [173, 356] width 72 height 24
click at [138, 357] on input "Duck" at bounding box center [132, 353] width 12 height 12
checkbox input "true"
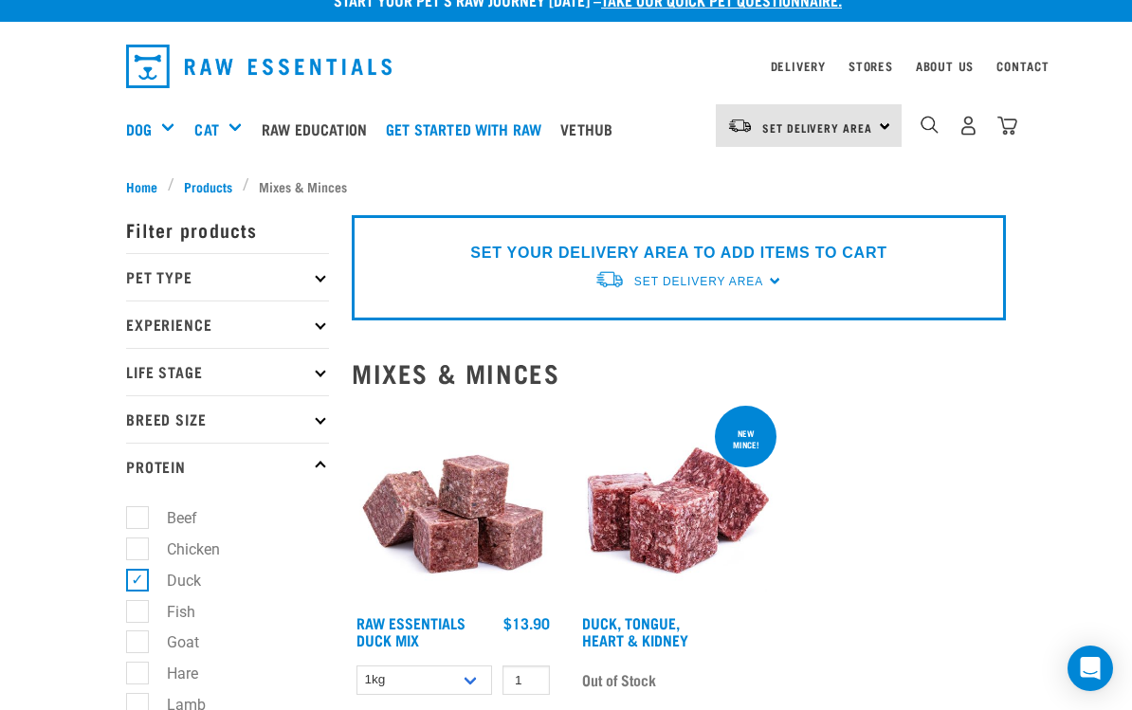
scroll to position [25, 0]
click at [463, 532] on img at bounding box center [453, 504] width 203 height 203
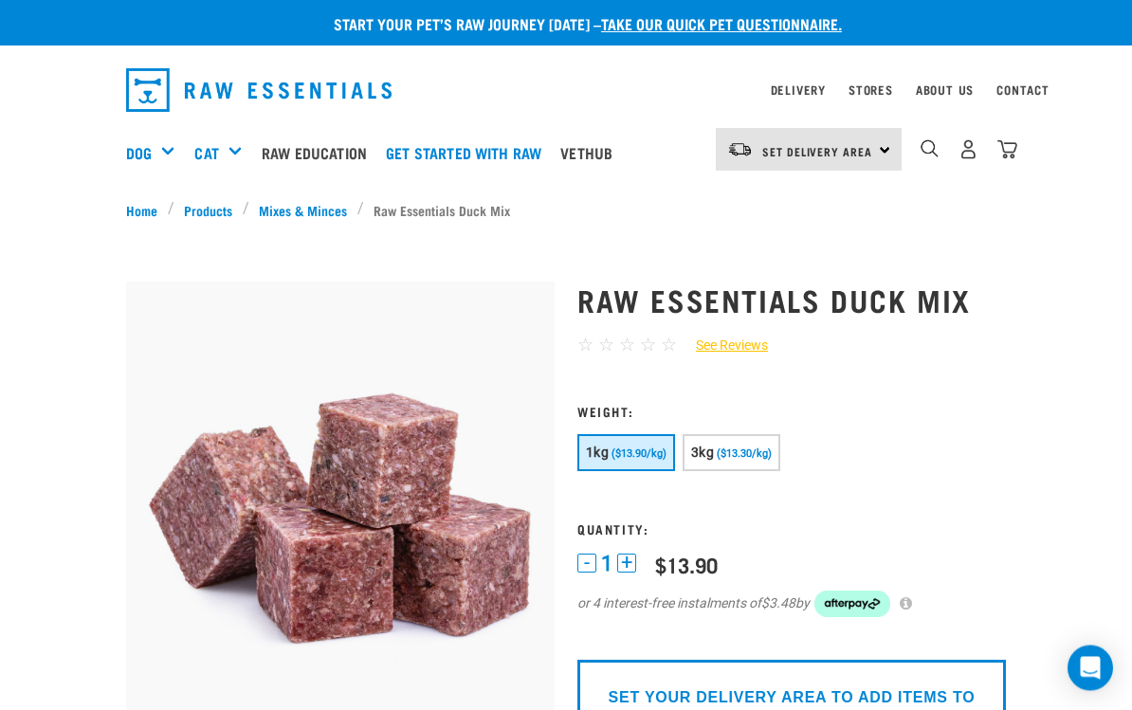
scroll to position [6, 0]
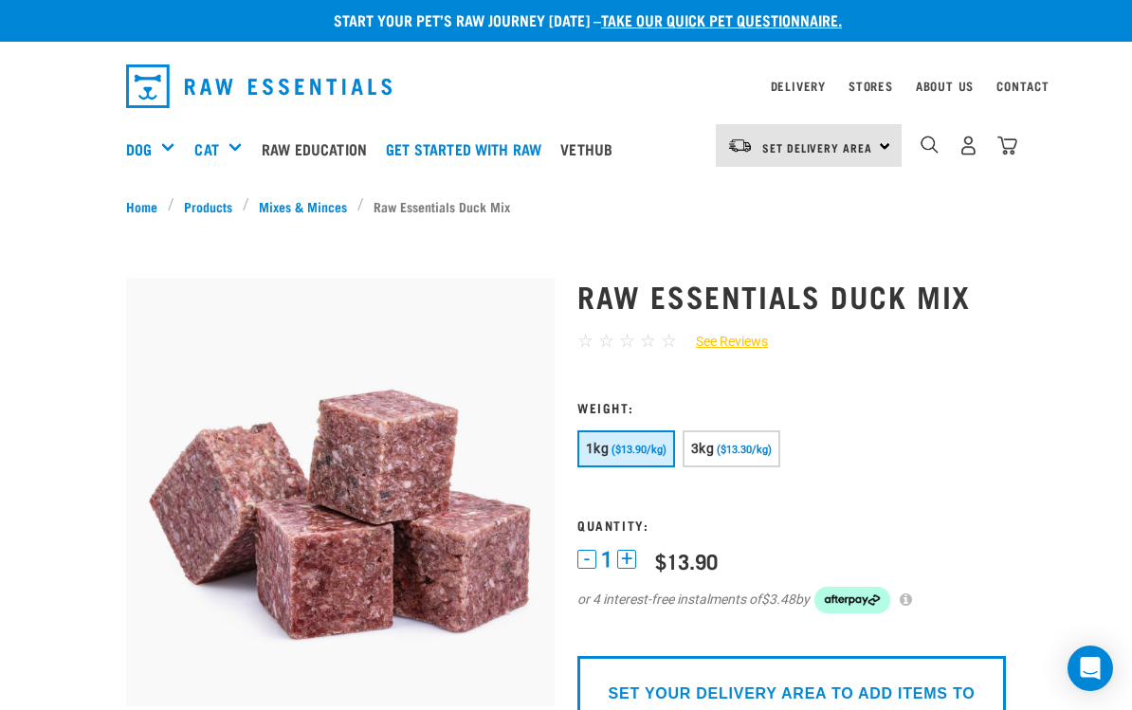
click at [0, 0] on div "Green Tripe" at bounding box center [0, 0] width 0 height 0
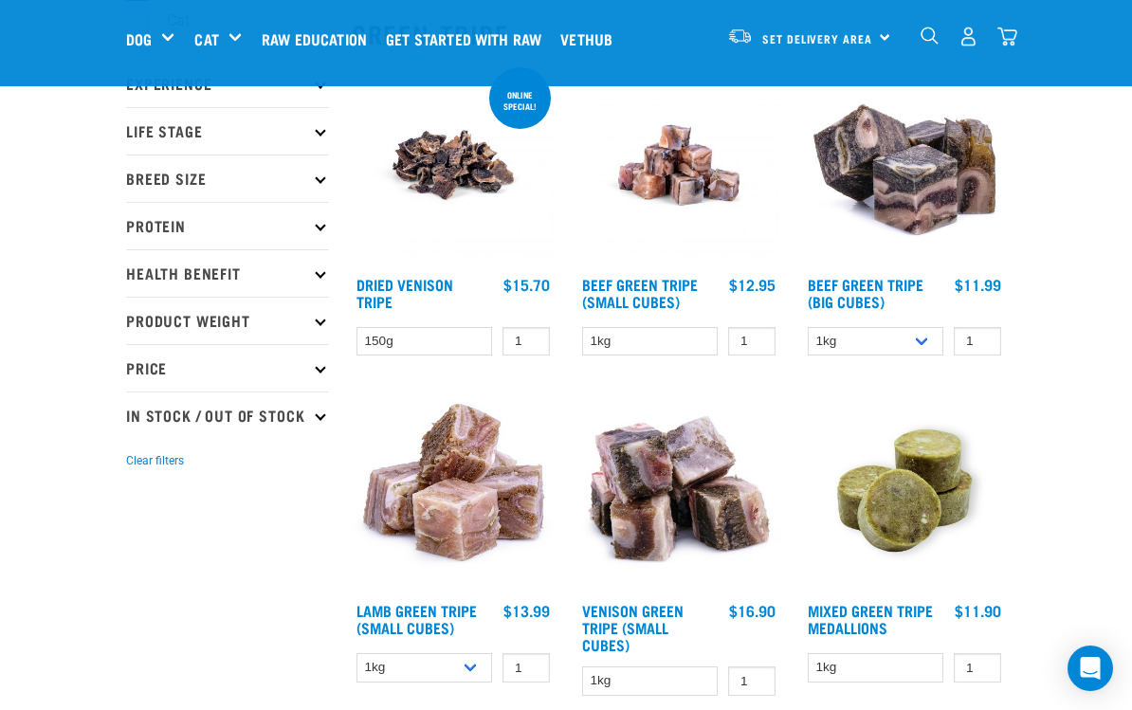
scroll to position [219, 0]
click at [920, 493] on img at bounding box center [904, 492] width 203 height 203
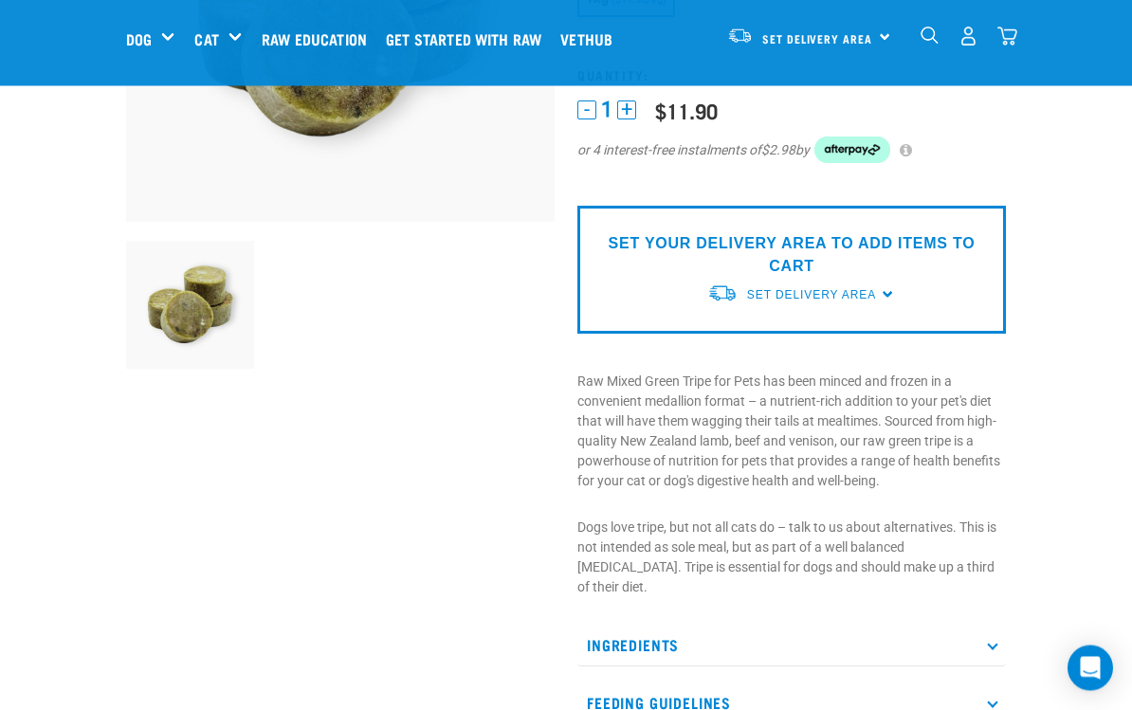
scroll to position [344, 0]
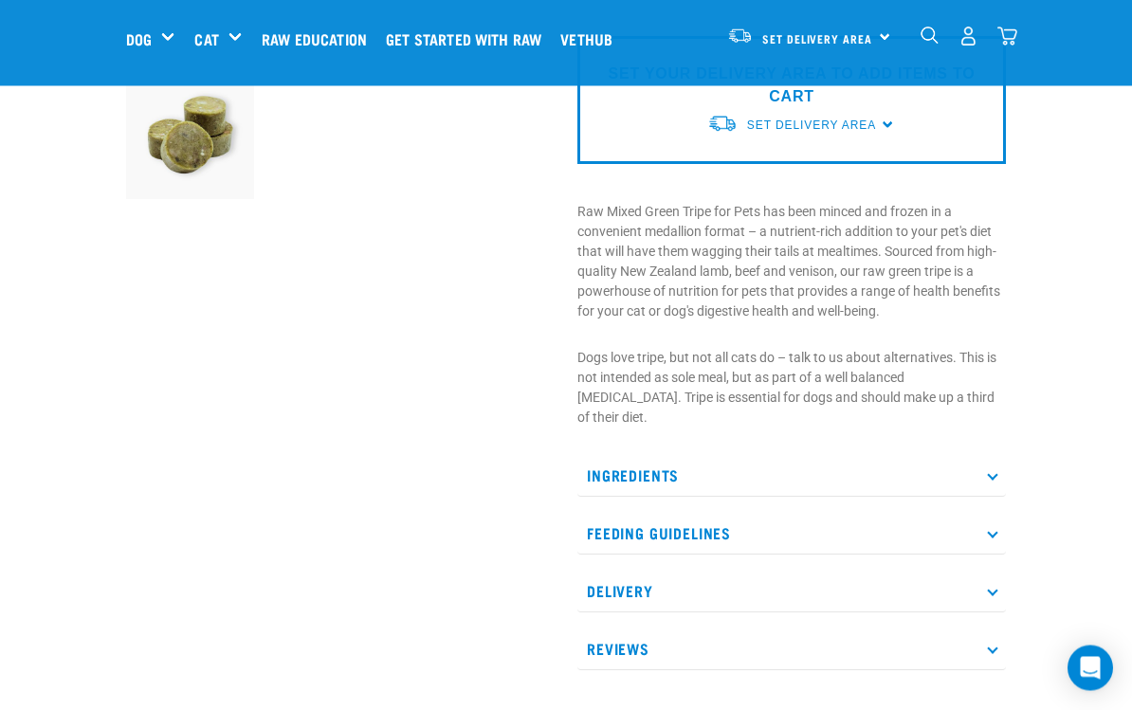
click at [993, 528] on icon at bounding box center [992, 533] width 10 height 10
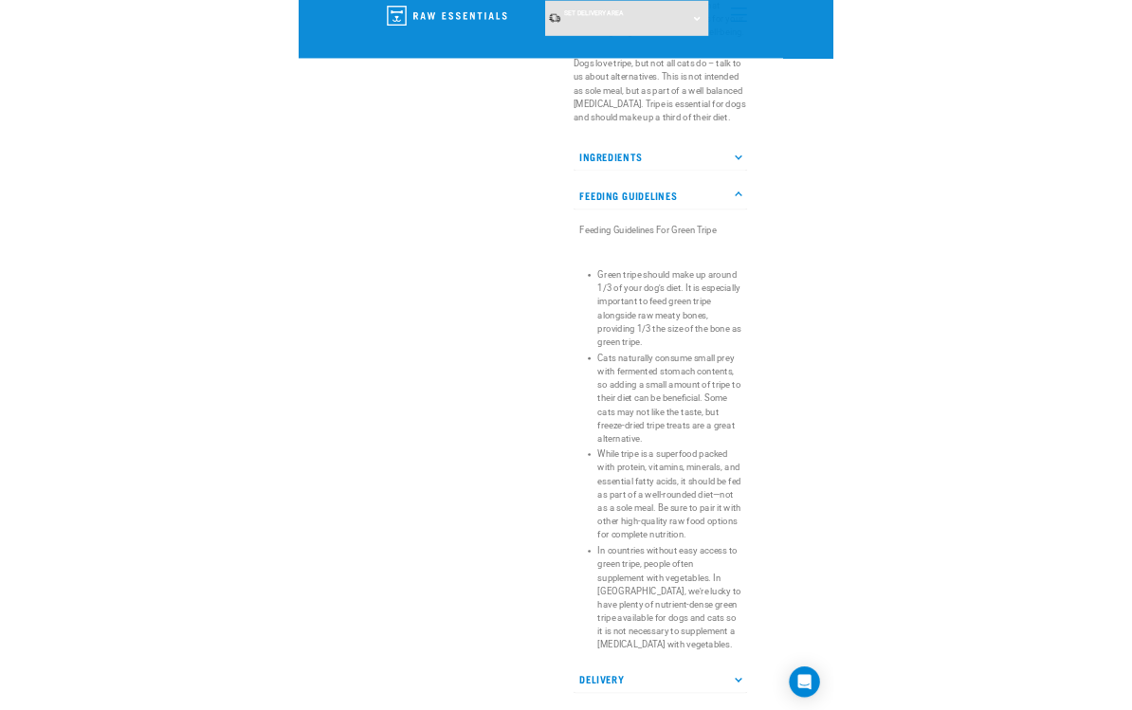
scroll to position [777, 0]
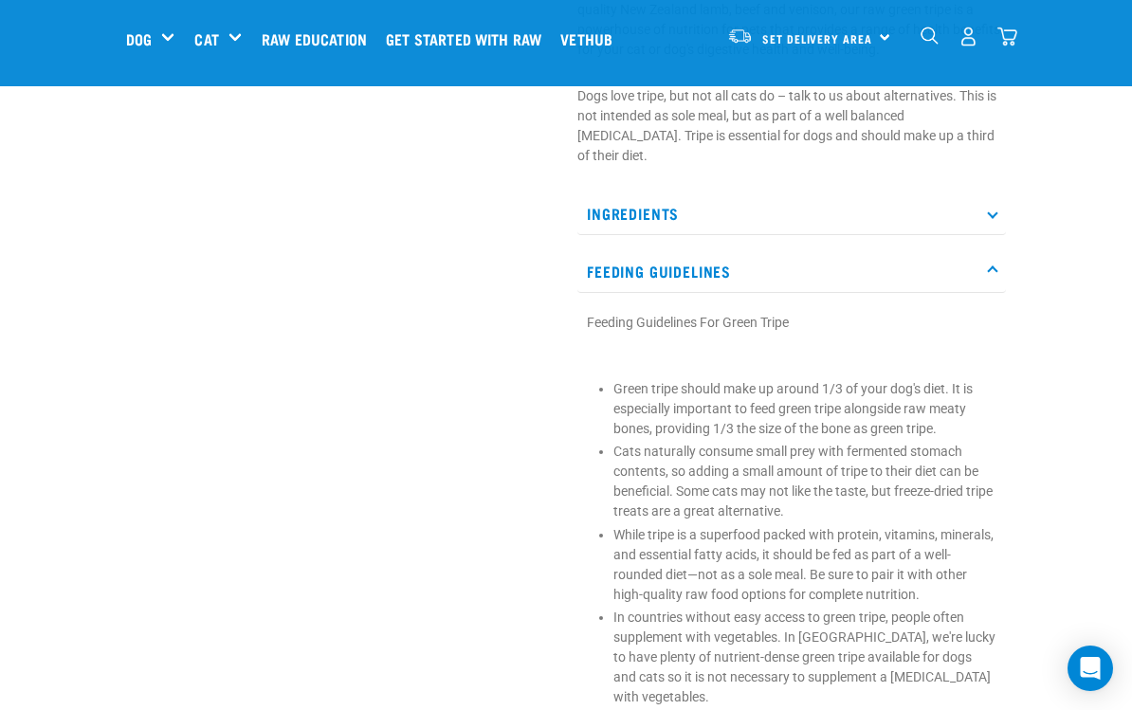
click at [494, 709] on div at bounding box center [340, 94] width 451 height 1517
click at [1052, 385] on div "Start your pet’s raw journey [DATE] – take our quick pet questionnaire. Deliver…" at bounding box center [566, 490] width 1132 height 2535
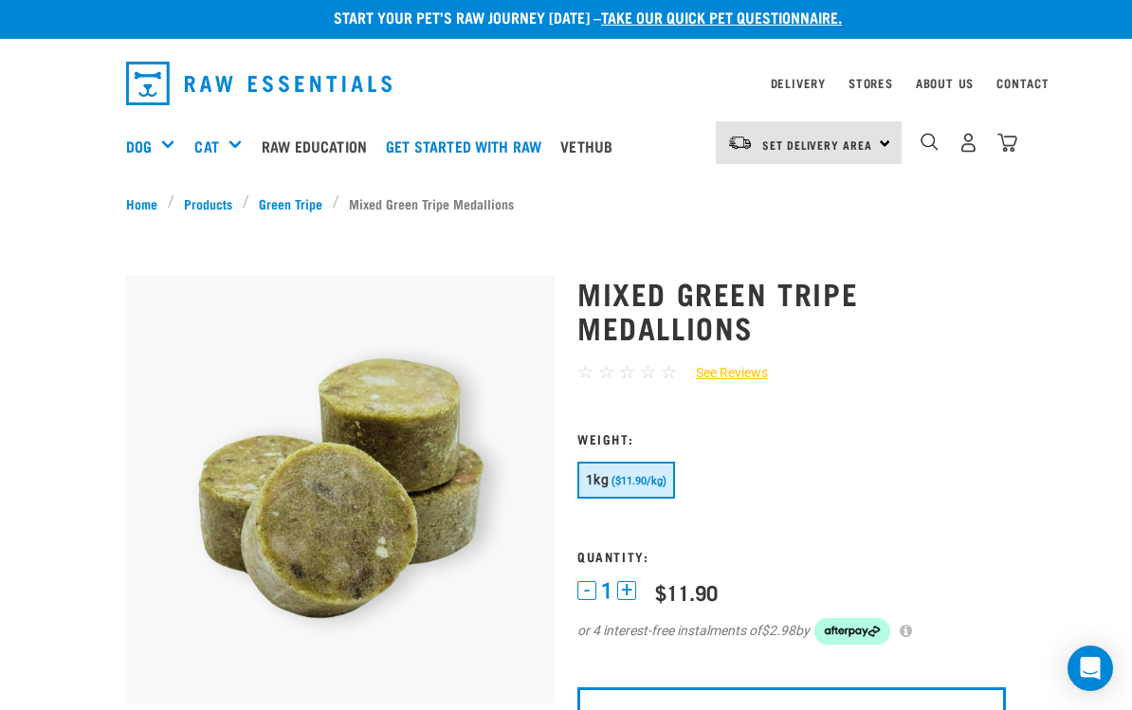
scroll to position [9, 0]
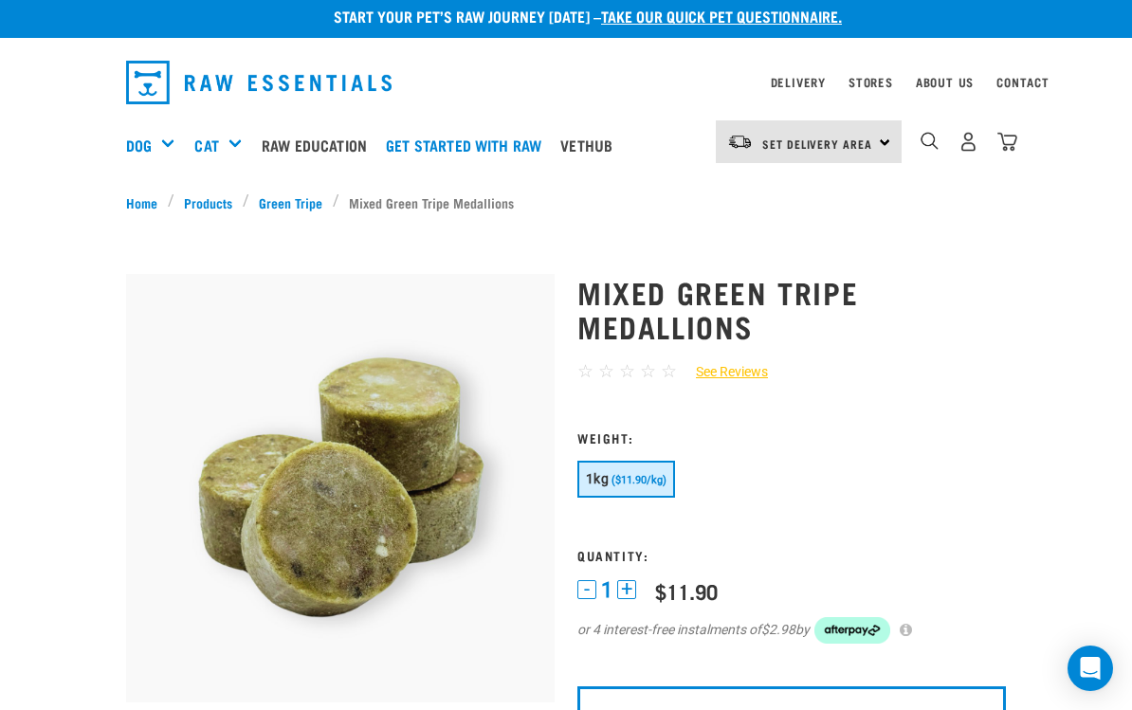
click at [0, 0] on div "Bulk Frozen" at bounding box center [0, 0] width 0 height 0
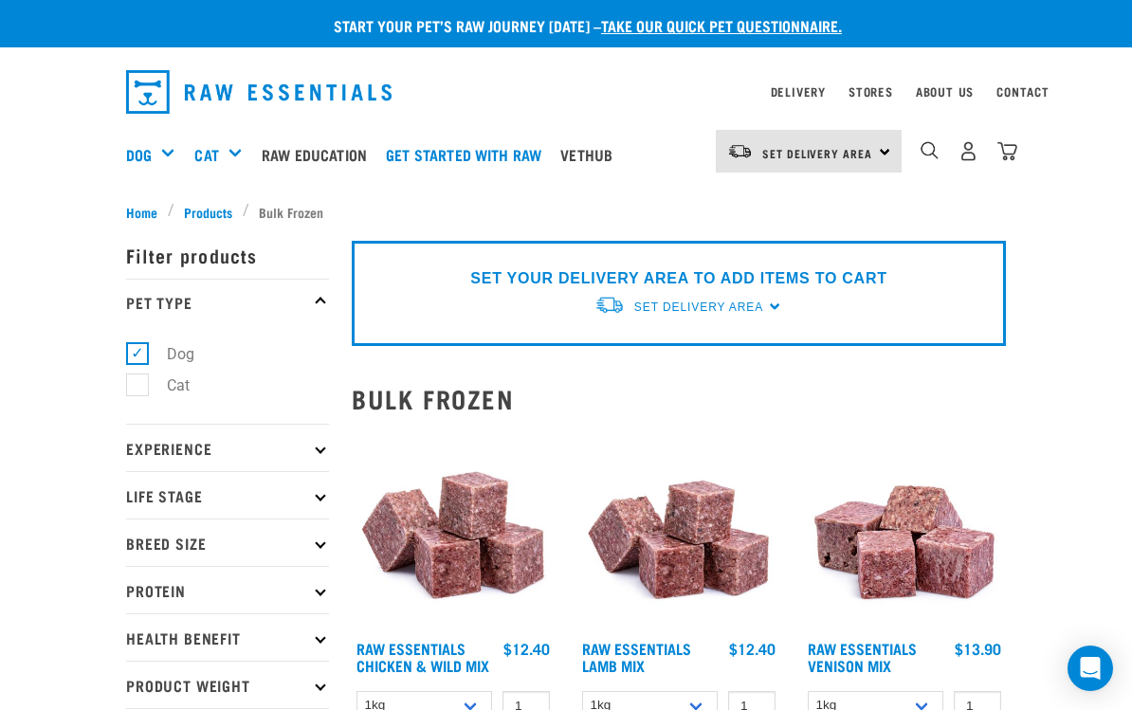
click at [0, 0] on div "Mixes & Minces" at bounding box center [0, 0] width 0 height 0
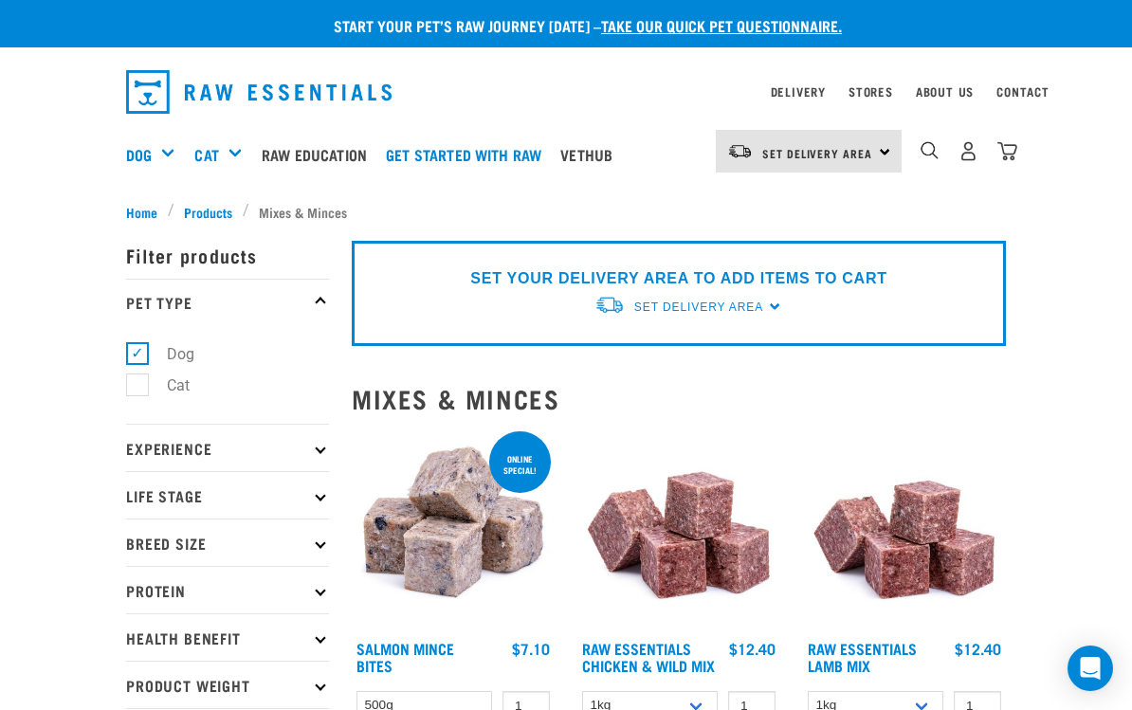
click at [196, 206] on span "Products" at bounding box center [208, 212] width 48 height 20
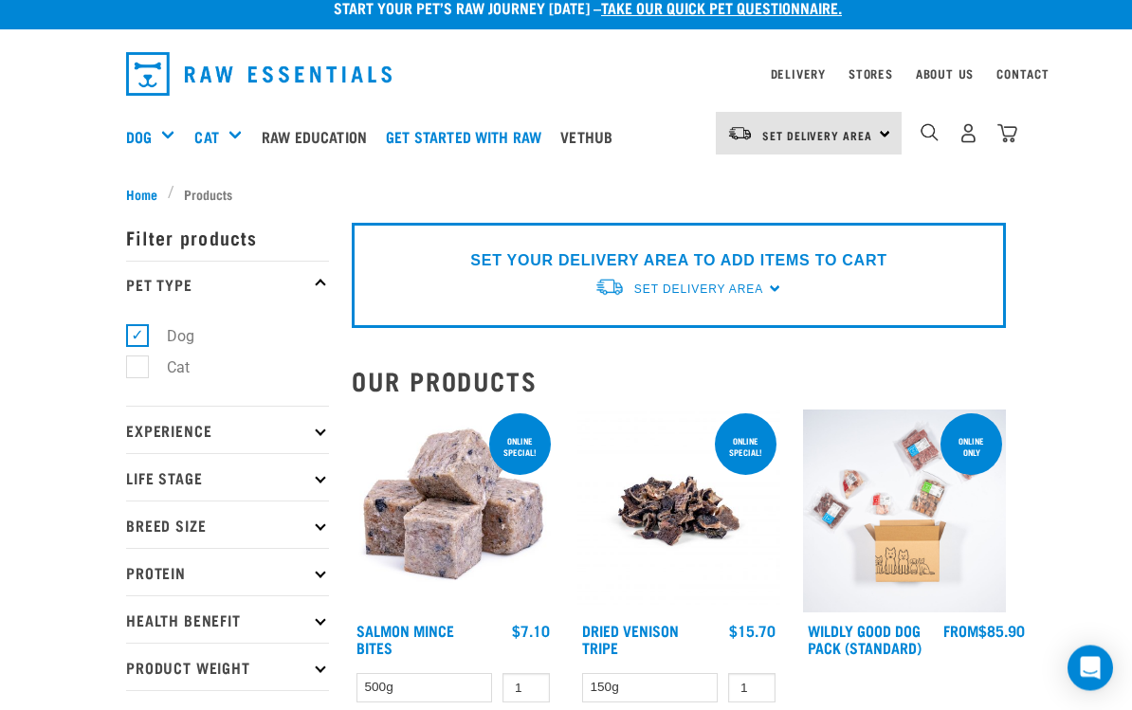
scroll to position [18, 0]
click at [0, 0] on div "Mixes & Minces" at bounding box center [0, 0] width 0 height 0
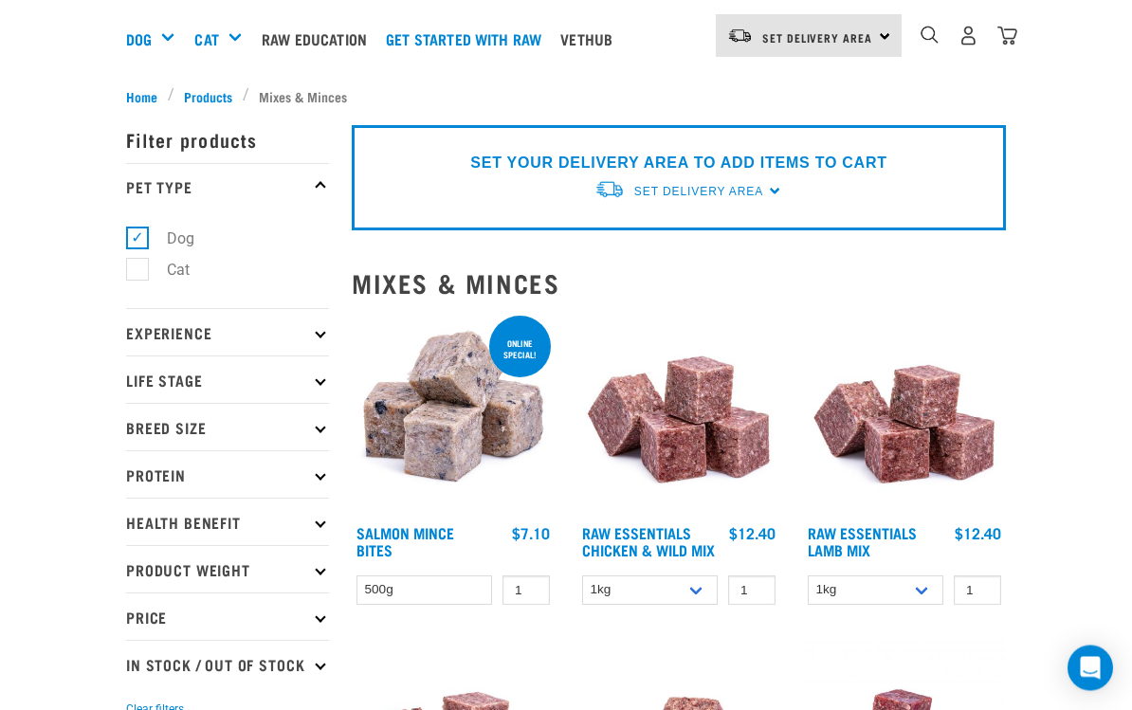
scroll to position [116, 0]
click at [311, 593] on p "Price" at bounding box center [227, 616] width 203 height 47
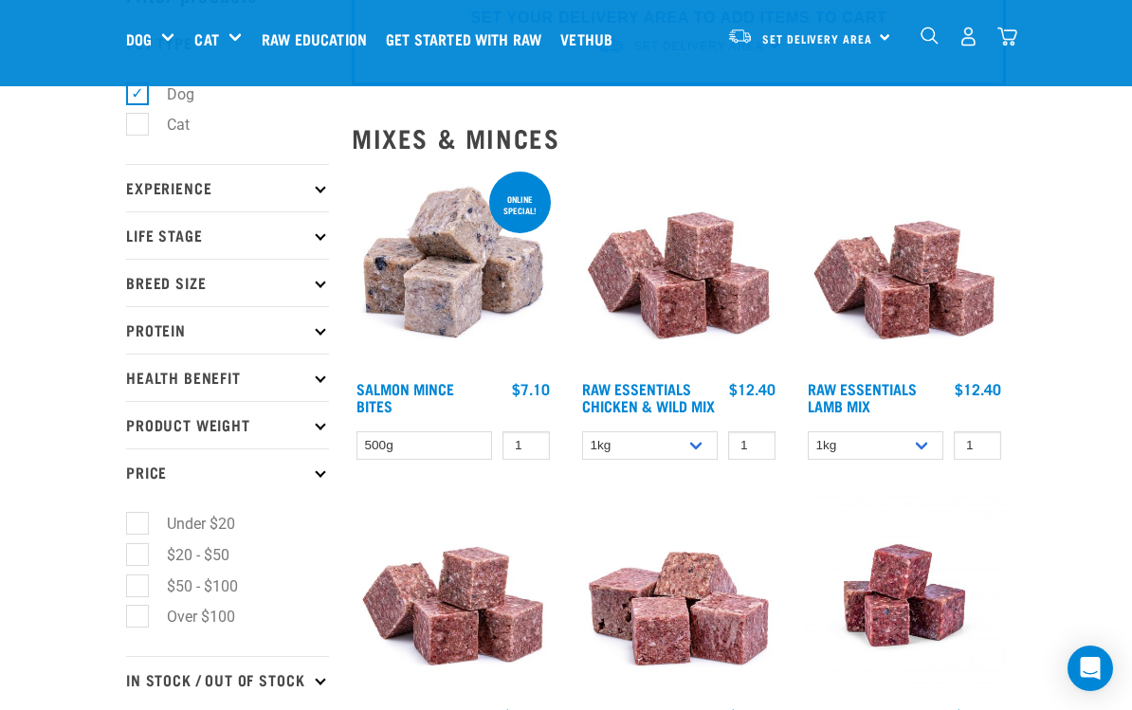
click at [304, 472] on p "Price" at bounding box center [227, 471] width 203 height 47
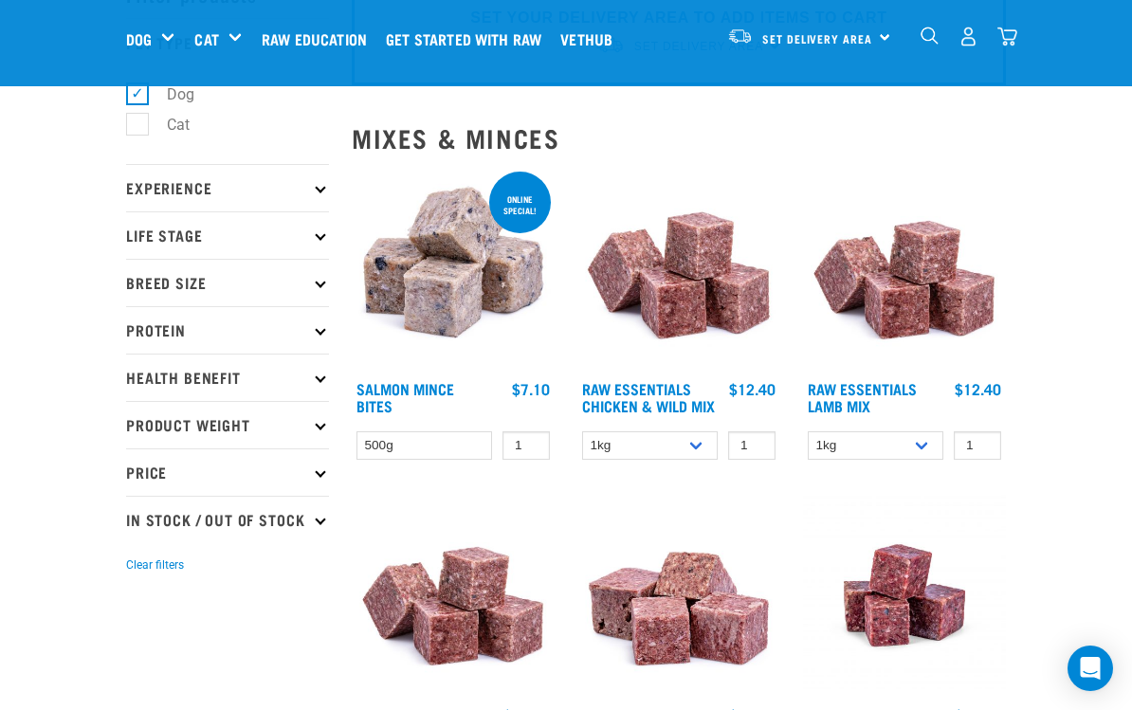
click at [314, 374] on p "Health Benefit" at bounding box center [227, 377] width 203 height 47
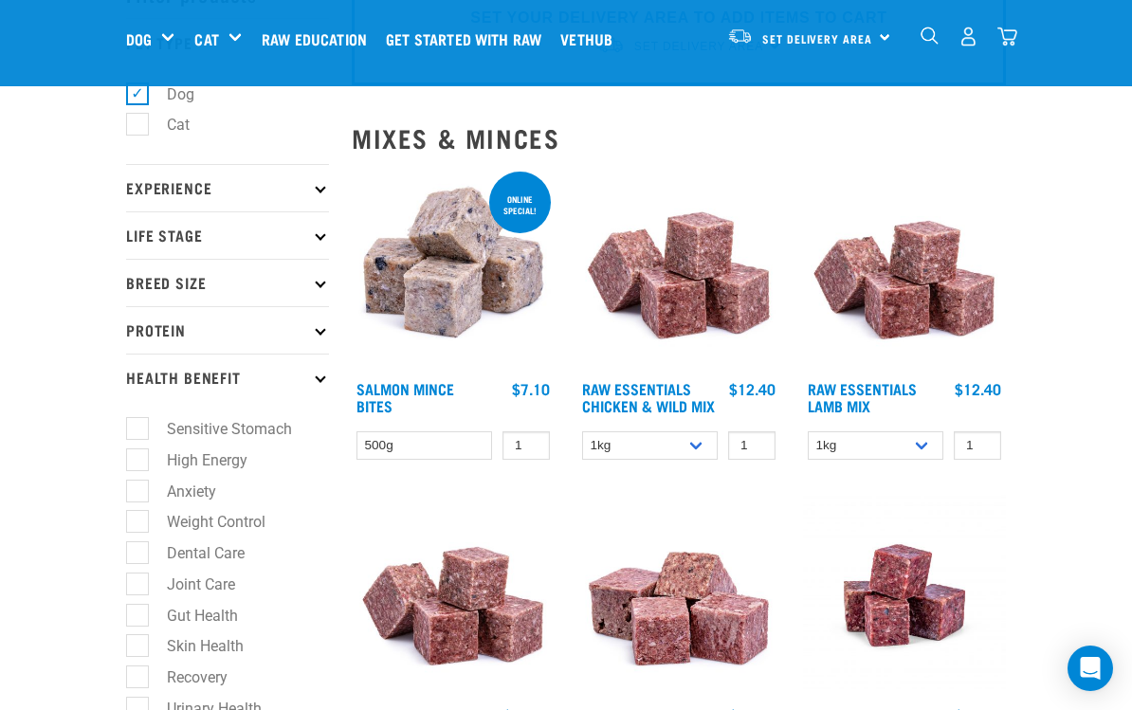
click at [230, 455] on label "High Energy" at bounding box center [196, 460] width 119 height 24
click at [138, 455] on input "High Energy" at bounding box center [132, 456] width 12 height 12
checkbox input "true"
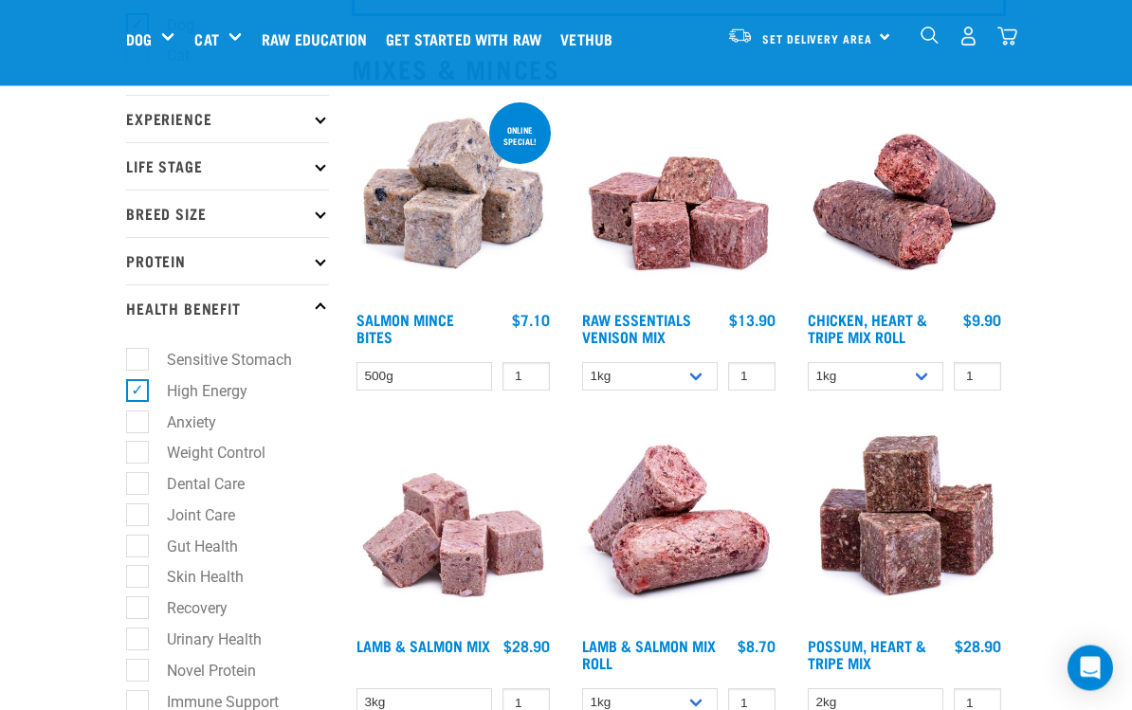
scroll to position [184, 0]
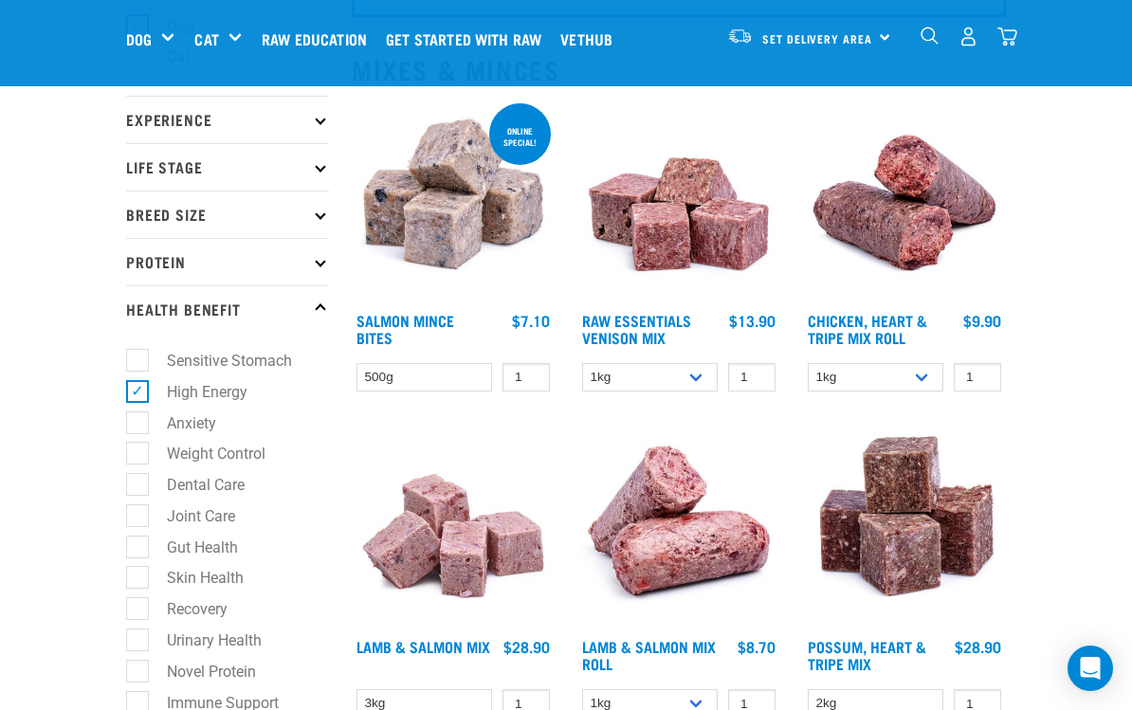
click at [695, 233] on img at bounding box center [678, 201] width 203 height 203
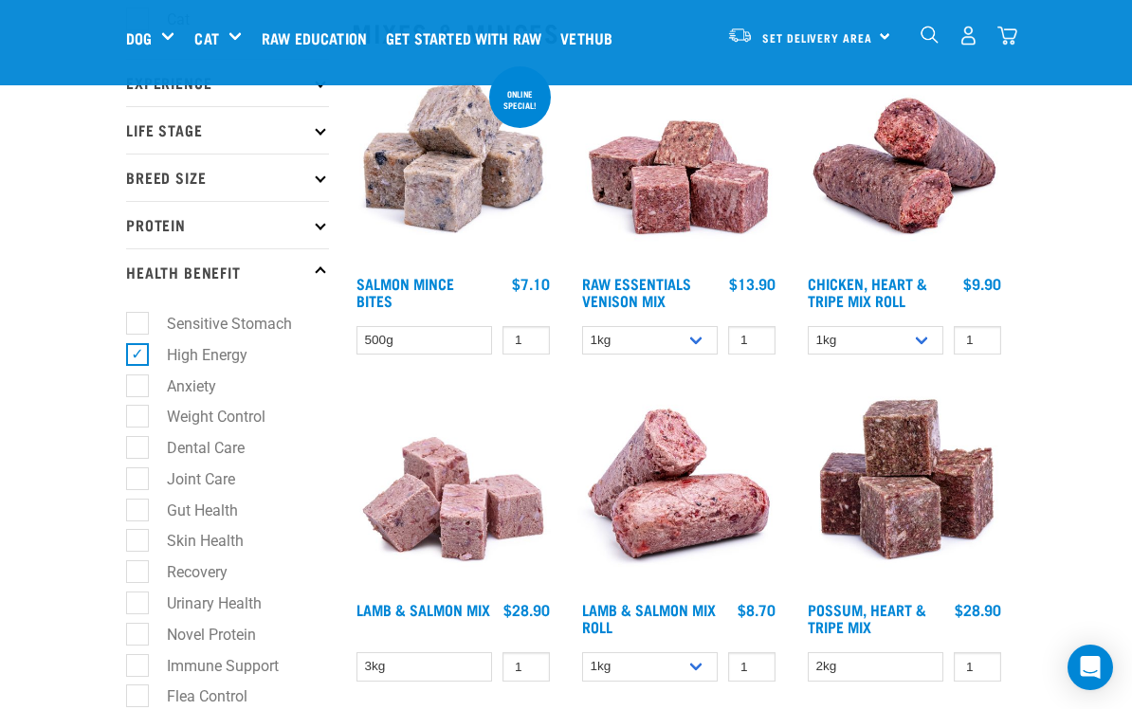
scroll to position [221, 0]
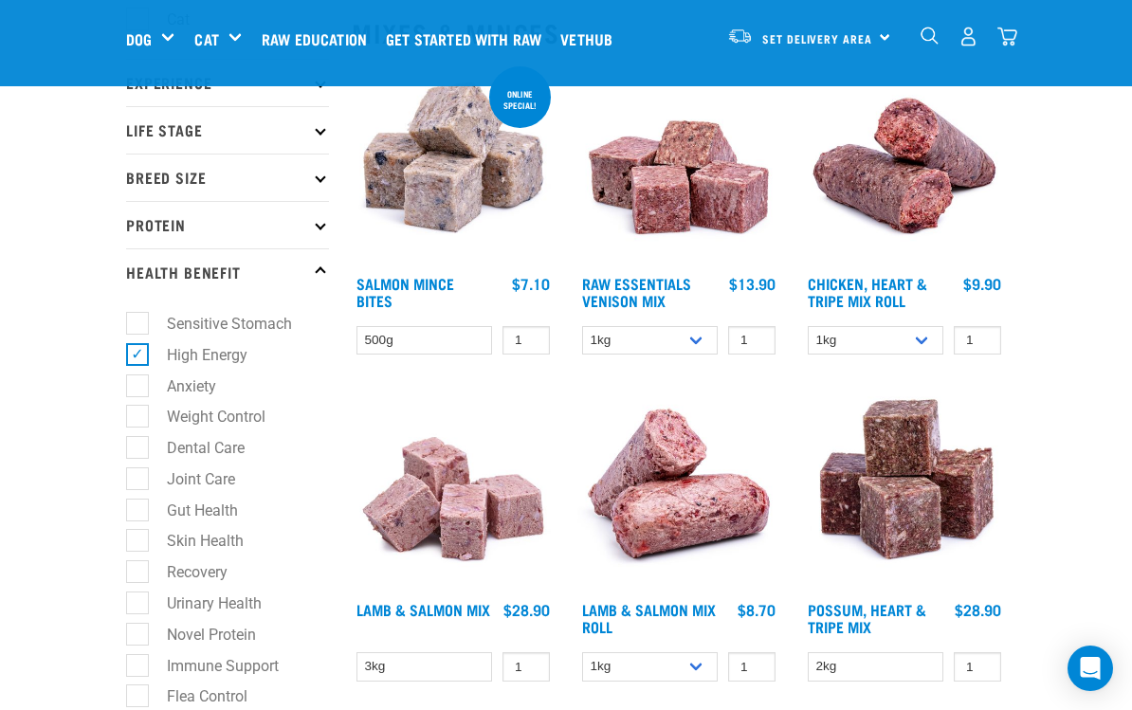
click at [0, 0] on div "Green Tripe" at bounding box center [0, 0] width 0 height 0
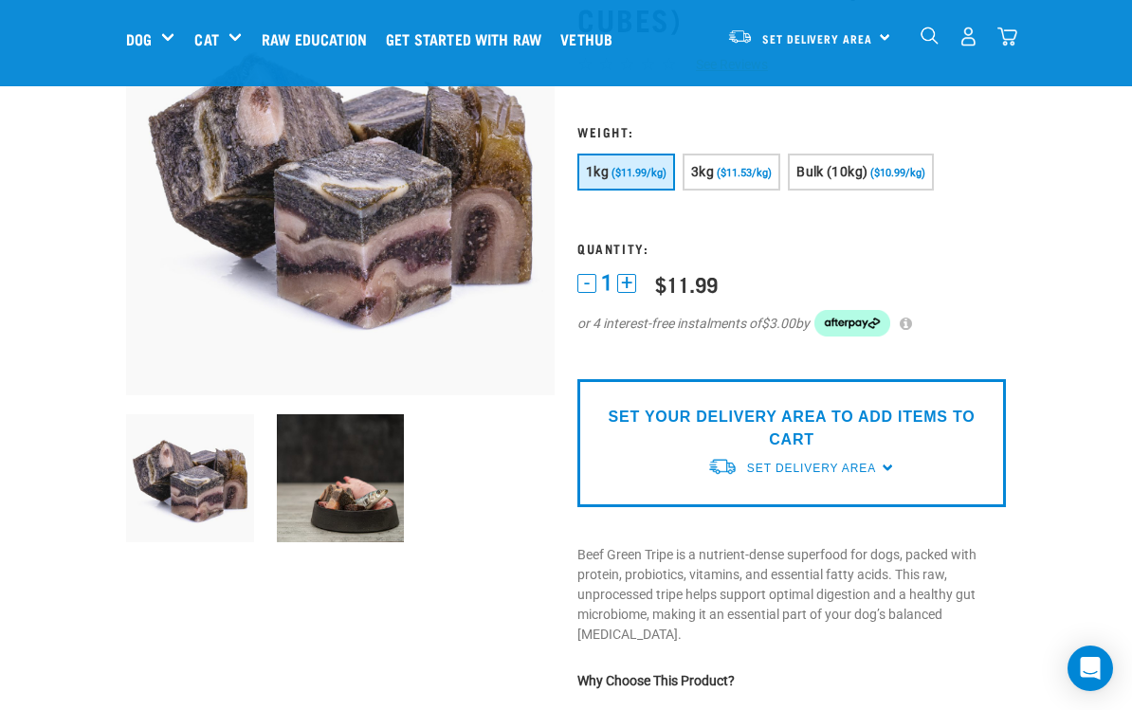
scroll to position [171, 0]
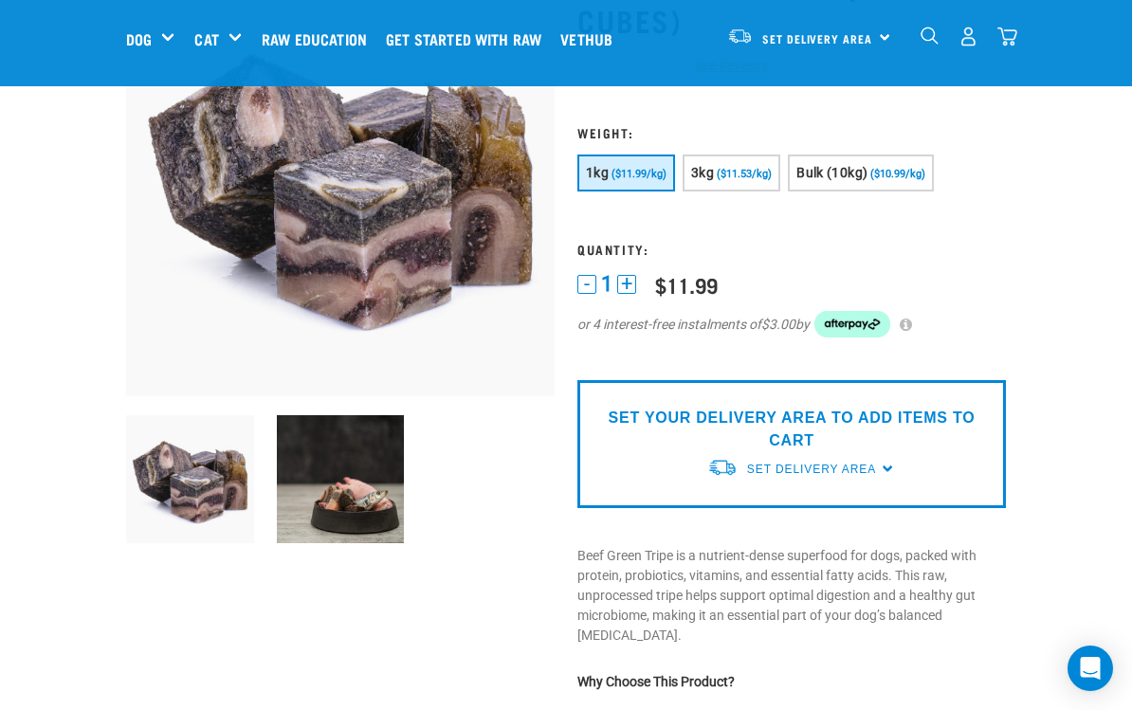
click at [0, 0] on div "Bones" at bounding box center [0, 0] width 0 height 0
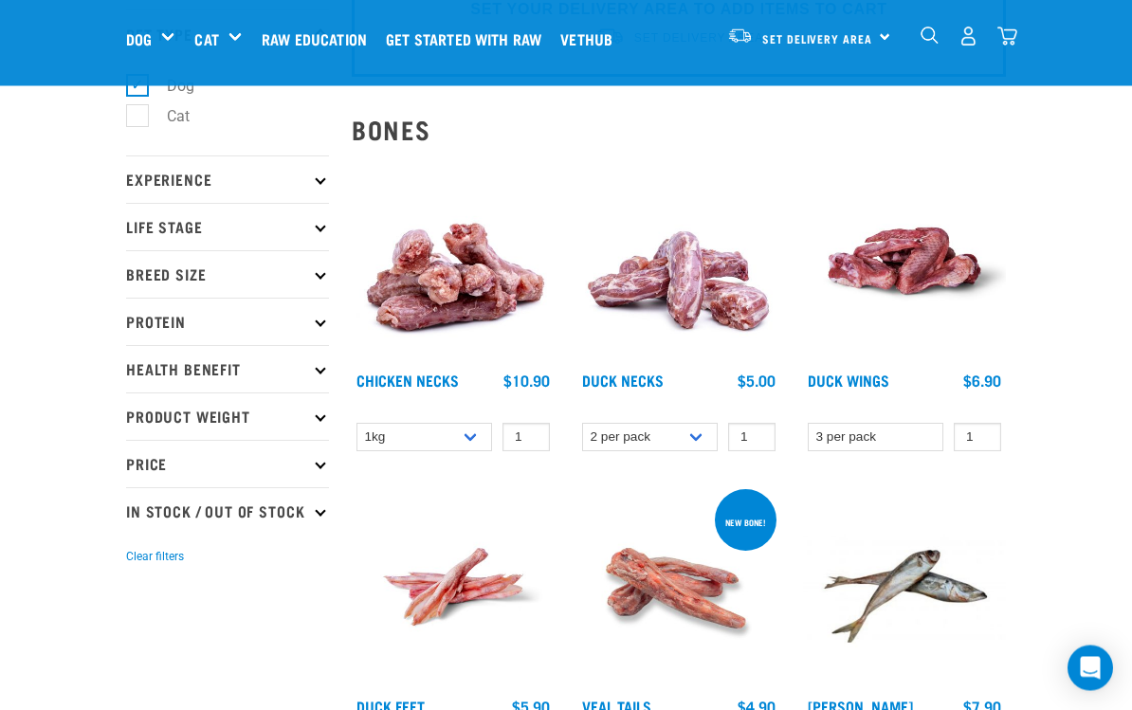
scroll to position [119, 0]
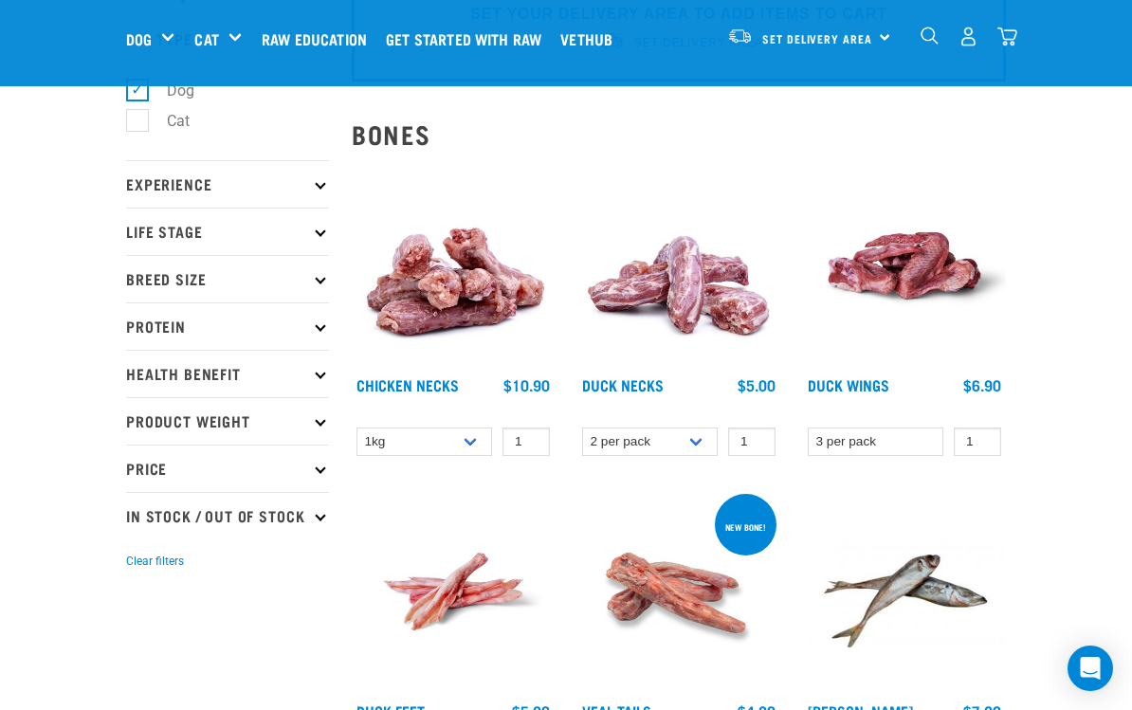
click at [713, 275] on img at bounding box center [678, 265] width 203 height 203
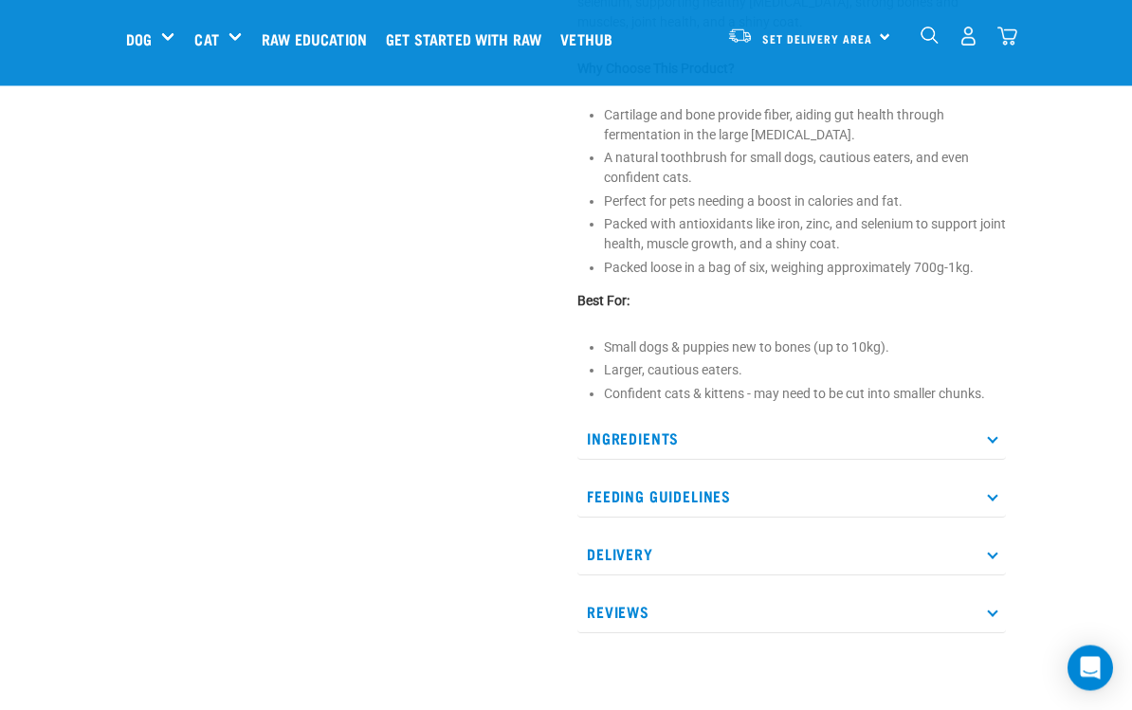
scroll to position [769, 0]
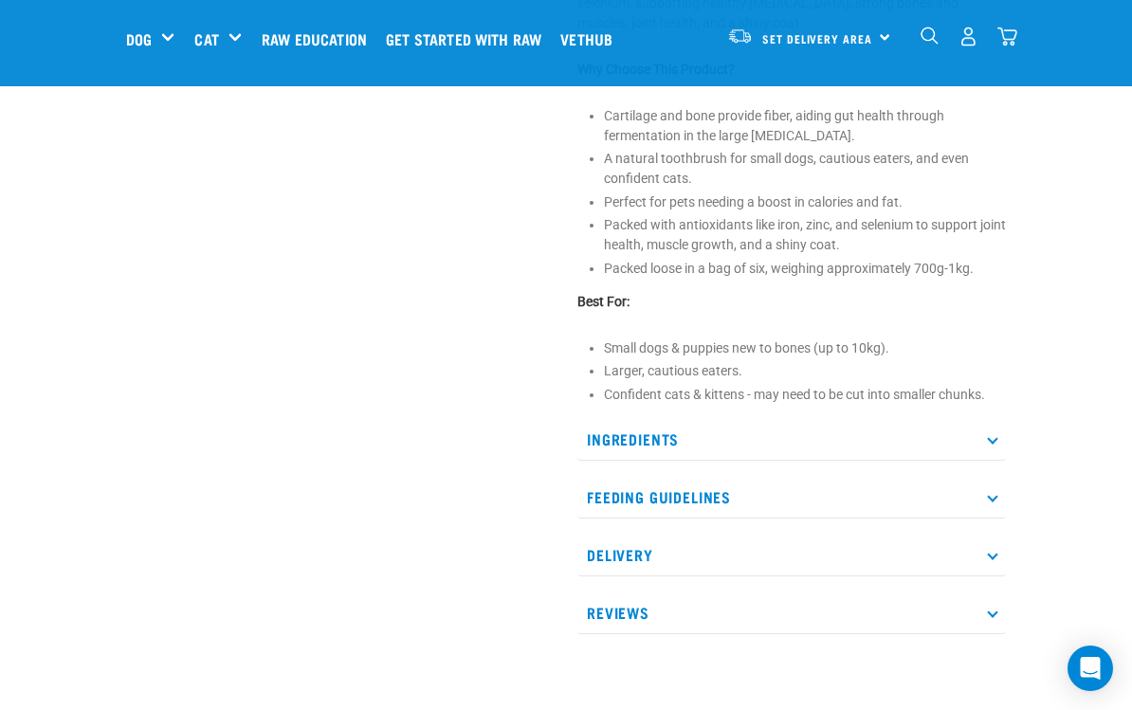
click at [992, 486] on p "Feeding Guidelines" at bounding box center [791, 497] width 429 height 43
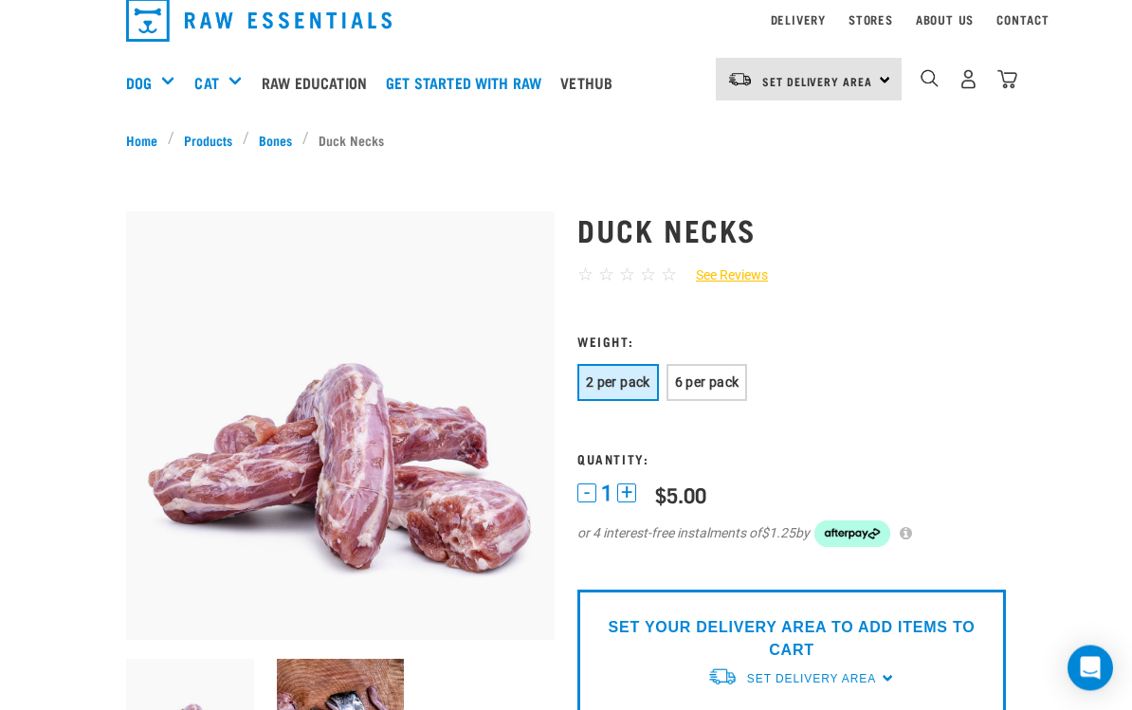
scroll to position [25, 0]
